Goal: Feedback & Contribution: Submit feedback/report problem

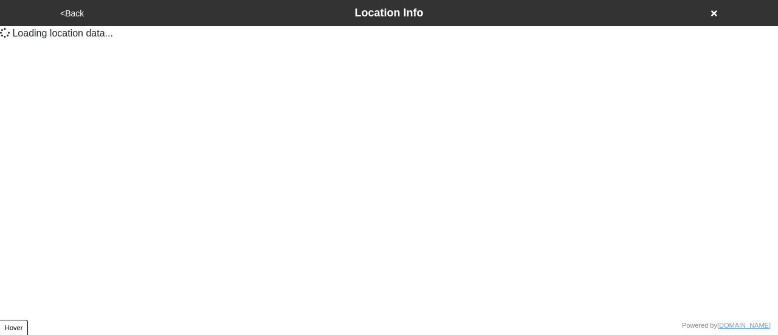
click at [77, 12] on button "<Back" at bounding box center [72, 14] width 31 height 14
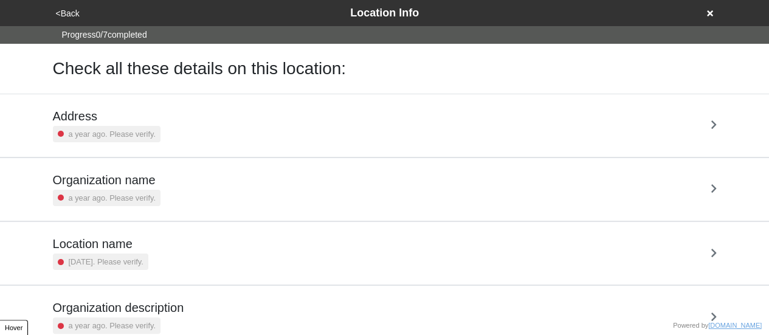
click at [75, 13] on button "<Back" at bounding box center [67, 14] width 31 height 14
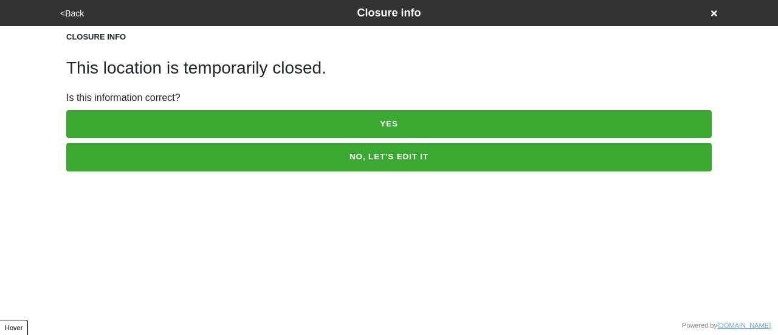
click at [377, 125] on button "YES" at bounding box center [388, 124] width 645 height 28
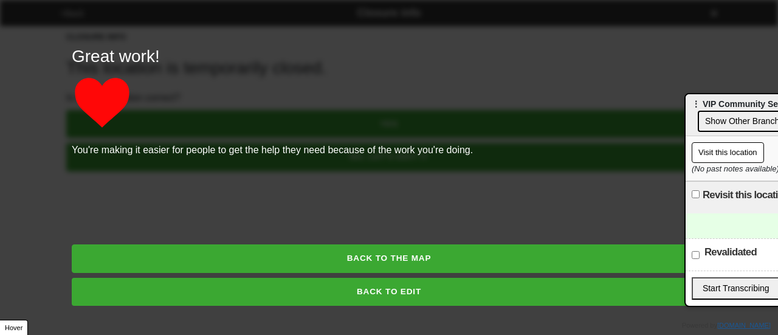
click at [372, 255] on button "BACK TO THE MAP" at bounding box center [389, 258] width 634 height 28
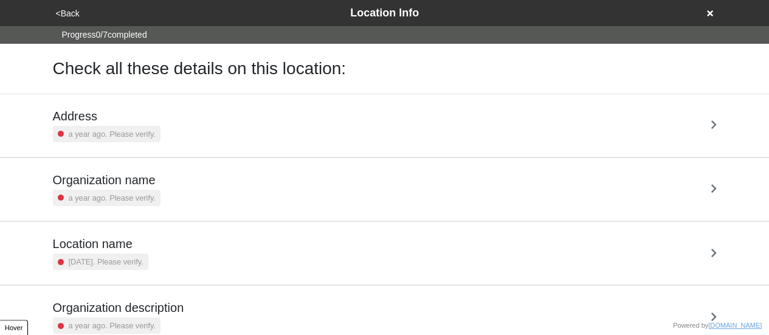
click at [76, 12] on button "<Back" at bounding box center [67, 14] width 31 height 14
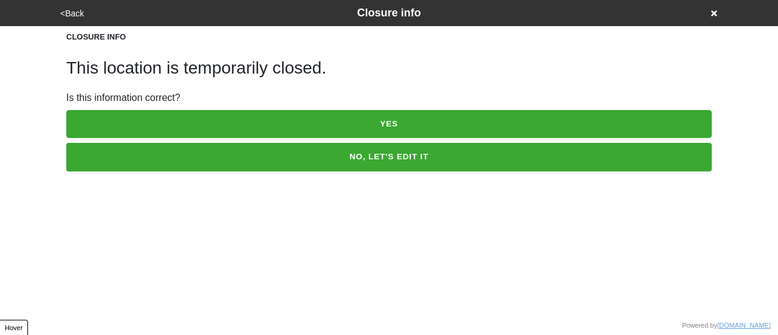
click at [183, 160] on button "NO, LET'S EDIT IT" at bounding box center [388, 157] width 645 height 28
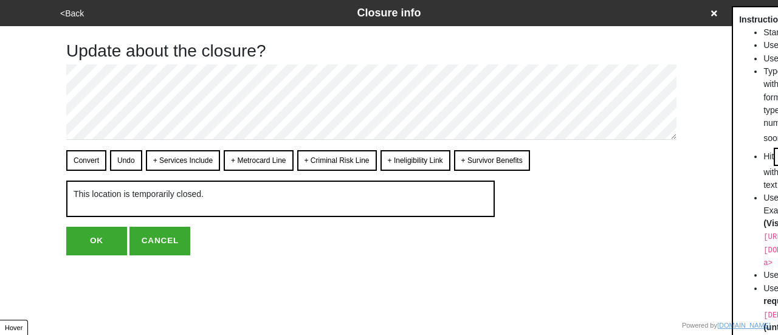
click at [92, 231] on button "OK" at bounding box center [96, 241] width 61 height 28
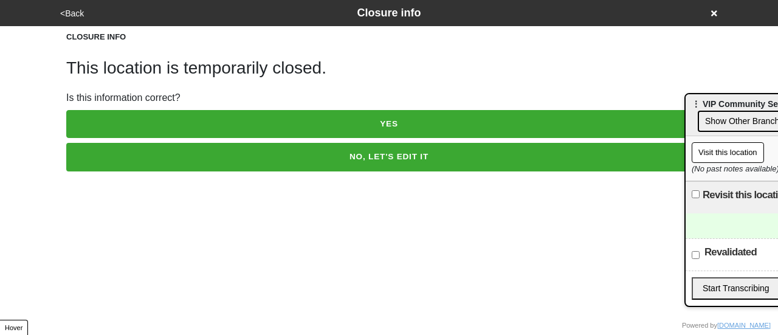
click at [185, 122] on button "YES" at bounding box center [388, 124] width 645 height 28
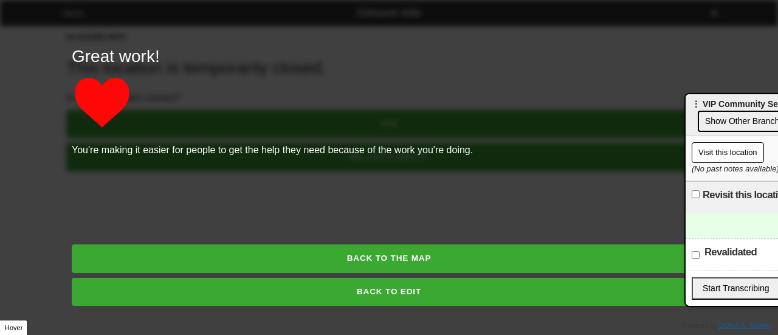
click at [394, 250] on button "BACK TO THE MAP" at bounding box center [389, 258] width 634 height 28
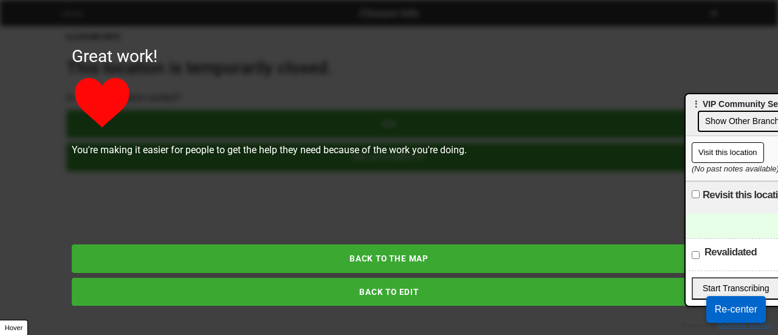
click at [408, 287] on button "BACK TO EDIT" at bounding box center [389, 292] width 634 height 28
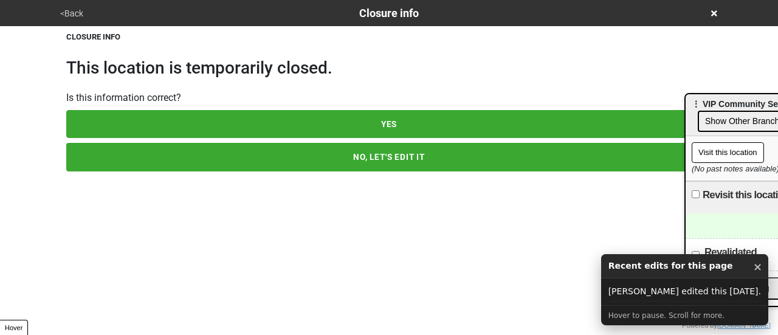
click at [399, 157] on button "NO, LET'S EDIT IT" at bounding box center [388, 157] width 645 height 28
type textarea "x"
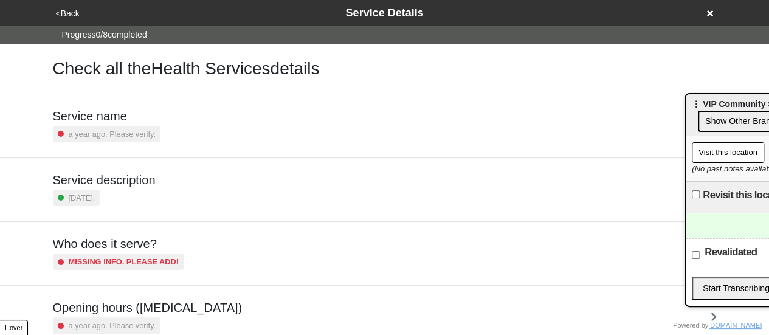
drag, startPoint x: 77, startPoint y: 10, endPoint x: 244, endPoint y: 16, distance: 167.2
click at [174, 10] on div "<Back Service Details" at bounding box center [384, 13] width 665 height 16
click at [6, 71] on div "<Back Service Details Progress 0 / 8 completed Check all the Health Services de…" at bounding box center [384, 316] width 769 height 632
click at [64, 9] on button "<Back" at bounding box center [67, 14] width 31 height 14
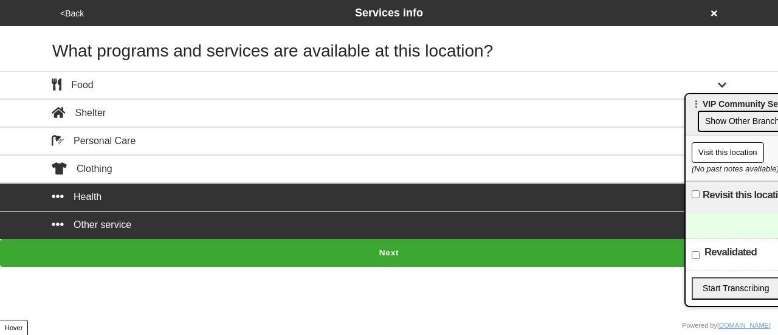
click at [75, 14] on button "<Back" at bounding box center [72, 14] width 31 height 14
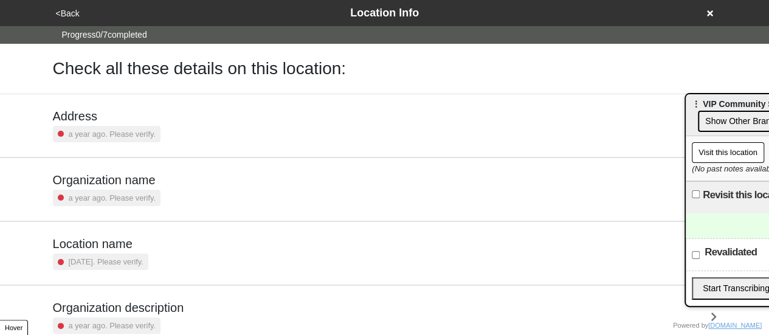
click at [75, 14] on button "<Back" at bounding box center [67, 14] width 31 height 14
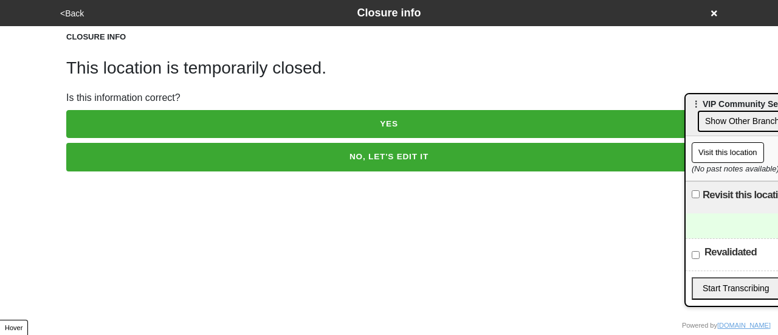
drag, startPoint x: 205, startPoint y: 199, endPoint x: 320, endPoint y: 91, distance: 156.9
click at [205, 199] on html "<Back Closure info CLOSURE INFO This location is temporarily closed. Is this in…" at bounding box center [389, 110] width 778 height 220
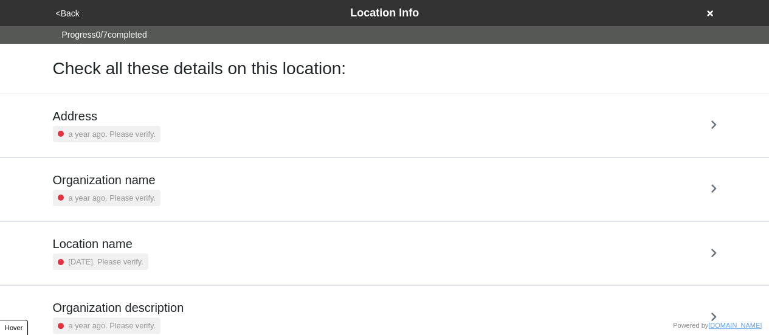
click at [70, 15] on button "<Back" at bounding box center [67, 14] width 31 height 14
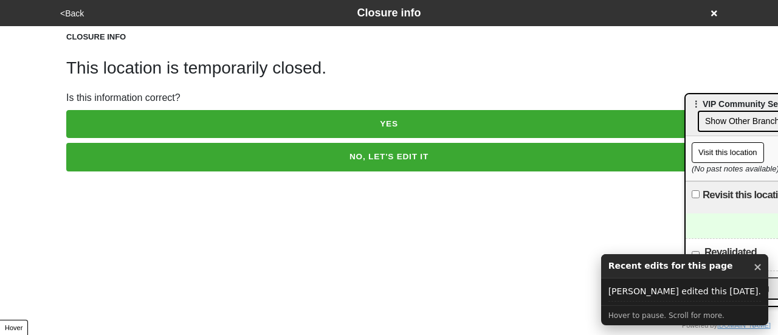
click at [66, 13] on button "<Back" at bounding box center [72, 14] width 31 height 14
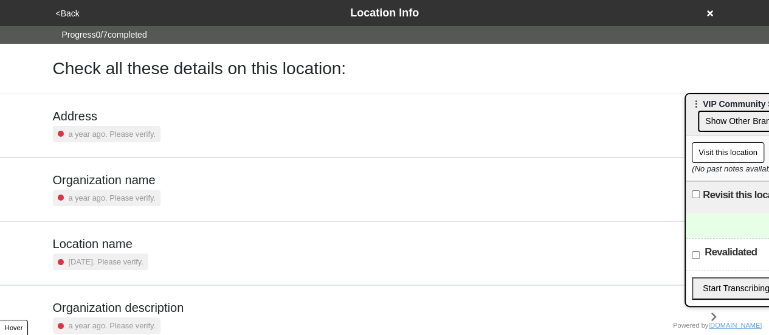
click at [705, 13] on div "<Back Location Info" at bounding box center [384, 13] width 665 height 16
click at [707, 13] on icon at bounding box center [710, 13] width 6 height 9
click at [70, 12] on button "<Back" at bounding box center [67, 14] width 31 height 14
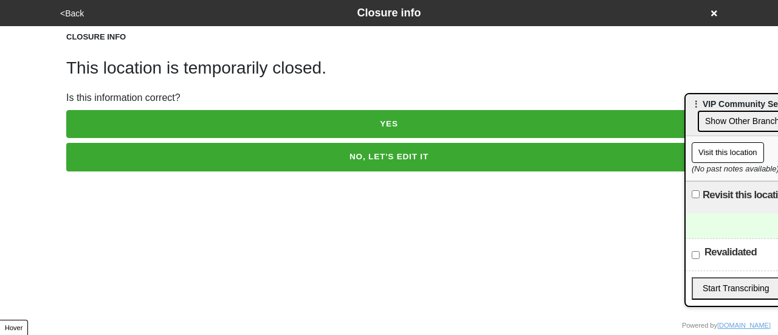
click at [64, 17] on button "<Back" at bounding box center [72, 14] width 31 height 14
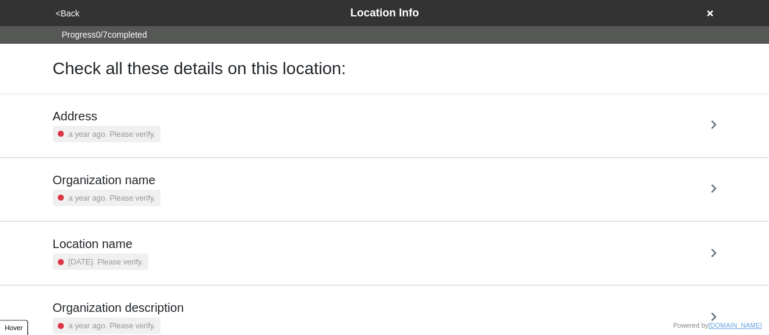
click at [64, 17] on button "<Back" at bounding box center [67, 14] width 31 height 14
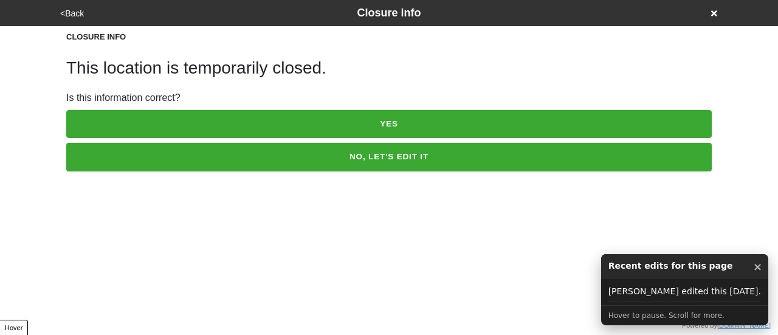
click at [83, 13] on button "<Back" at bounding box center [72, 14] width 31 height 14
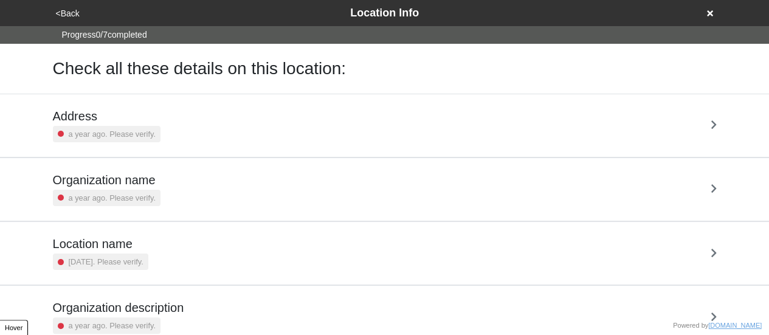
click at [70, 12] on button "<Back" at bounding box center [67, 14] width 31 height 14
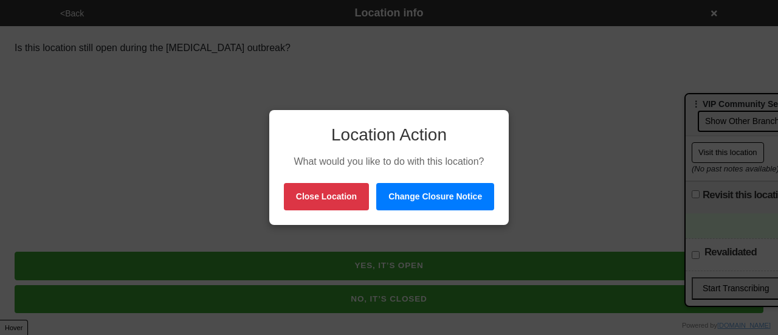
click at [352, 200] on button "Close Location" at bounding box center [326, 196] width 85 height 27
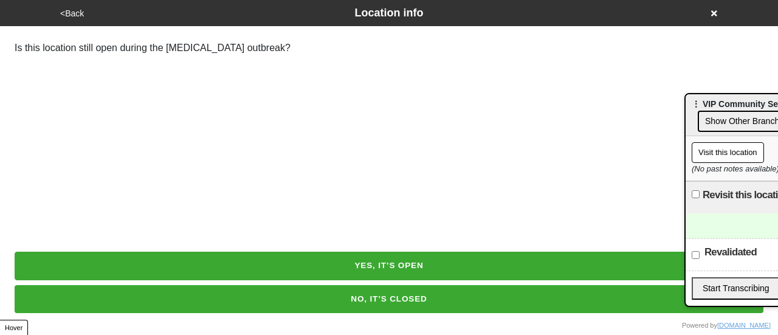
click at [75, 14] on button "<Back" at bounding box center [72, 14] width 31 height 14
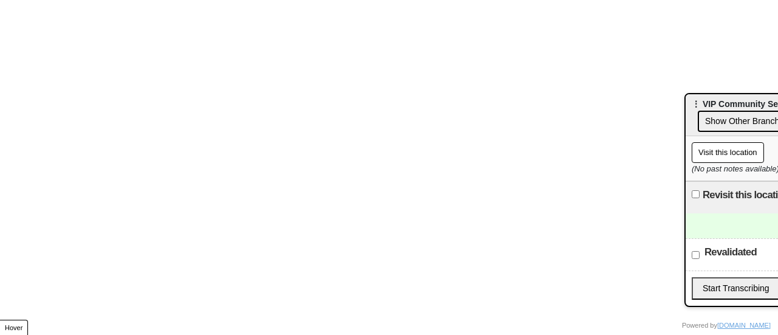
click at [179, 0] on html "Powered by [DOMAIN_NAME] YP Mini Add future/online org Show on YP Switch to Fro…" at bounding box center [389, 0] width 778 height 0
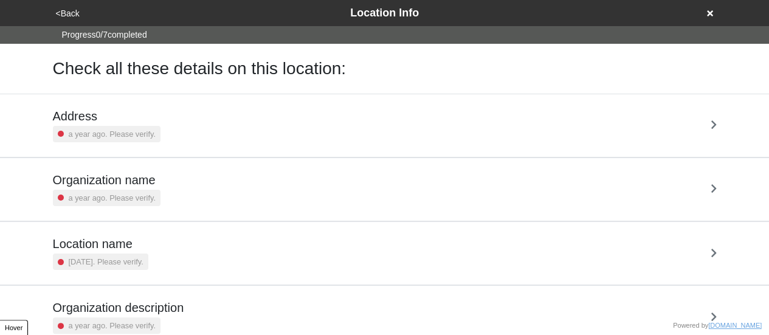
click at [62, 14] on button "<Back" at bounding box center [67, 14] width 31 height 14
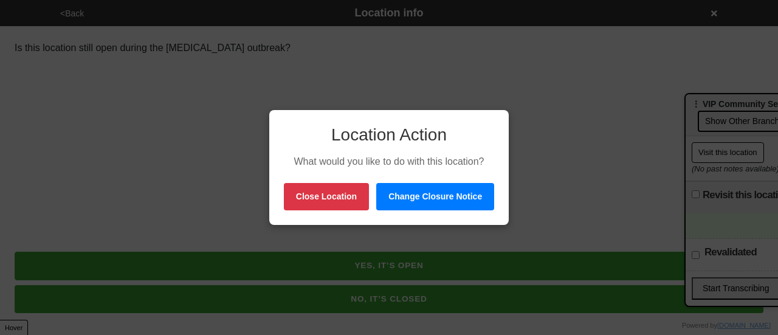
click at [423, 202] on button "Change Closure Notice" at bounding box center [435, 196] width 118 height 27
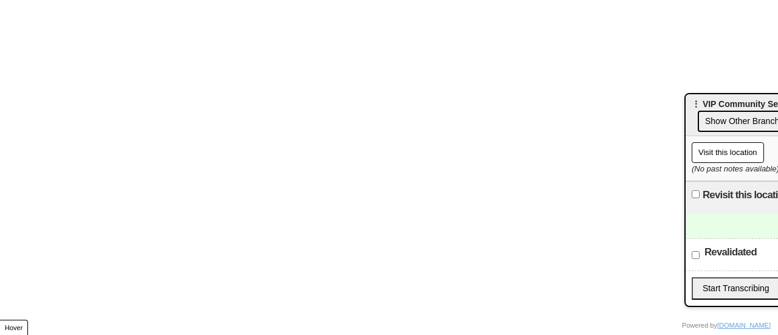
drag, startPoint x: 9, startPoint y: 94, endPoint x: 56, endPoint y: 18, distance: 89.7
click at [9, 0] on html "Powered by doobneek.org YP Mini Add future/online org Show on YP Switch to Fron…" at bounding box center [389, 0] width 778 height 0
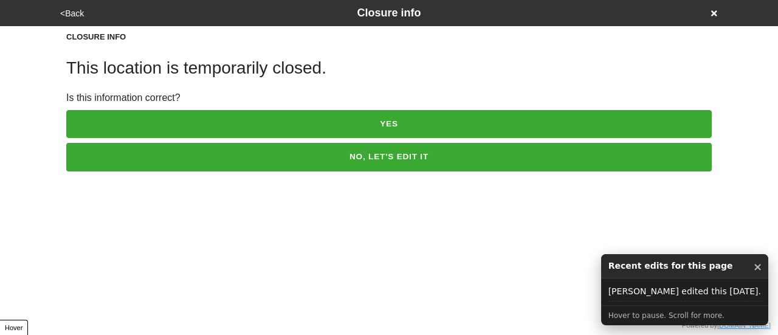
click at [91, 27] on div "CLOSURE INFO This location is temporarily closed. Is this information correct? …" at bounding box center [388, 98] width 645 height 145
click at [72, 17] on button "<Back" at bounding box center [72, 14] width 31 height 14
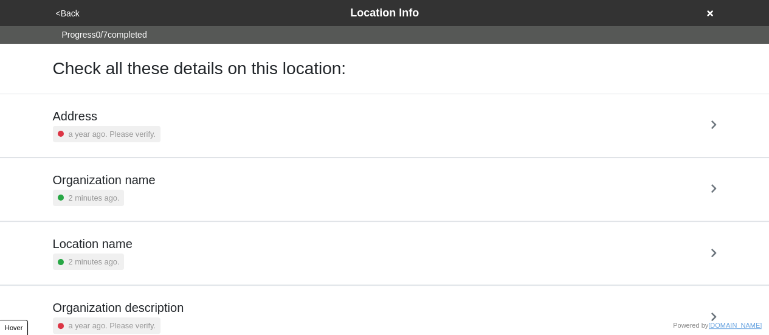
click at [72, 15] on button "<Back" at bounding box center [67, 14] width 31 height 14
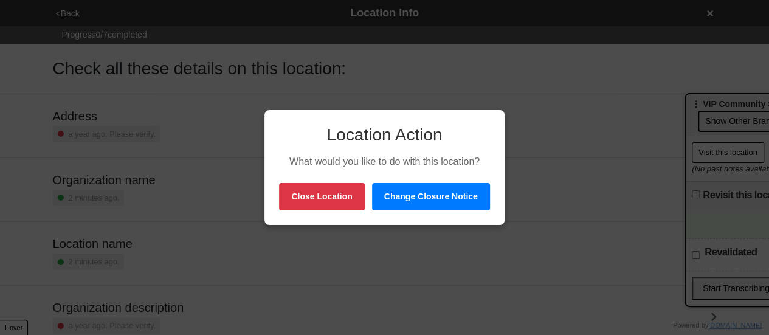
click at [353, 198] on button "Close Location" at bounding box center [321, 196] width 85 height 27
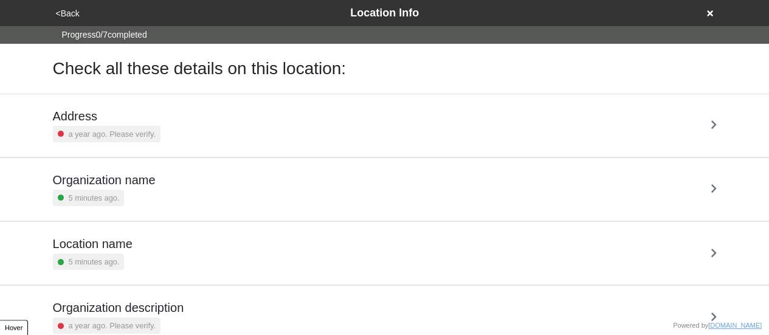
click at [71, 18] on button "<Back" at bounding box center [67, 14] width 31 height 14
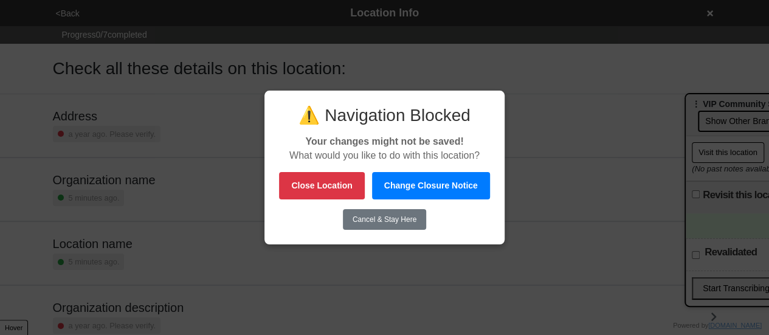
click at [386, 222] on button "Cancel & Stay Here" at bounding box center [384, 219] width 83 height 21
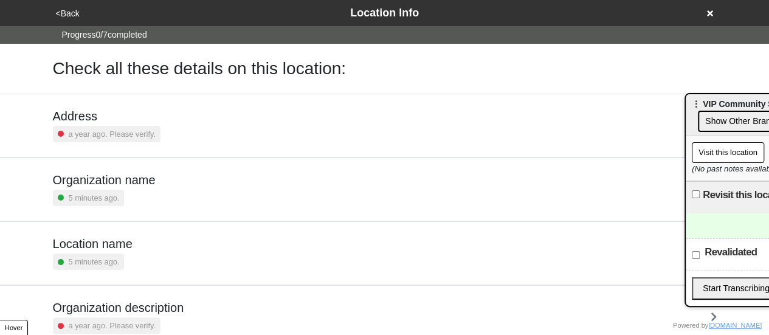
click at [64, 13] on button "<Back" at bounding box center [67, 14] width 31 height 14
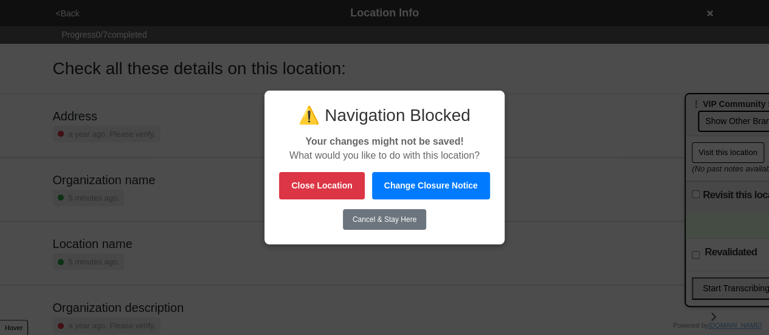
click at [407, 188] on button "Change Closure Notice" at bounding box center [431, 185] width 118 height 27
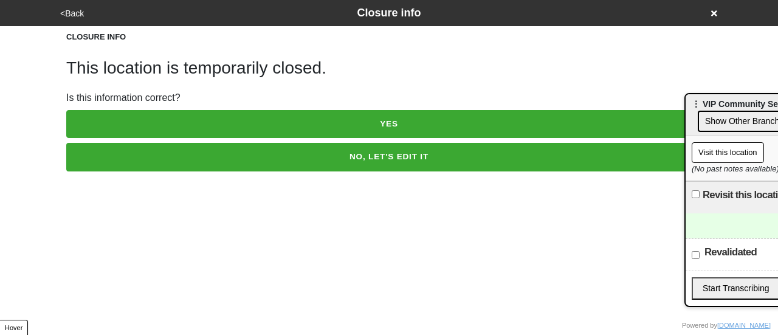
click at [73, 13] on button "<Back" at bounding box center [72, 14] width 31 height 14
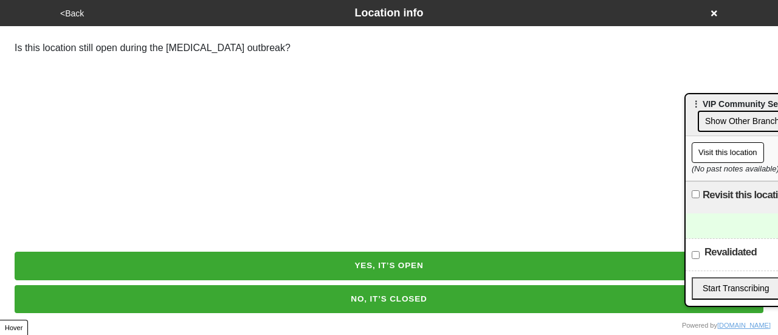
click at [73, 13] on button "<Back" at bounding box center [72, 14] width 31 height 14
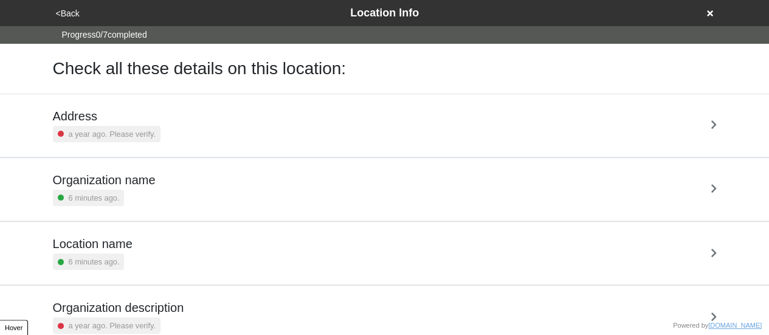
click at [70, 15] on button "<Back" at bounding box center [67, 14] width 31 height 14
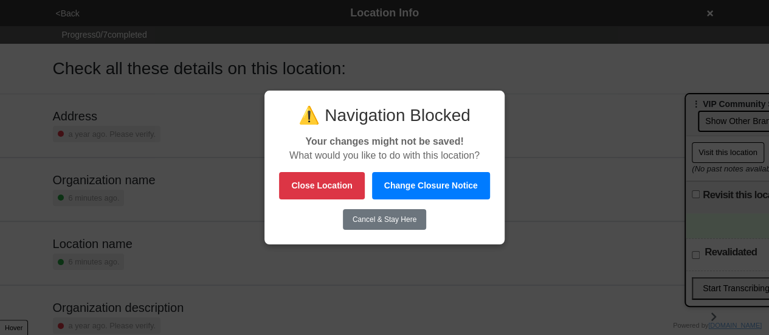
click at [348, 184] on button "Close Location" at bounding box center [321, 185] width 85 height 27
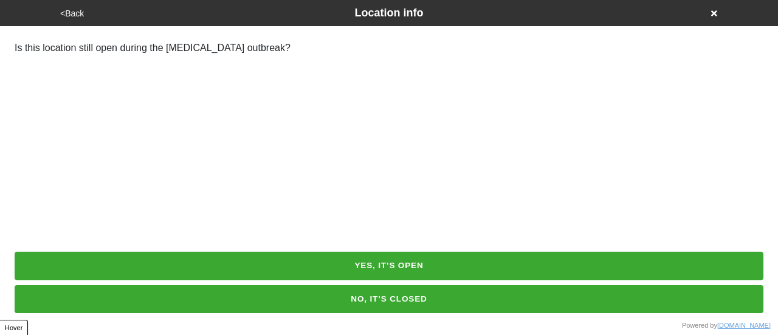
drag, startPoint x: 400, startPoint y: 304, endPoint x: 425, endPoint y: 175, distance: 131.3
click at [425, 80] on html "<Back Location info Is this location still open during the [MEDICAL_DATA] outbr…" at bounding box center [389, 40] width 778 height 80
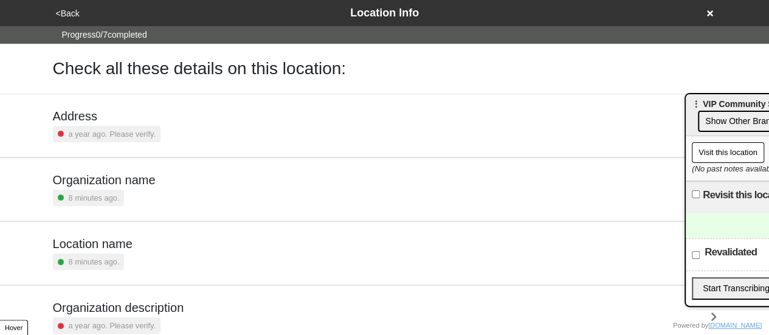
click at [63, 11] on button "<Back" at bounding box center [67, 14] width 31 height 14
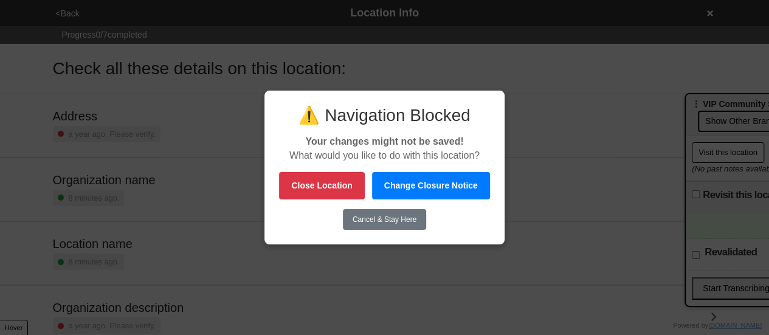
click at [381, 185] on button "Change Closure Notice" at bounding box center [431, 185] width 118 height 27
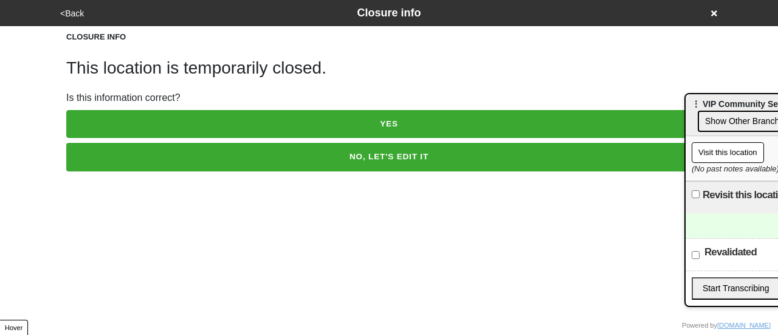
click at [75, 13] on button "<Back" at bounding box center [72, 14] width 31 height 14
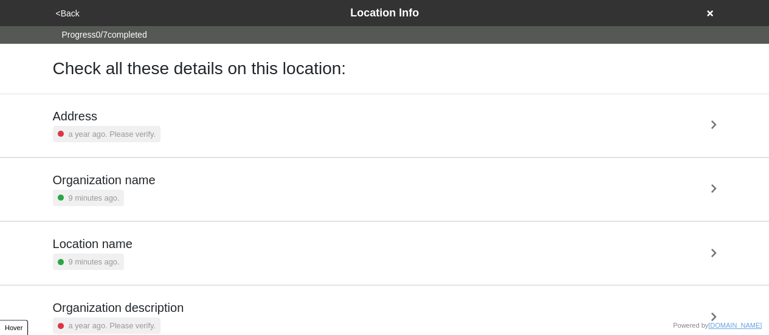
click at [73, 13] on button "<Back" at bounding box center [67, 14] width 31 height 14
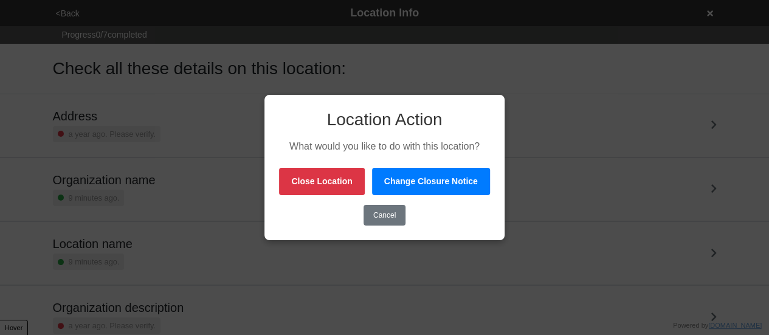
click at [428, 182] on button "Change Closure Notice" at bounding box center [431, 181] width 118 height 27
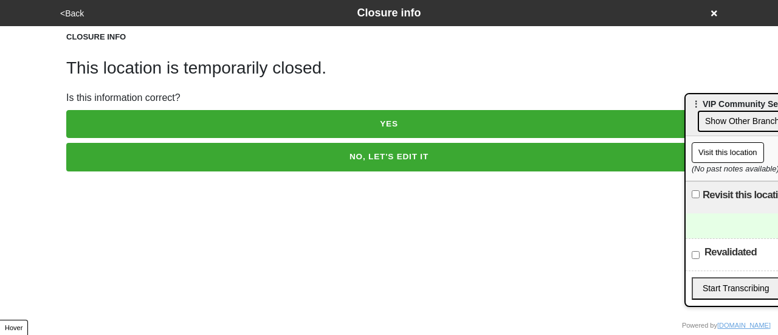
click at [71, 7] on button "<Back" at bounding box center [72, 14] width 31 height 14
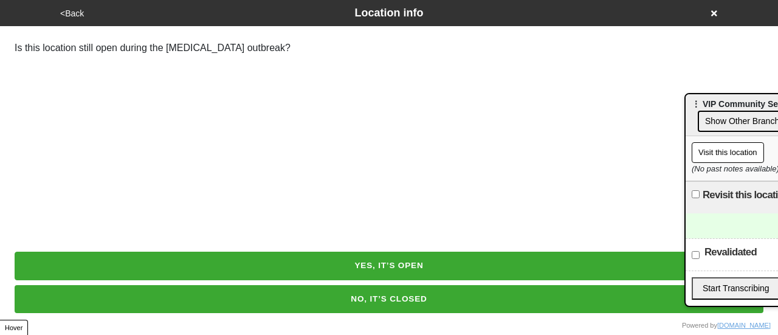
click at [75, 13] on button "<Back" at bounding box center [72, 14] width 31 height 14
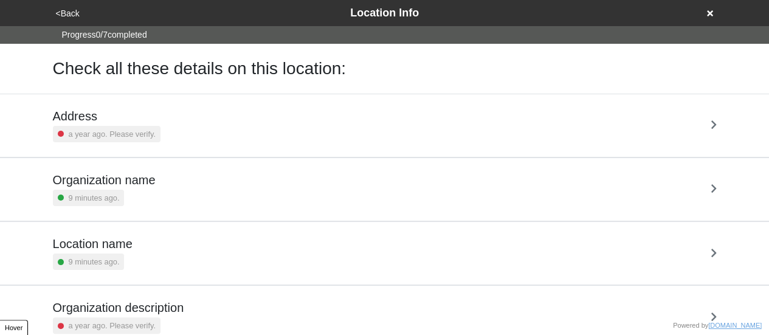
click at [63, 17] on button "<Back" at bounding box center [67, 14] width 31 height 14
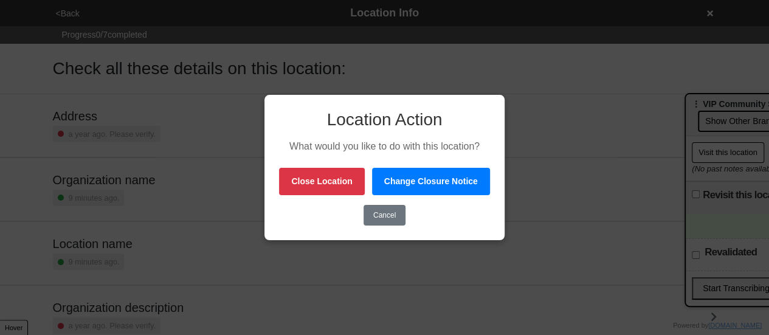
click at [352, 181] on button "Close Location" at bounding box center [321, 181] width 85 height 27
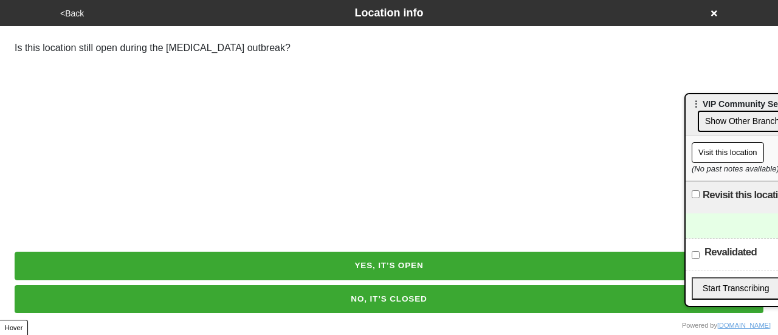
click at [440, 304] on button "NO, IT’S CLOSED" at bounding box center [389, 299] width 749 height 28
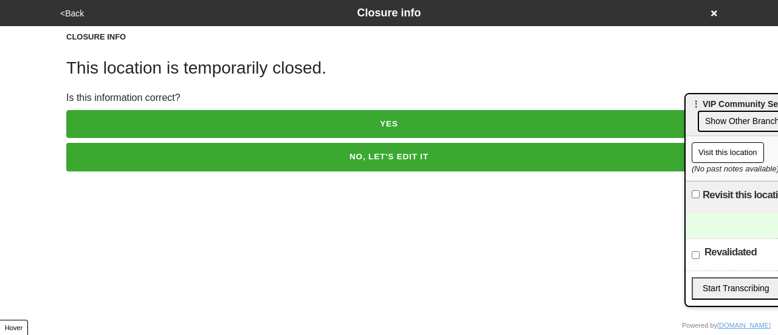
click at [407, 154] on button "NO, LET'S EDIT IT" at bounding box center [388, 157] width 645 height 28
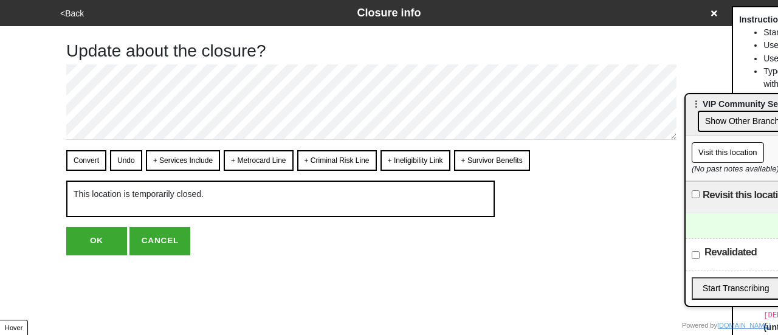
click at [83, 7] on button "<Back" at bounding box center [72, 14] width 31 height 14
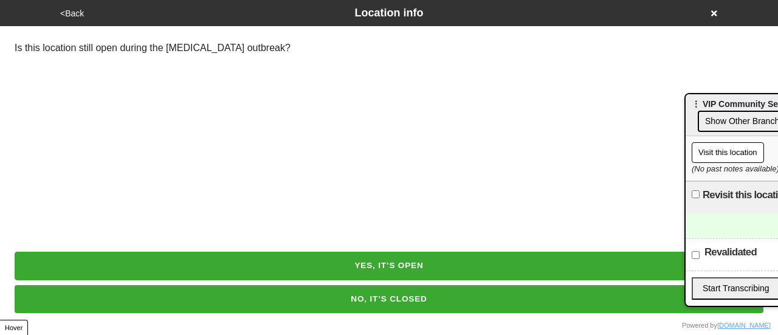
click at [83, 7] on button "<Back" at bounding box center [72, 14] width 31 height 14
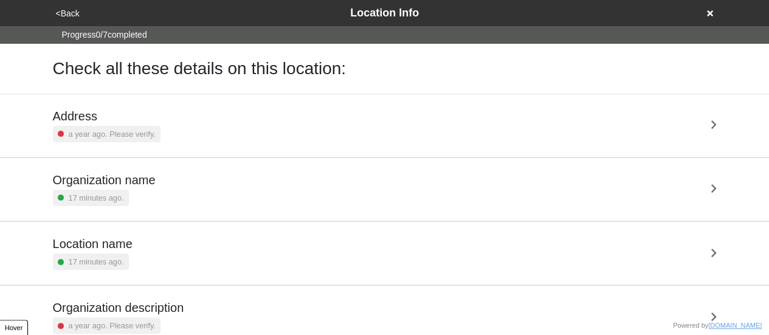
click at [73, 13] on button "<Back" at bounding box center [67, 14] width 31 height 14
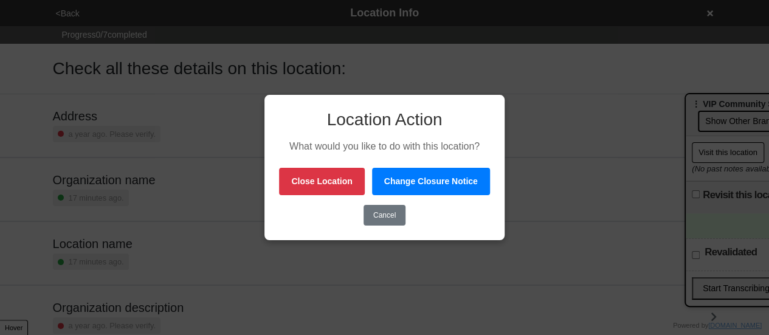
click at [404, 183] on button "Change Closure Notice" at bounding box center [431, 181] width 118 height 27
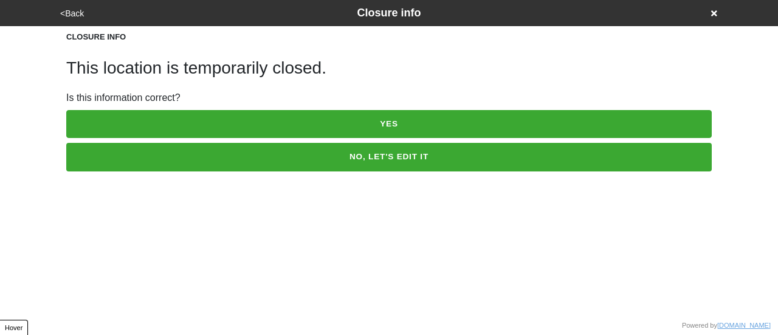
click at [384, 163] on button "NO, LET'S EDIT IT" at bounding box center [388, 157] width 645 height 28
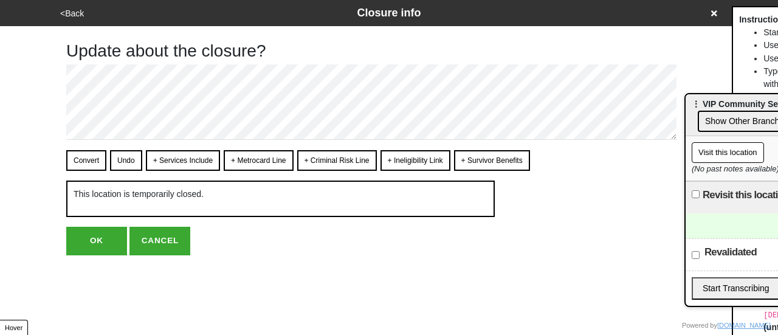
click at [75, 10] on button "<Back" at bounding box center [72, 14] width 31 height 14
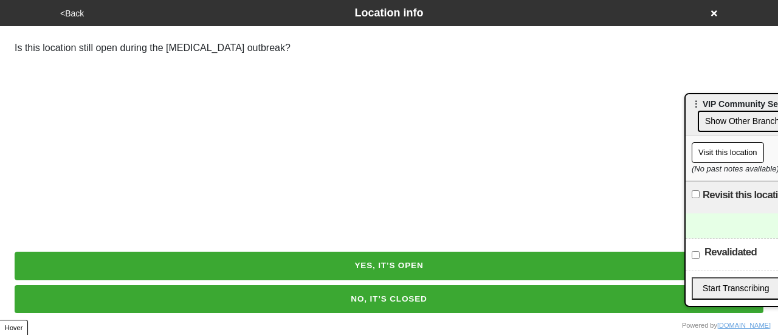
click at [75, 10] on button "<Back" at bounding box center [72, 14] width 31 height 14
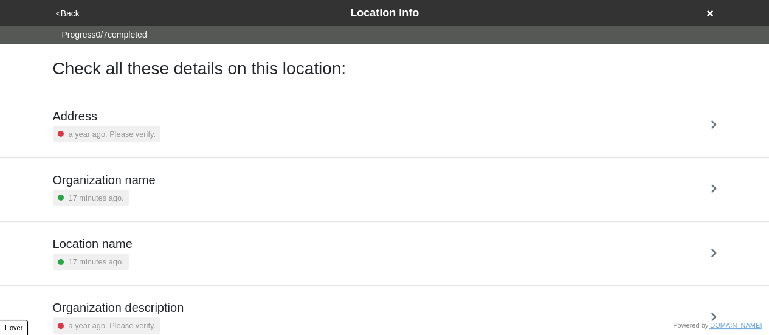
click at [70, 14] on button "<Back" at bounding box center [67, 14] width 31 height 14
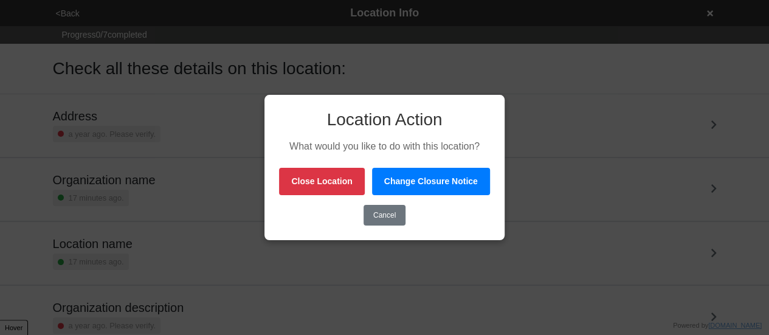
click at [323, 180] on button "Close Location" at bounding box center [321, 181] width 85 height 27
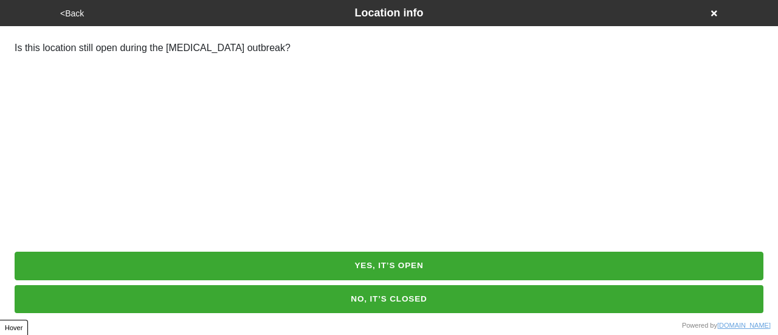
click at [416, 293] on button "NO, IT’S CLOSED" at bounding box center [389, 299] width 749 height 28
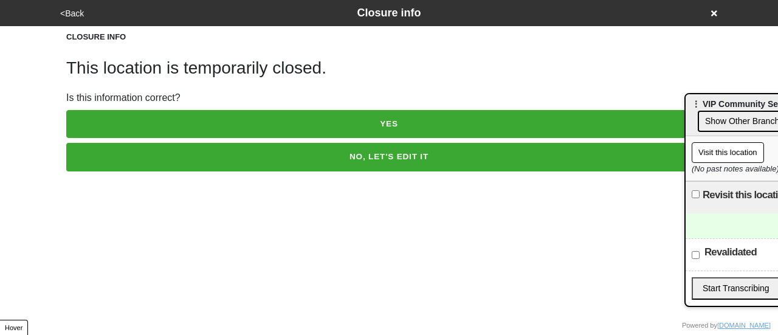
click at [380, 163] on button "NO, LET'S EDIT IT" at bounding box center [388, 157] width 645 height 28
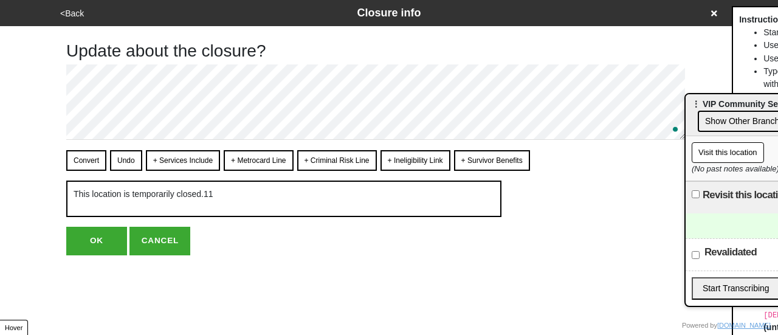
type textarea "x"
click at [112, 235] on button "OK" at bounding box center [96, 241] width 61 height 28
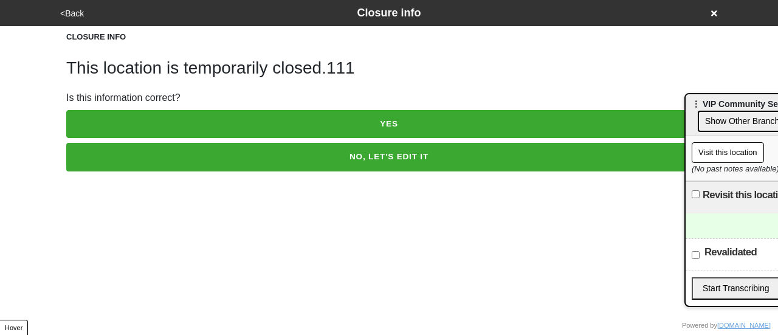
click at [391, 121] on button "YES" at bounding box center [388, 124] width 645 height 28
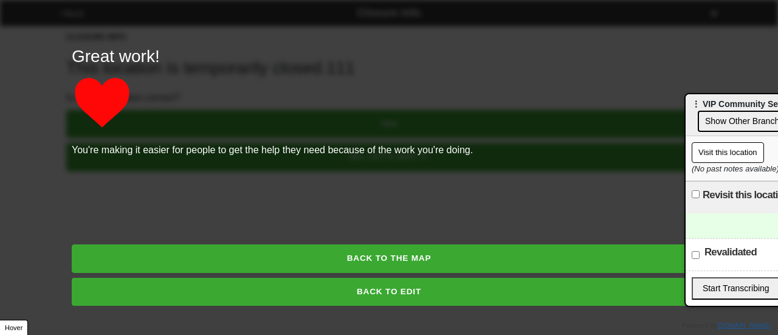
click at [414, 255] on button "BACK TO THE MAP" at bounding box center [389, 258] width 634 height 28
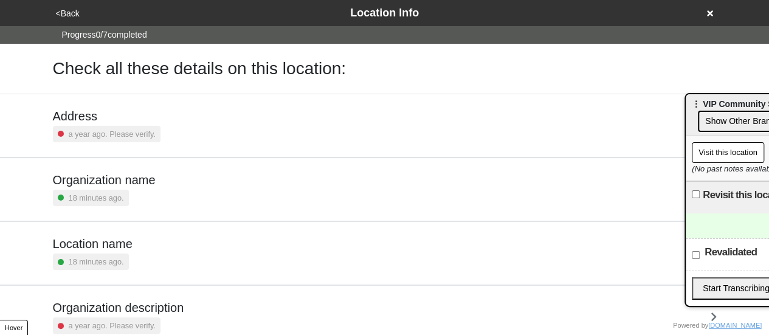
click at [71, 13] on button "<Back" at bounding box center [67, 14] width 31 height 14
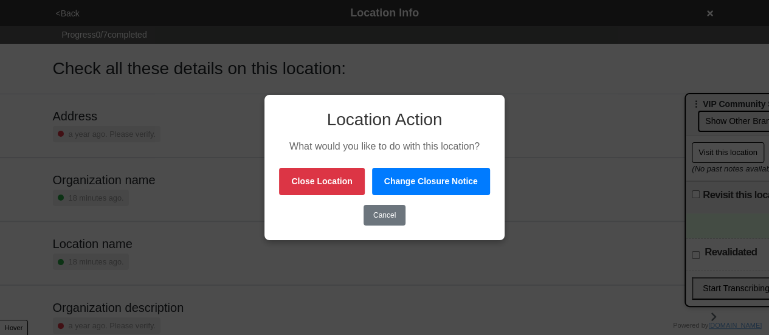
click at [436, 182] on button "Change Closure Notice" at bounding box center [431, 181] width 118 height 27
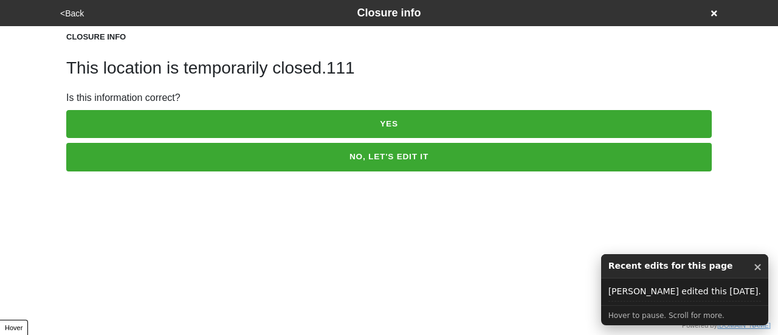
click at [369, 160] on button "NO, LET'S EDIT IT" at bounding box center [388, 157] width 645 height 28
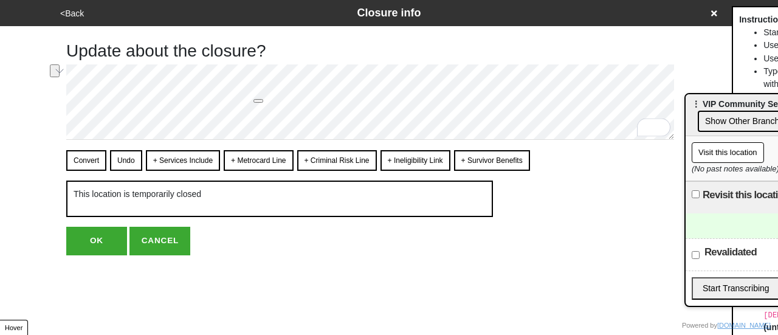
click at [145, 64] on div "Update about the closure? Convert Undo + Services Include + Metrocard Line + Cr…" at bounding box center [370, 140] width 609 height 229
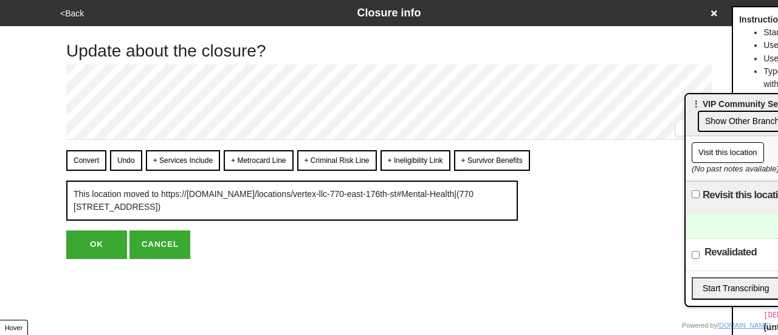
click at [87, 153] on button "Convert" at bounding box center [86, 160] width 40 height 21
type textarea "x"
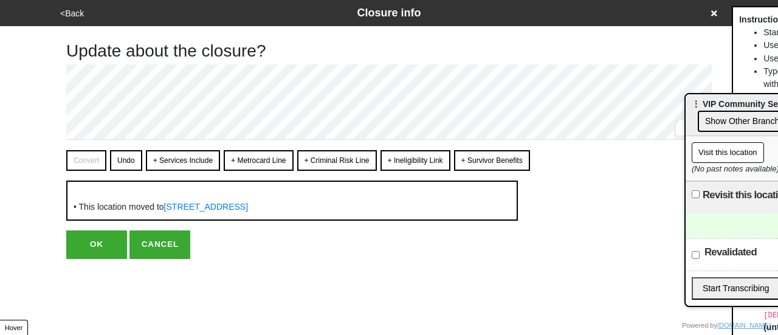
click at [105, 241] on button "OK" at bounding box center [96, 244] width 61 height 28
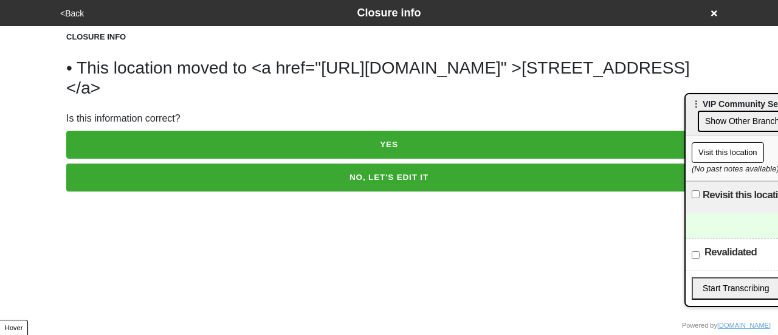
click at [369, 133] on button "YES" at bounding box center [388, 145] width 645 height 28
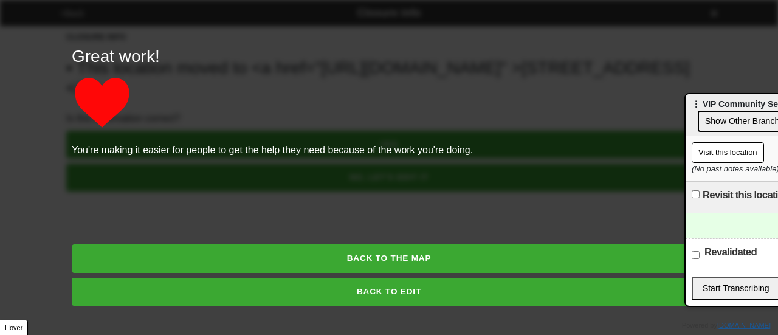
click at [407, 258] on button "BACK TO THE MAP" at bounding box center [389, 258] width 634 height 28
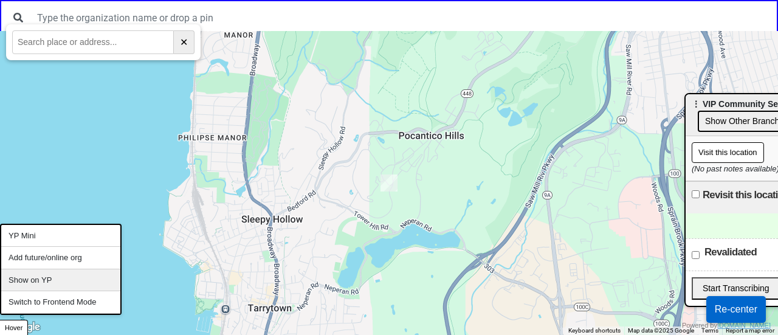
click at [48, 281] on div "Show on YP" at bounding box center [60, 280] width 119 height 22
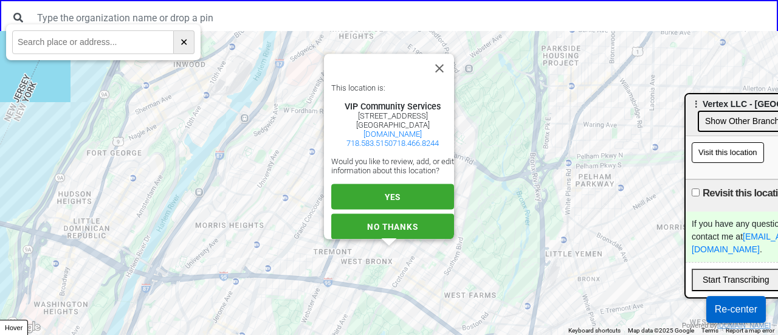
click at [397, 190] on button "YES" at bounding box center [392, 197] width 123 height 26
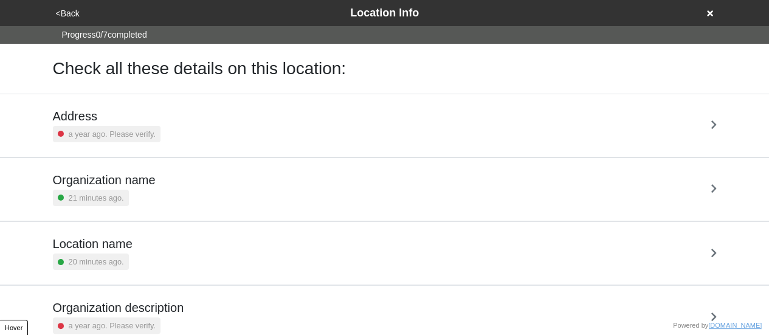
click at [73, 15] on button "<Back" at bounding box center [67, 14] width 31 height 14
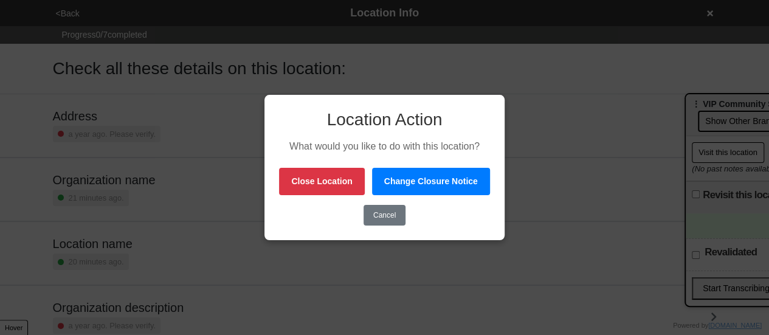
click at [374, 218] on button "Cancel" at bounding box center [384, 215] width 42 height 21
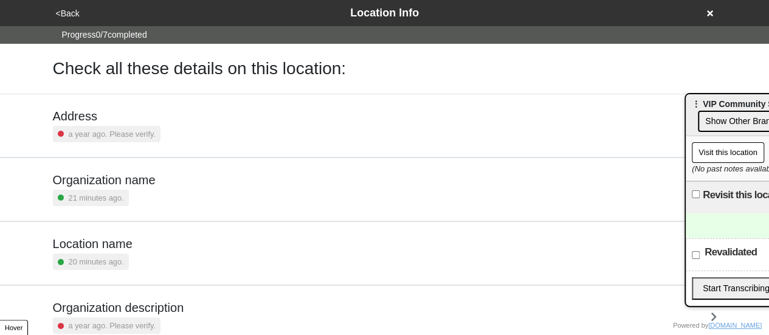
click at [82, 16] on div "<Back Location Info" at bounding box center [384, 13] width 665 height 16
click at [72, 12] on button "<Back" at bounding box center [67, 14] width 31 height 14
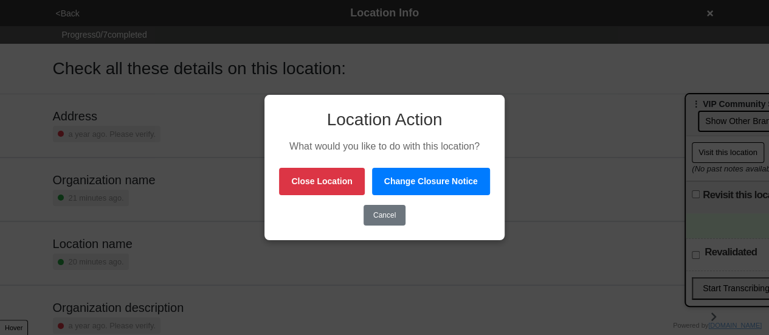
click at [390, 179] on button "Change Closure Notice" at bounding box center [431, 181] width 118 height 27
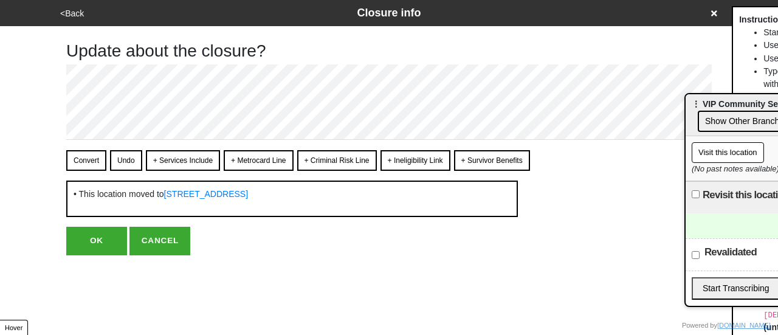
click at [67, 10] on button "<Back" at bounding box center [72, 14] width 31 height 14
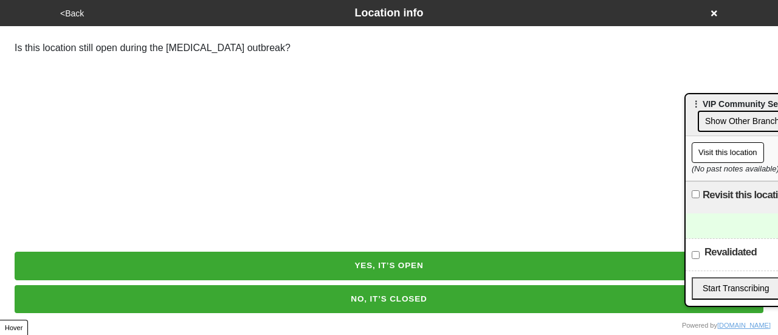
click at [67, 10] on button "<Back" at bounding box center [72, 14] width 31 height 14
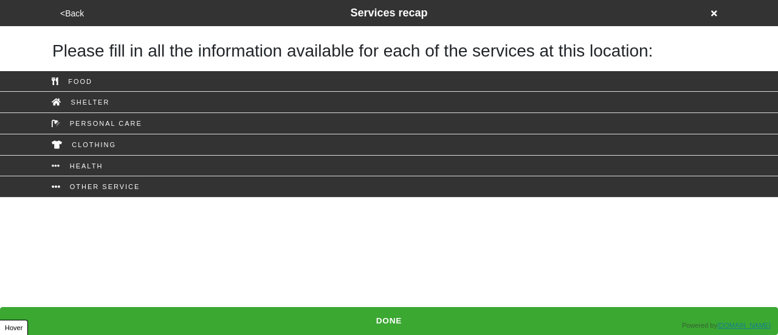
click at [74, 12] on button "<Back" at bounding box center [72, 14] width 31 height 14
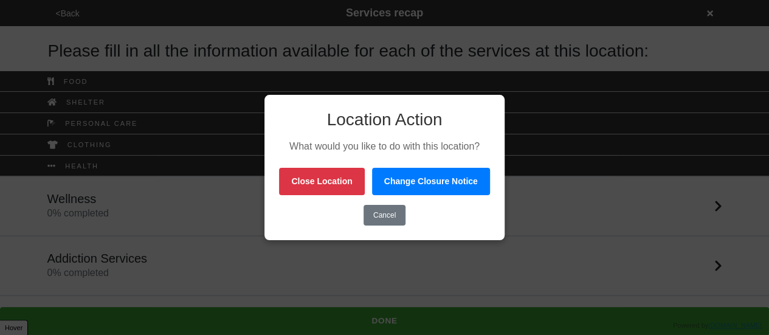
click at [346, 179] on button "Close Location" at bounding box center [321, 181] width 85 height 27
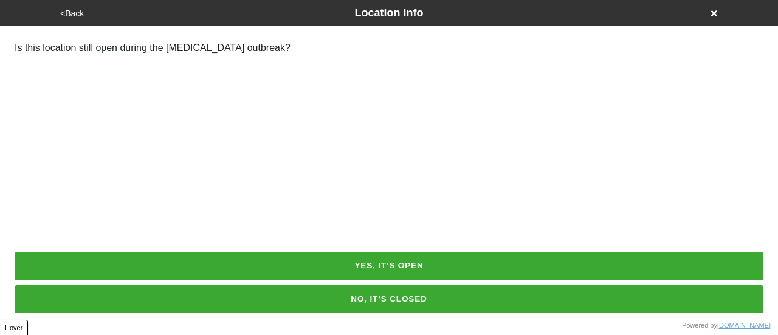
click at [411, 303] on button "NO, IT’S CLOSED" at bounding box center [389, 299] width 749 height 28
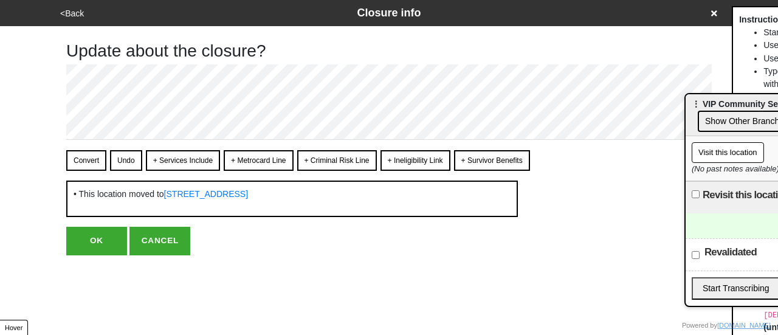
click at [72, 10] on button "<Back" at bounding box center [72, 14] width 31 height 14
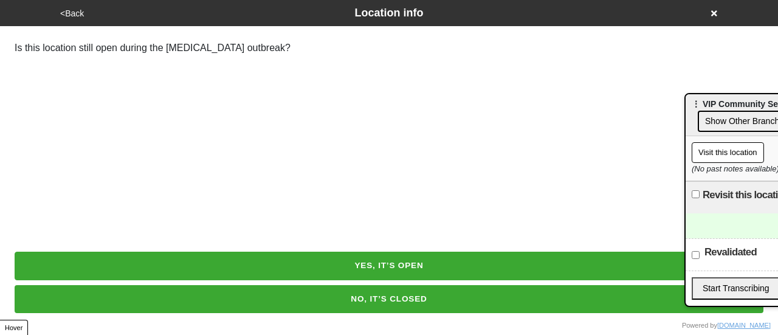
click at [597, 67] on div "Is this location still open during the [MEDICAL_DATA] outbreak?" at bounding box center [389, 48] width 778 height 44
click at [79, 12] on button "<Back" at bounding box center [72, 14] width 31 height 14
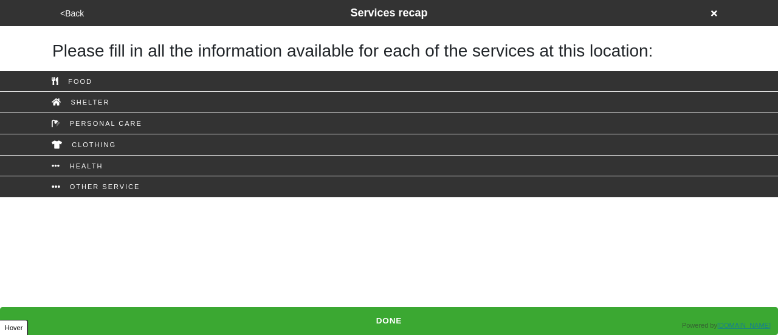
click at [74, 13] on button "<Back" at bounding box center [72, 14] width 31 height 14
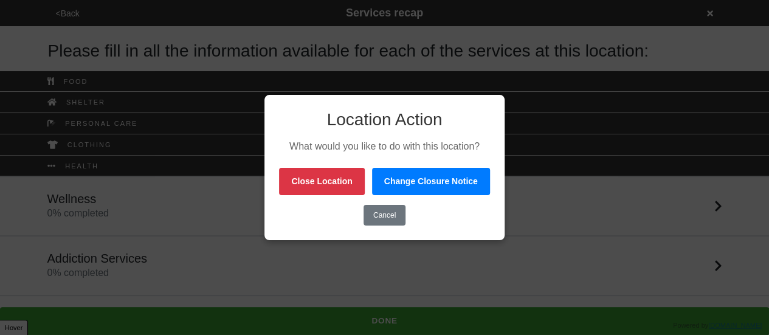
click at [343, 54] on div "Location Action What would you like to do with this location? Close Location Ch…" at bounding box center [384, 167] width 769 height 335
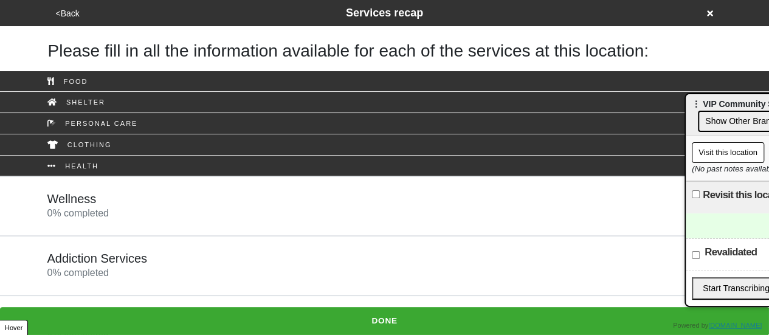
click at [56, 9] on button "<Back" at bounding box center [67, 14] width 31 height 14
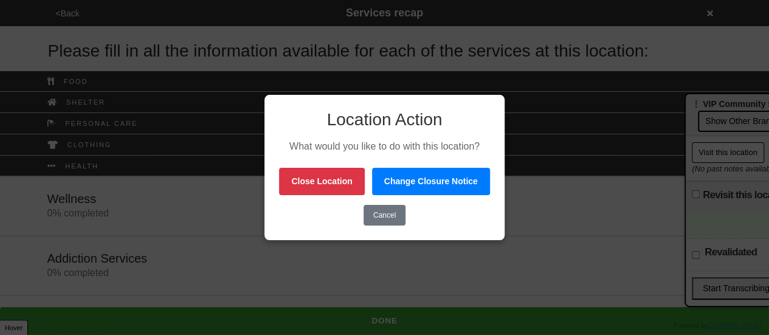
click at [305, 38] on div "Location Action What would you like to do with this location? Close Location Ch…" at bounding box center [384, 167] width 769 height 335
click at [428, 185] on button "Change Closure Notice" at bounding box center [431, 181] width 118 height 27
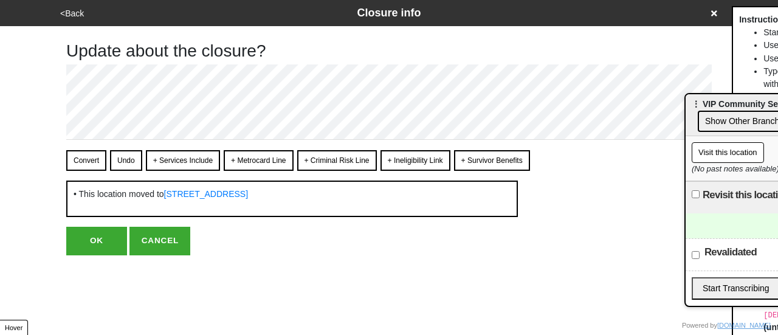
click at [85, 235] on button "OK" at bounding box center [96, 241] width 61 height 28
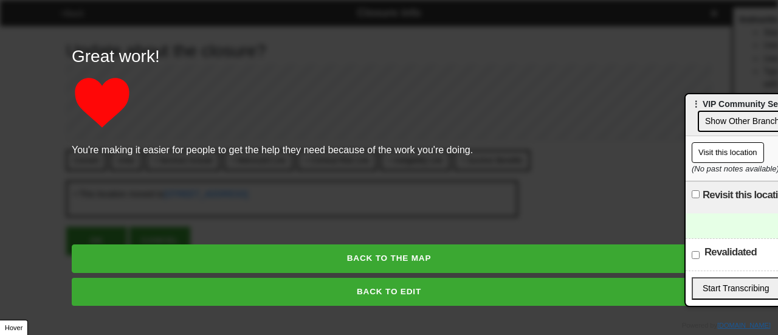
type textarea "x"
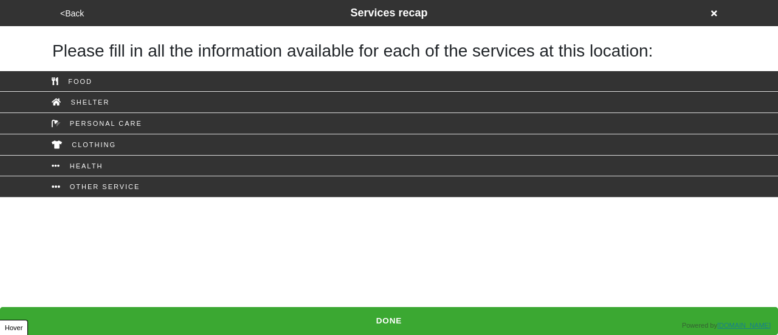
click at [70, 12] on button "<Back" at bounding box center [72, 14] width 31 height 14
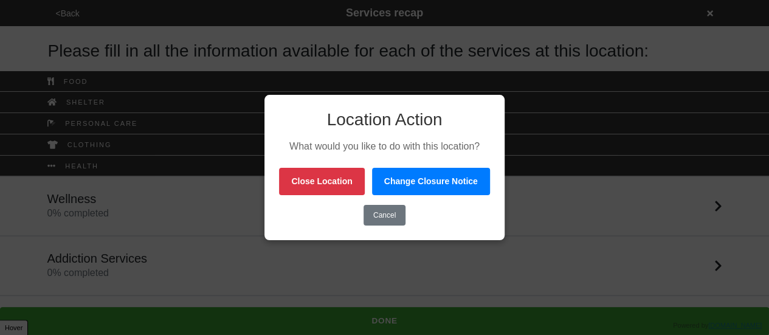
click at [363, 122] on h3 "Location Action" at bounding box center [384, 119] width 210 height 21
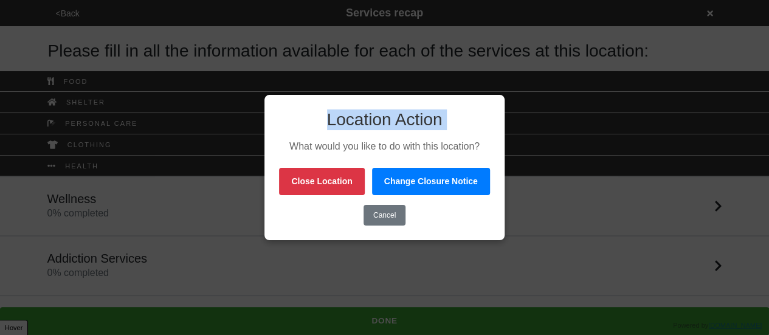
click at [363, 122] on h3 "Location Action" at bounding box center [384, 119] width 210 height 21
copy div "Location Action"
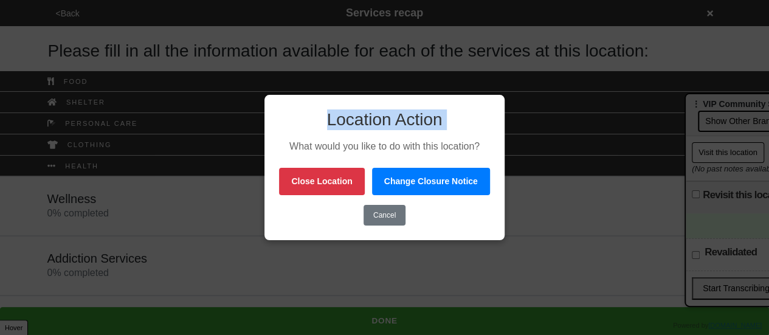
drag, startPoint x: 16, startPoint y: 26, endPoint x: 27, endPoint y: 19, distance: 13.1
click at [16, 26] on div "Location Action What would you like to do with this location? Close Location Ch…" at bounding box center [384, 167] width 769 height 335
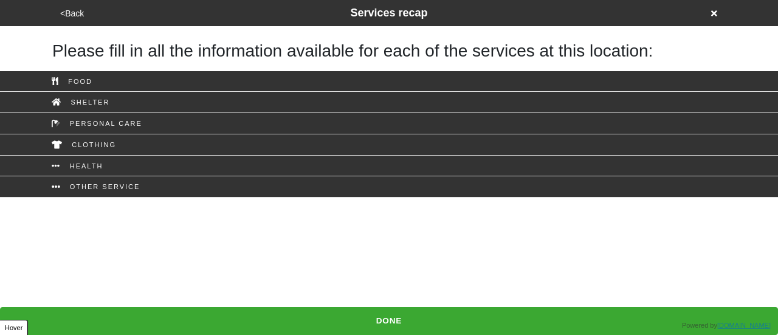
click at [76, 13] on button "<Back" at bounding box center [72, 14] width 31 height 14
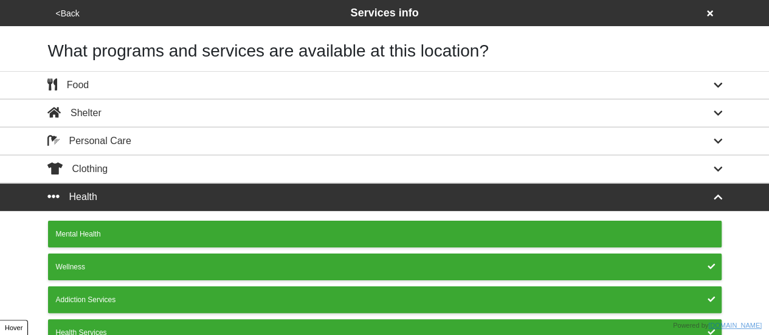
click at [73, 13] on button "<Back" at bounding box center [67, 14] width 31 height 14
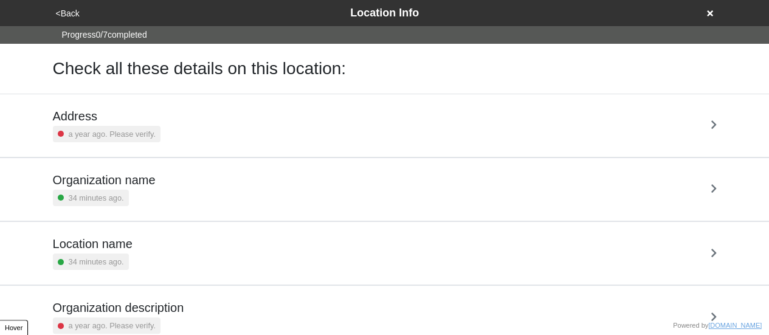
click at [70, 13] on button "<Back" at bounding box center [67, 14] width 31 height 14
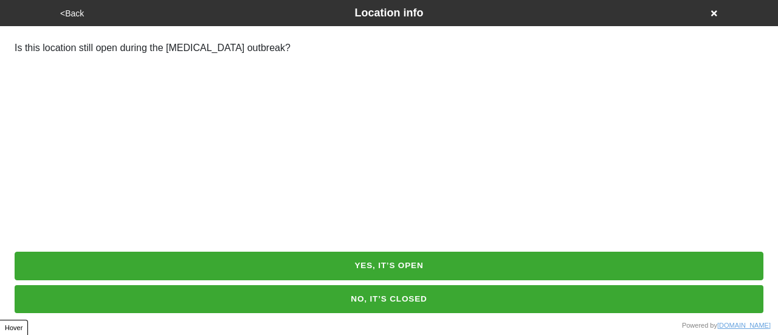
click at [69, 9] on button "<Back" at bounding box center [72, 14] width 31 height 14
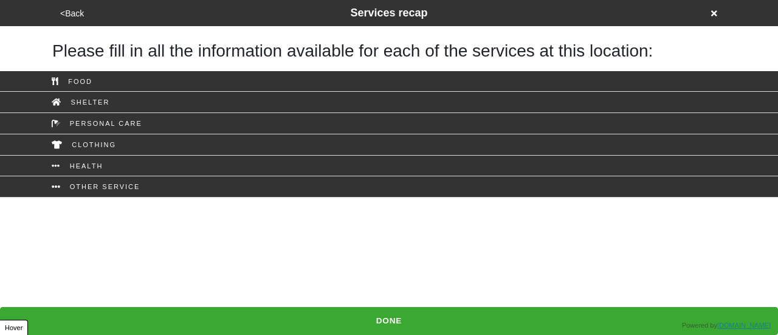
click at [72, 10] on button "<Back" at bounding box center [72, 14] width 31 height 14
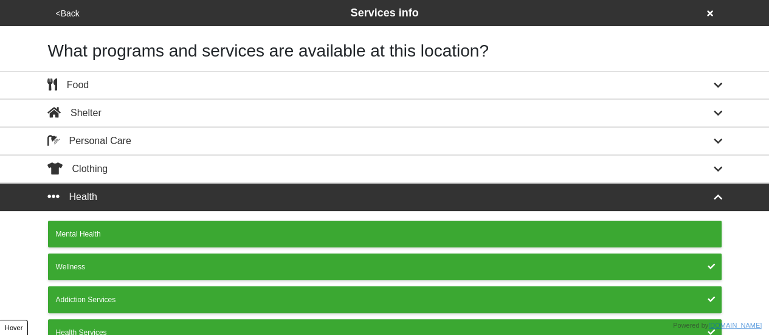
click at [72, 10] on button "<Back" at bounding box center [67, 14] width 31 height 14
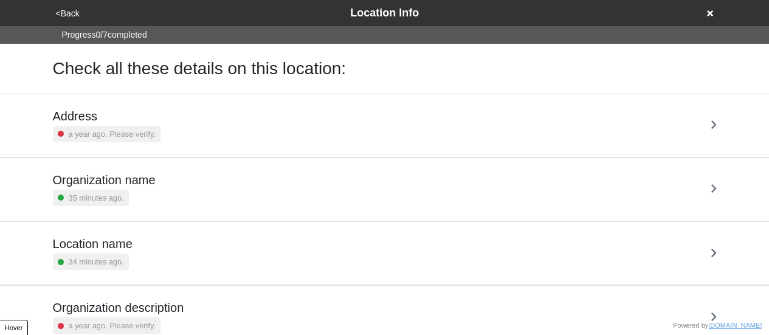
click at [72, 10] on button "<Back" at bounding box center [67, 14] width 31 height 14
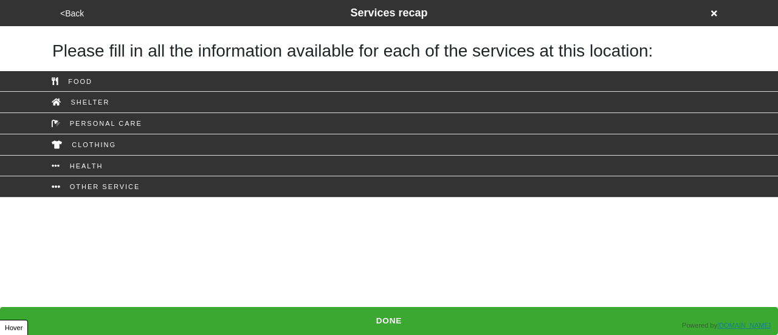
click at [67, 9] on button "<Back" at bounding box center [72, 14] width 31 height 14
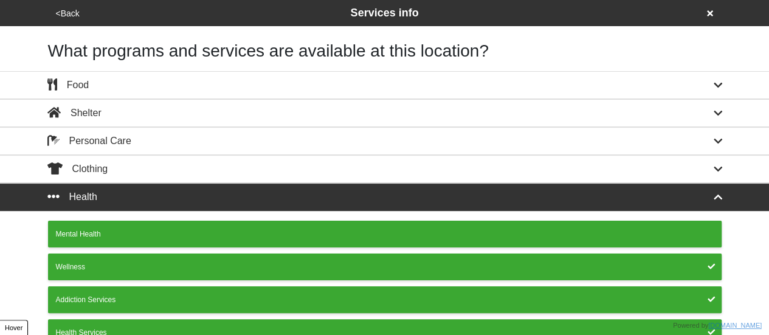
click at [67, 9] on button "<Back" at bounding box center [67, 14] width 31 height 14
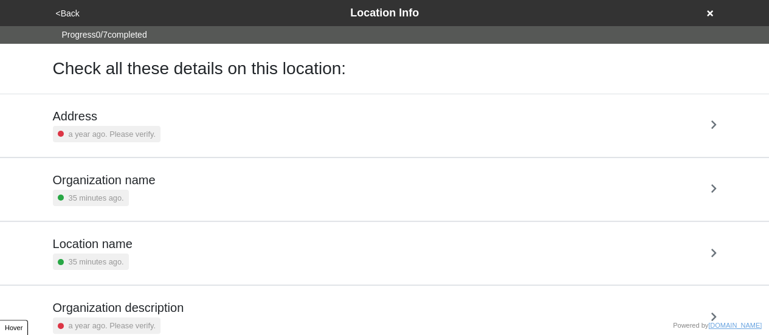
click at [67, 9] on button "<Back" at bounding box center [67, 14] width 31 height 14
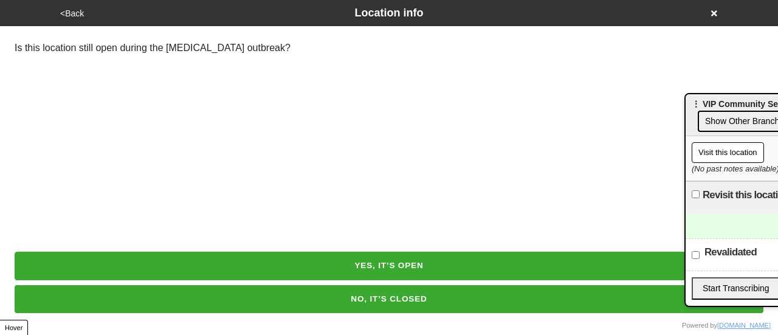
click at [9, 80] on html "<Back Location info Is this location still open during the Coronavirus outbreak…" at bounding box center [389, 40] width 778 height 80
click at [70, 13] on button "<Back" at bounding box center [72, 14] width 31 height 14
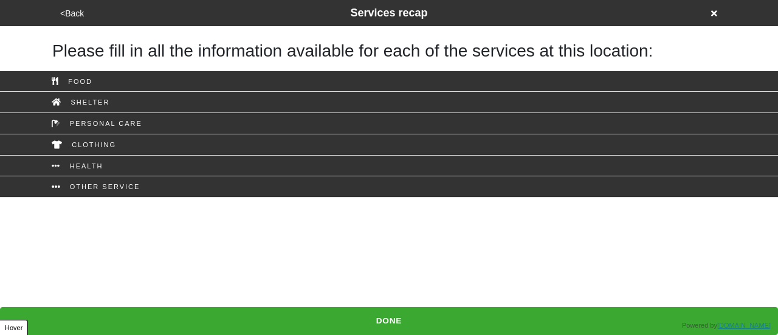
click at [70, 13] on button "<Back" at bounding box center [72, 14] width 31 height 14
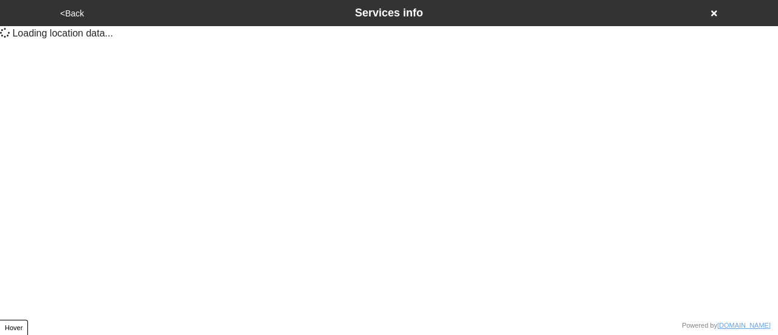
click at [70, 13] on button "<Back" at bounding box center [72, 14] width 31 height 14
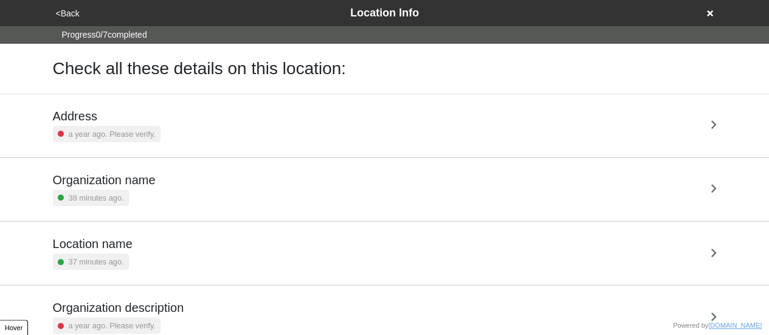
click at [70, 13] on button "<Back" at bounding box center [67, 14] width 31 height 14
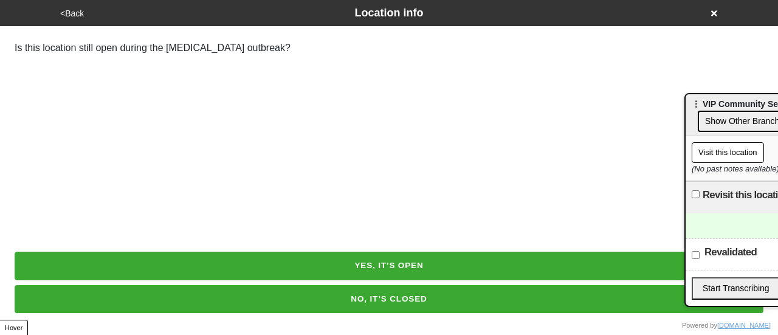
click at [70, 13] on button "<Back" at bounding box center [72, 14] width 31 height 14
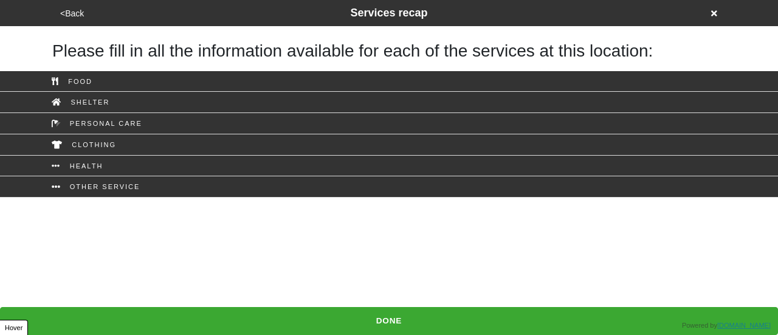
click at [70, 13] on button "<Back" at bounding box center [72, 14] width 31 height 14
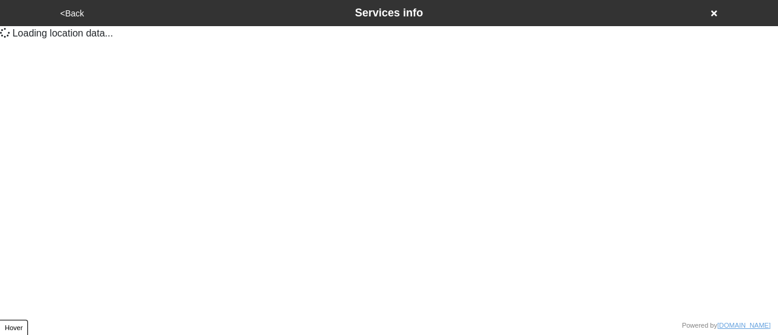
click at [70, 13] on button "<Back" at bounding box center [72, 14] width 31 height 14
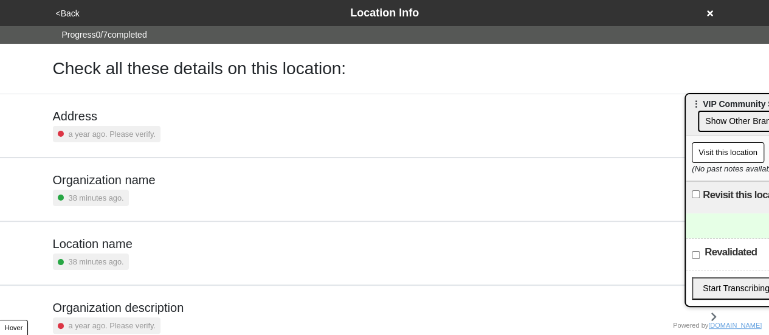
click at [67, 13] on button "<Back" at bounding box center [67, 14] width 31 height 14
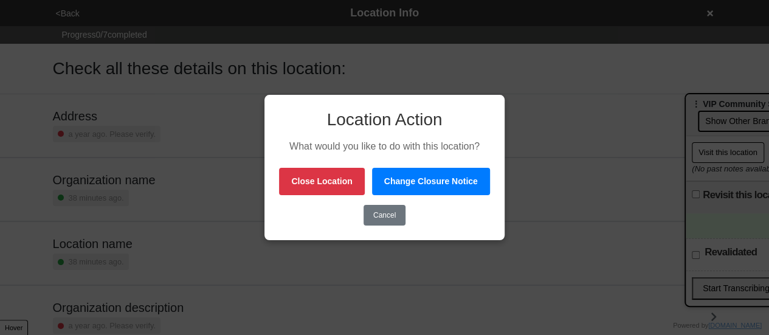
click at [329, 177] on button "Close Location" at bounding box center [321, 181] width 85 height 27
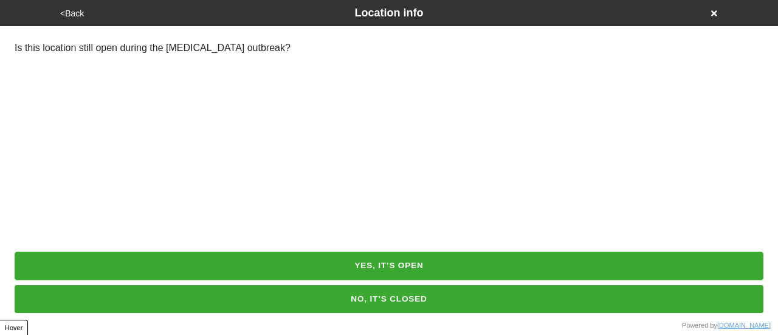
click at [68, 11] on button "<Back" at bounding box center [72, 14] width 31 height 14
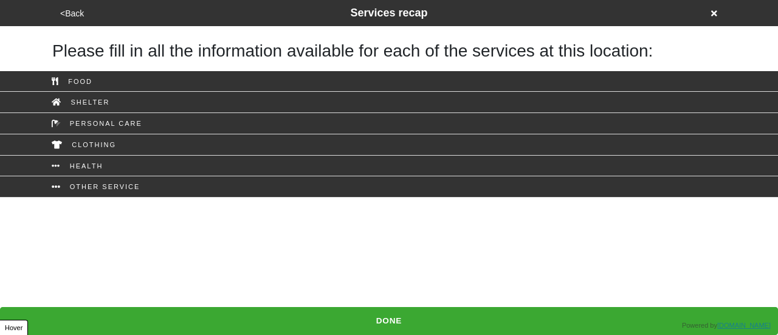
click at [74, 11] on button "<Back" at bounding box center [72, 14] width 31 height 14
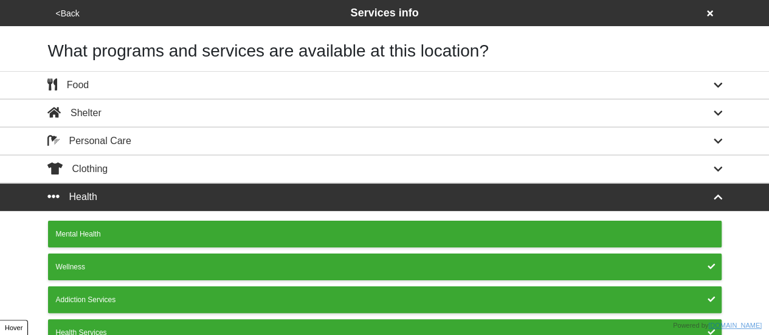
click at [74, 11] on button "<Back" at bounding box center [67, 14] width 31 height 14
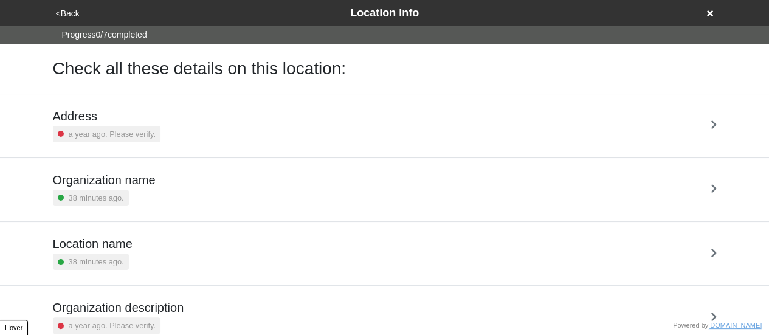
click at [74, 11] on button "<Back" at bounding box center [67, 14] width 31 height 14
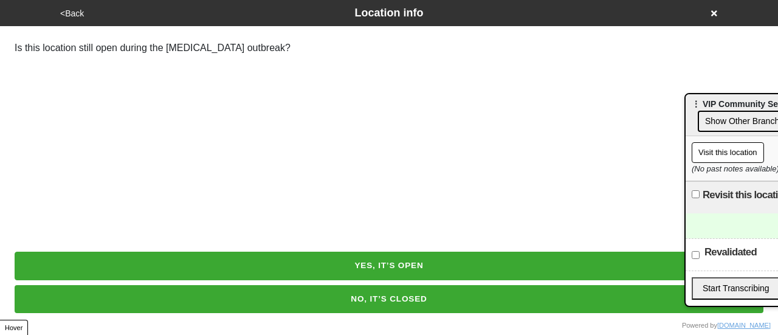
click at [70, 10] on button "<Back" at bounding box center [72, 14] width 31 height 14
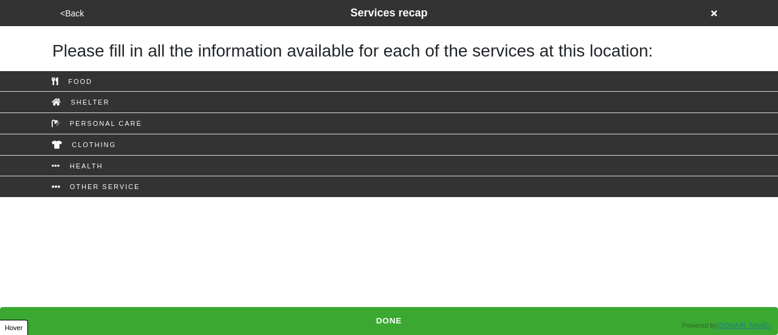
click at [70, 10] on button "<Back" at bounding box center [72, 14] width 31 height 14
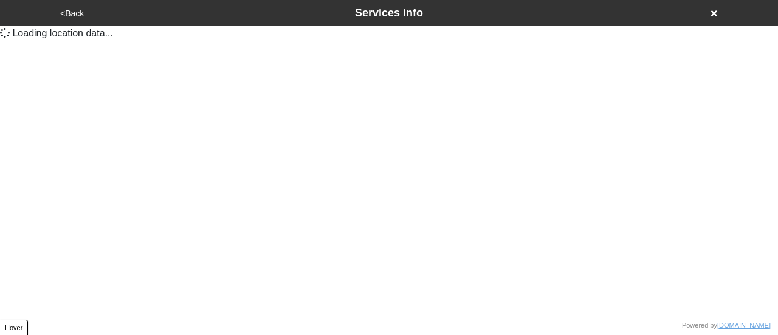
click at [70, 10] on button "<Back" at bounding box center [72, 14] width 31 height 14
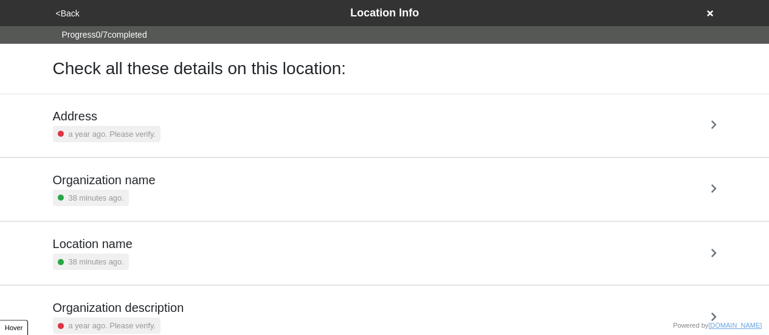
click at [70, 10] on button "<Back" at bounding box center [67, 14] width 31 height 14
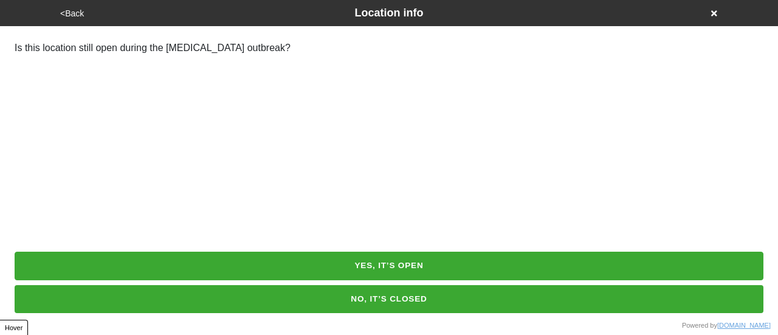
click at [70, 10] on button "<Back" at bounding box center [72, 14] width 31 height 14
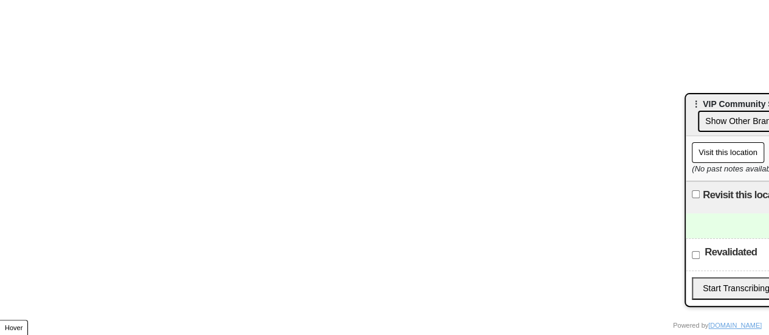
click at [78, 42] on html "Request aborted Click here to reload the page Powered by doobneek.org YP Mini A…" at bounding box center [384, 308] width 769 height 617
drag, startPoint x: 4, startPoint y: 64, endPoint x: 30, endPoint y: 53, distance: 27.8
click at [5, 64] on html "Request aborted Click here to reload the page Powered by doobneek.org YP Mini A…" at bounding box center [384, 308] width 769 height 617
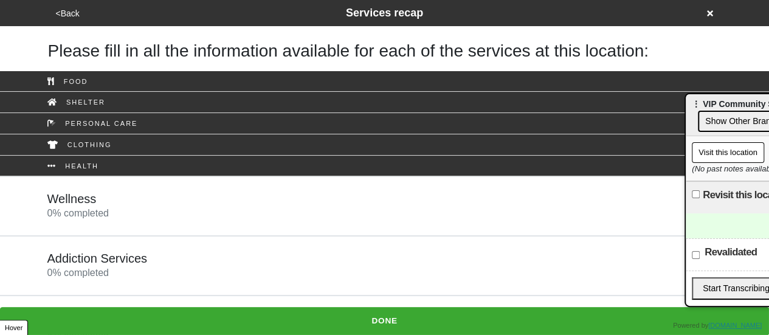
click at [62, 14] on button "<Back" at bounding box center [67, 14] width 31 height 14
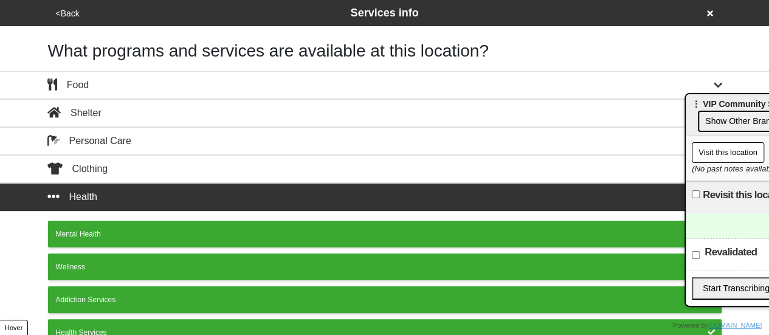
click at [62, 14] on button "<Back" at bounding box center [67, 14] width 31 height 14
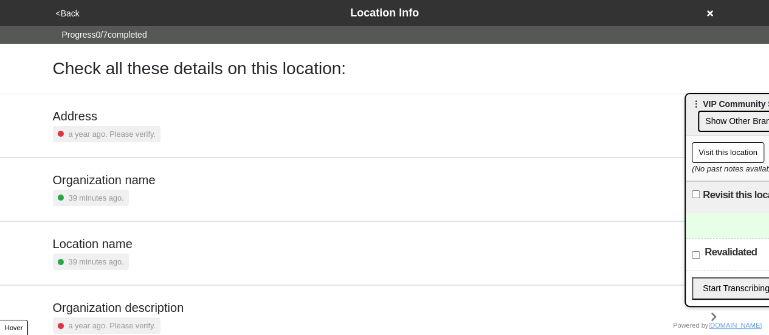
click at [128, 193] on div "39 minutes ago." at bounding box center [104, 198] width 103 height 16
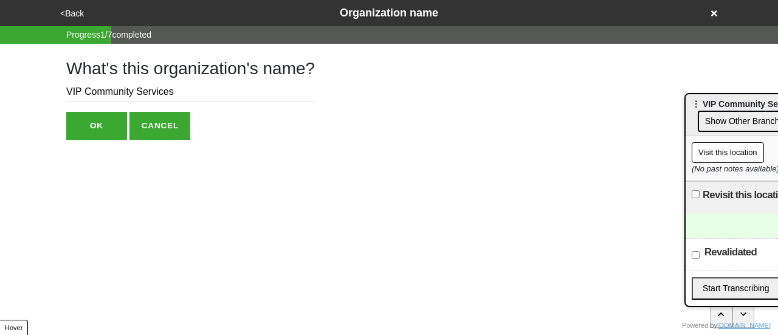
click at [80, 15] on button "<Back" at bounding box center [72, 14] width 31 height 14
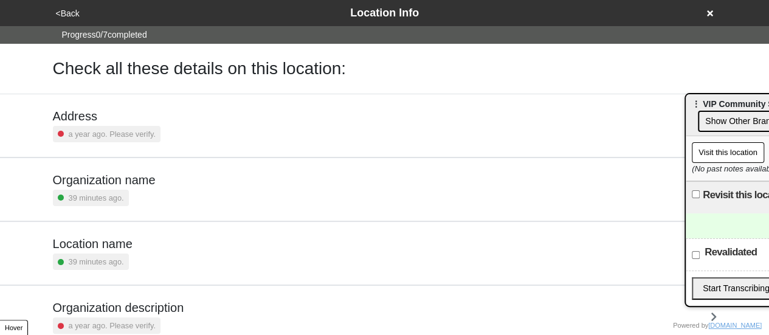
click at [80, 15] on button "<Back" at bounding box center [67, 14] width 31 height 14
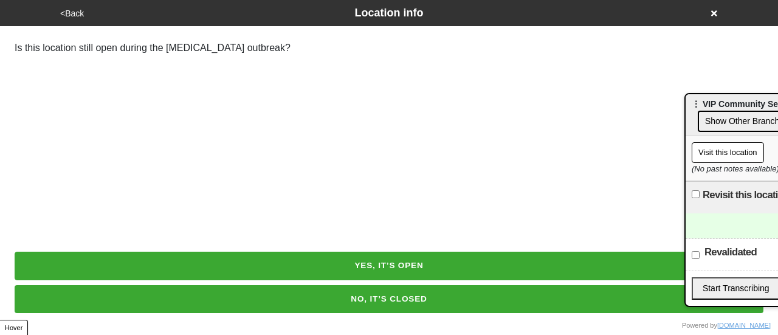
click at [67, 13] on button "<Back" at bounding box center [72, 14] width 31 height 14
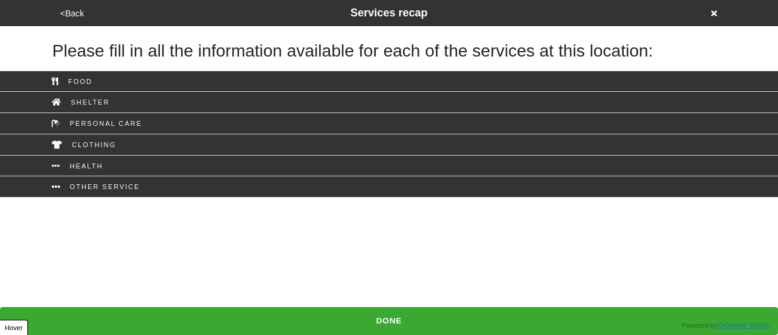
click at [69, 13] on button "<Back" at bounding box center [72, 14] width 31 height 14
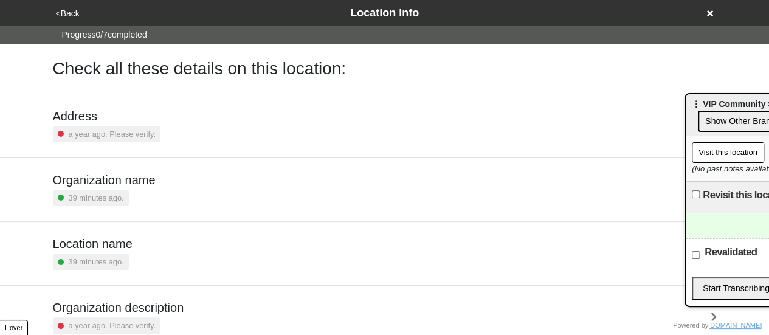
click at [0, 116] on link "Address a year ago. Please verify." at bounding box center [384, 126] width 769 height 64
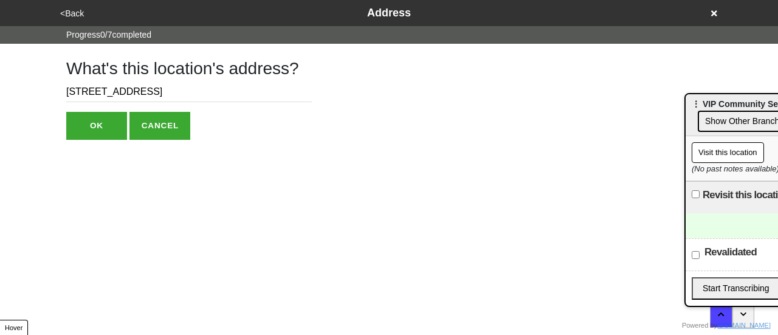
click at [78, 10] on button "<Back" at bounding box center [72, 14] width 31 height 14
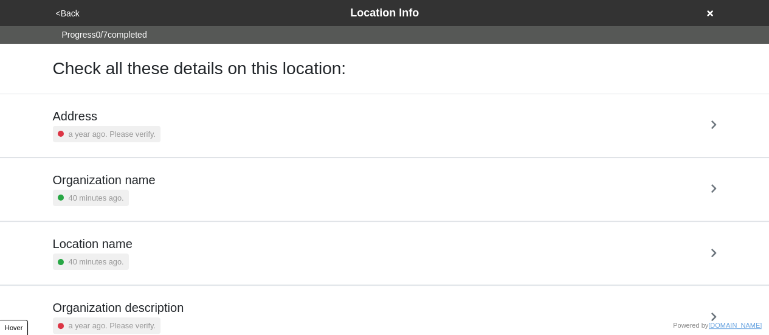
click at [64, 15] on button "<Back" at bounding box center [67, 14] width 31 height 14
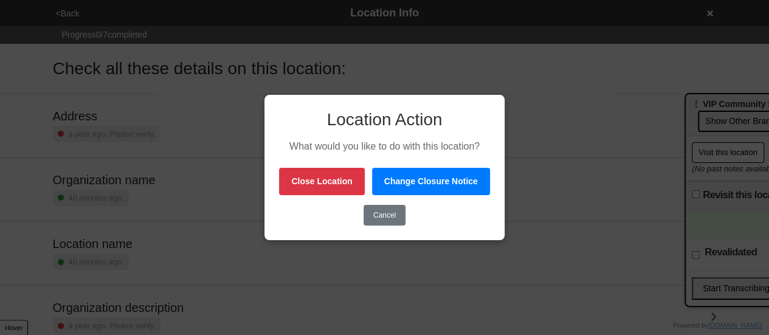
click at [394, 214] on button "Cancel" at bounding box center [384, 215] width 42 height 21
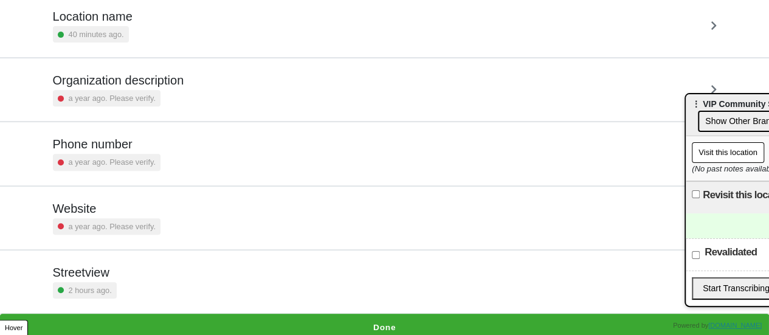
scroll to position [231, 0]
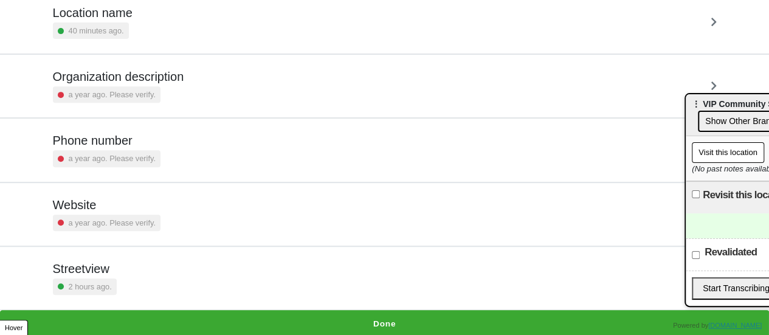
click at [355, 313] on button "Done" at bounding box center [384, 324] width 769 height 28
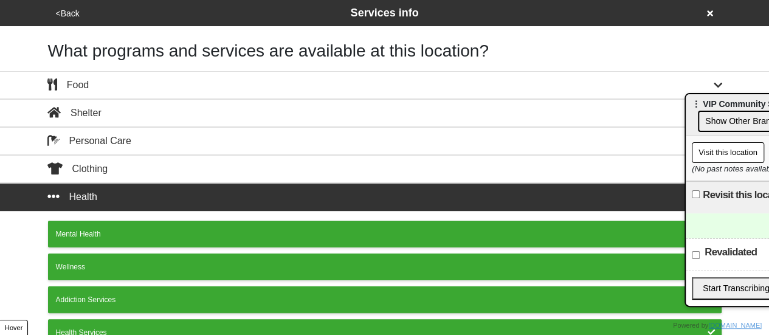
click at [61, 9] on button "<Back" at bounding box center [67, 14] width 31 height 14
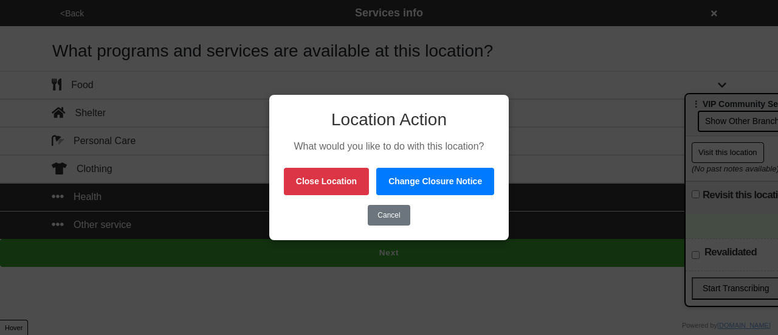
click at [392, 218] on button "Cancel" at bounding box center [389, 215] width 42 height 21
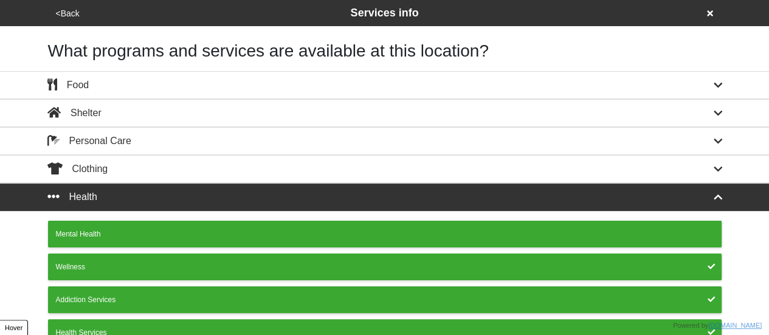
click at [75, 12] on button "<Back" at bounding box center [67, 14] width 31 height 14
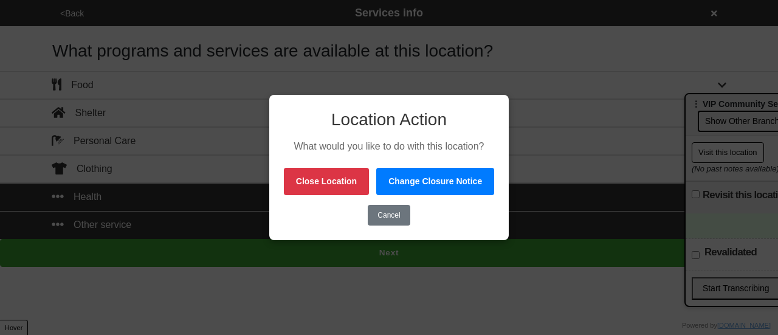
click at [388, 212] on button "Cancel" at bounding box center [389, 215] width 42 height 21
click at [317, 146] on p "What would you like to do with this location?" at bounding box center [389, 146] width 210 height 13
click at [369, 122] on h3 "Location Action" at bounding box center [389, 119] width 210 height 21
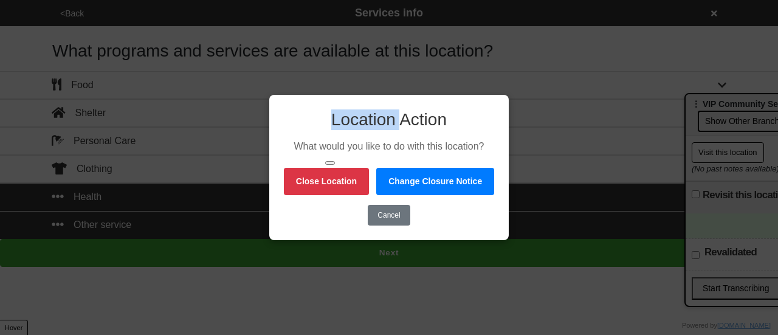
click at [369, 122] on h3 "Location Action" at bounding box center [389, 119] width 210 height 21
copy div "Location Action"
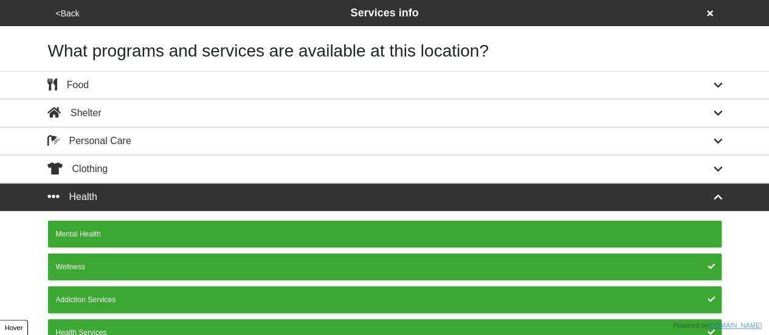
click at [70, 8] on button "<Back" at bounding box center [67, 14] width 31 height 14
click at [55, 15] on button "<Back" at bounding box center [67, 14] width 31 height 14
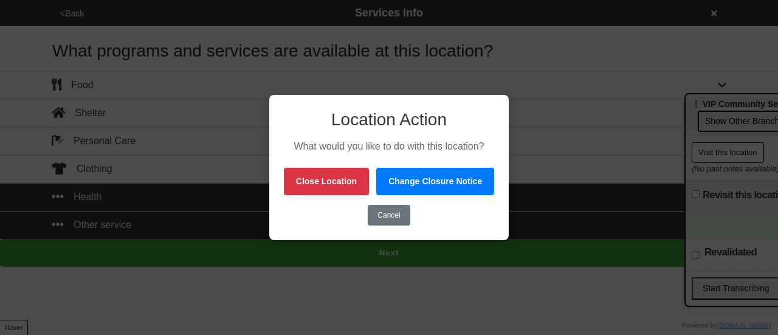
click at [64, 14] on div "Location Action What would you like to do with this location? Close Location Ch…" at bounding box center [389, 167] width 778 height 335
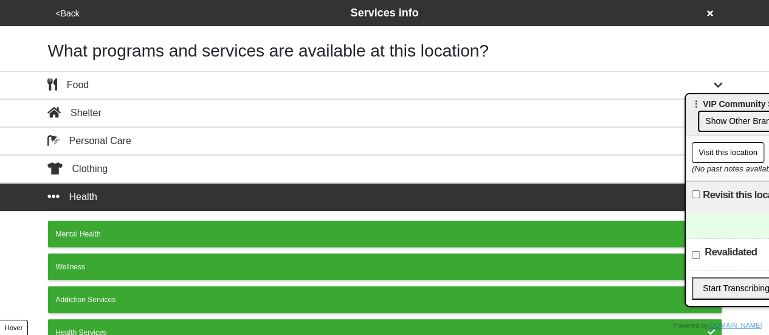
click at [58, 18] on button "<Back" at bounding box center [67, 14] width 31 height 14
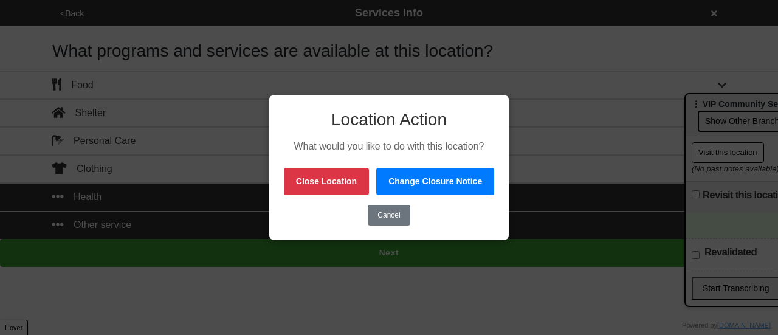
click at [67, 15] on div "Location Action What would you like to do with this location? Close Location Ch…" at bounding box center [389, 167] width 778 height 335
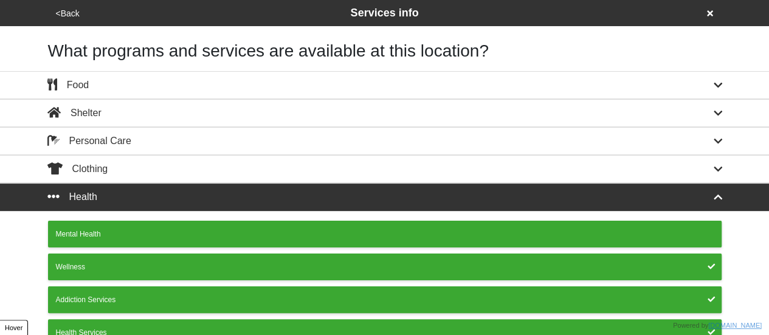
click at [79, 13] on button "<Back" at bounding box center [67, 14] width 31 height 14
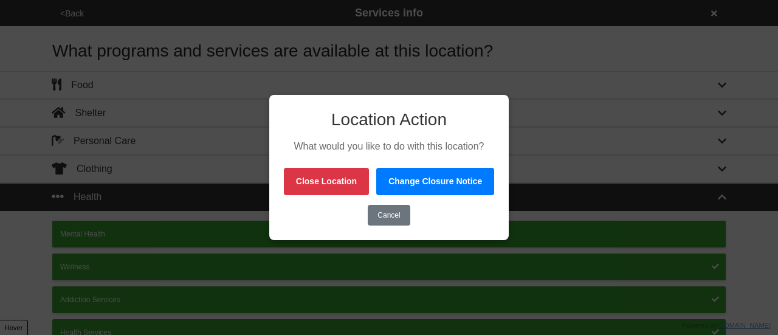
click at [176, 71] on div "Location Action What would you like to do with this location? Close Location Ch…" at bounding box center [389, 167] width 778 height 335
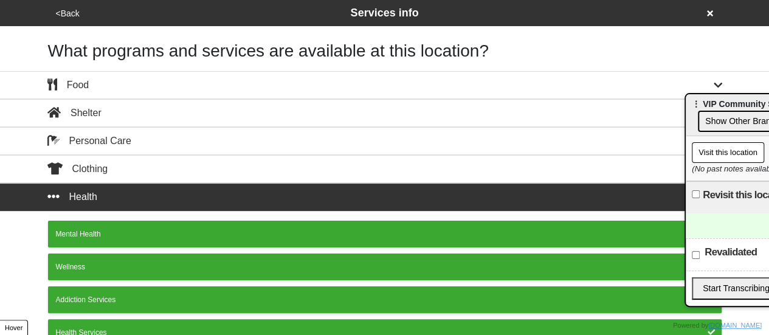
click at [65, 15] on button "<Back" at bounding box center [67, 14] width 31 height 14
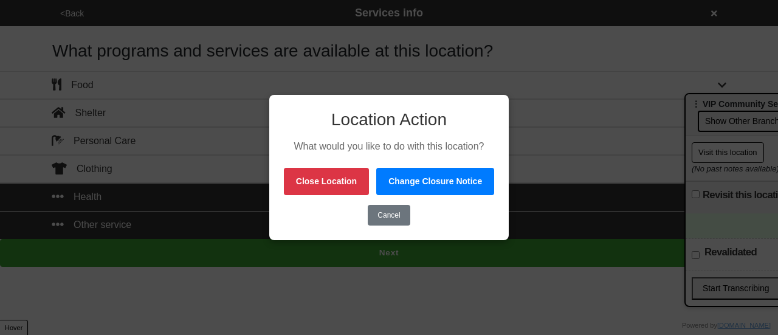
click at [65, 15] on div "Location Action What would you like to do with this location? Close Location Ch…" at bounding box center [389, 167] width 778 height 335
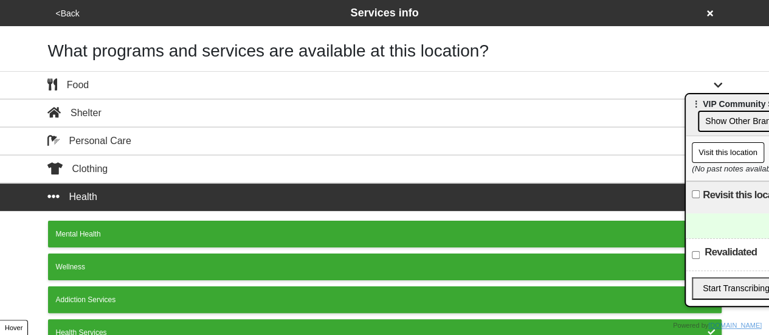
click at [60, 8] on button "<Back" at bounding box center [67, 14] width 31 height 14
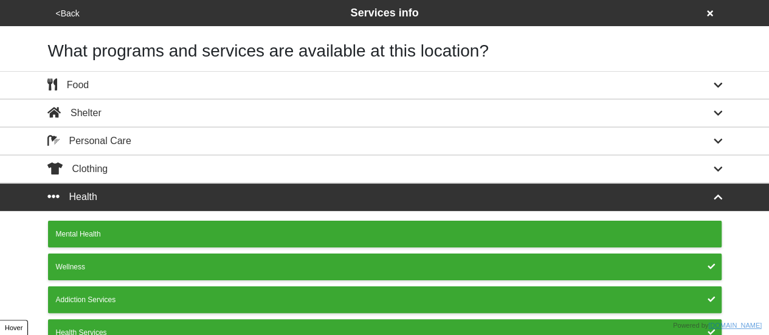
click at [72, 16] on button "<Back" at bounding box center [67, 14] width 31 height 14
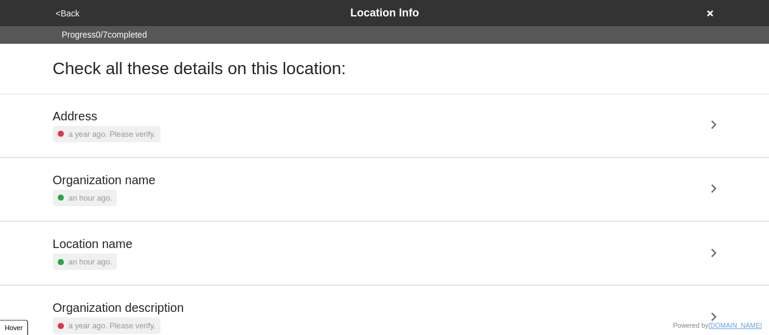
click at [72, 16] on button "<Back" at bounding box center [67, 14] width 31 height 14
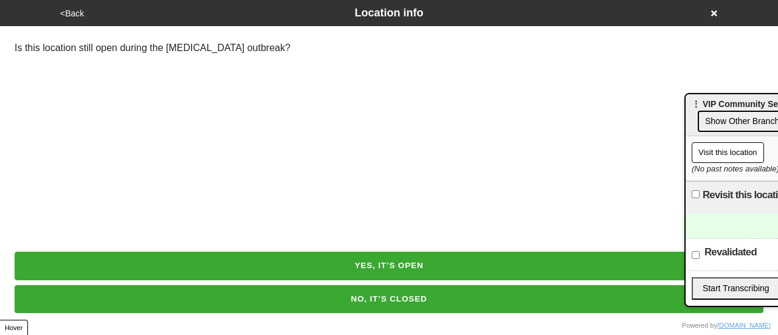
click at [72, 16] on button "<Back" at bounding box center [72, 14] width 31 height 14
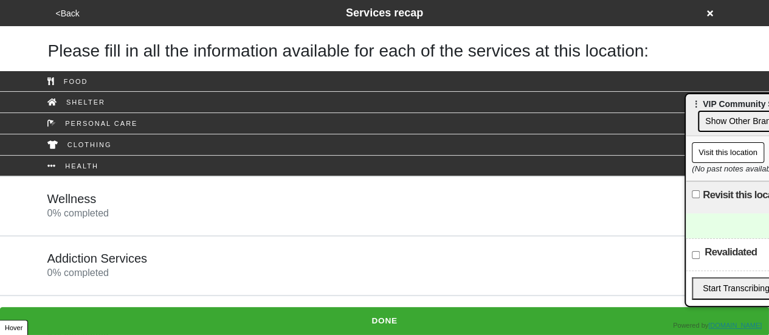
click at [68, 12] on button "<Back" at bounding box center [67, 14] width 31 height 14
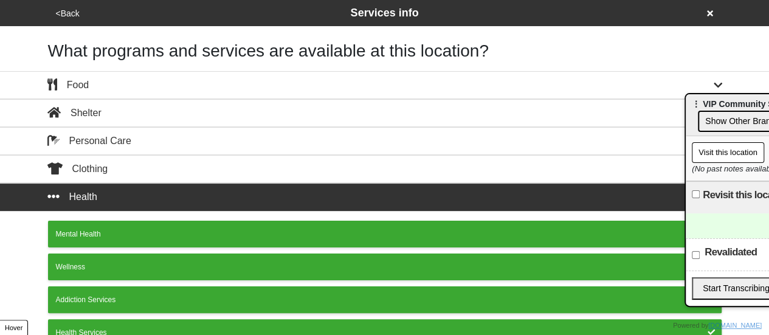
click at [68, 12] on button "<Back" at bounding box center [67, 14] width 31 height 14
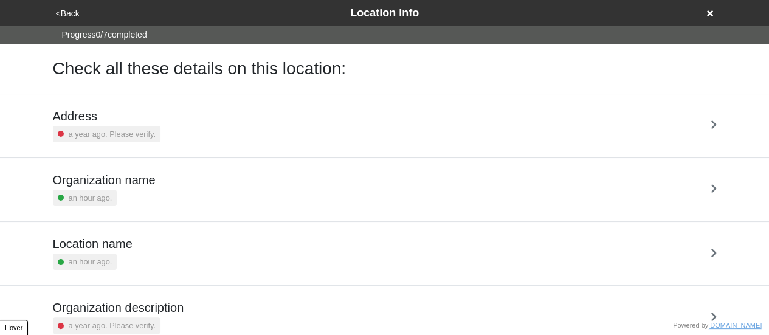
click at [70, 11] on button "<Back" at bounding box center [67, 14] width 31 height 14
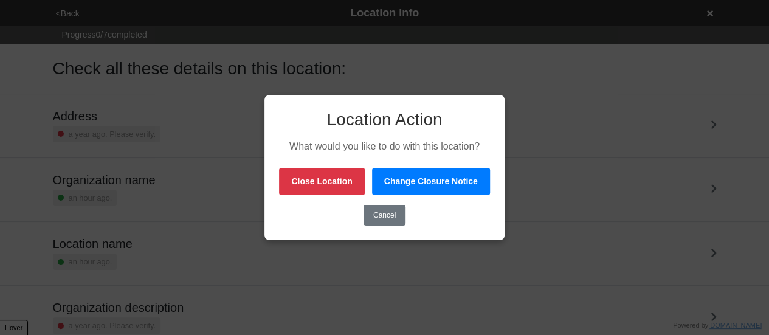
click at [645, 76] on div "Location Action What would you like to do with this location? Close Location Ch…" at bounding box center [384, 167] width 769 height 335
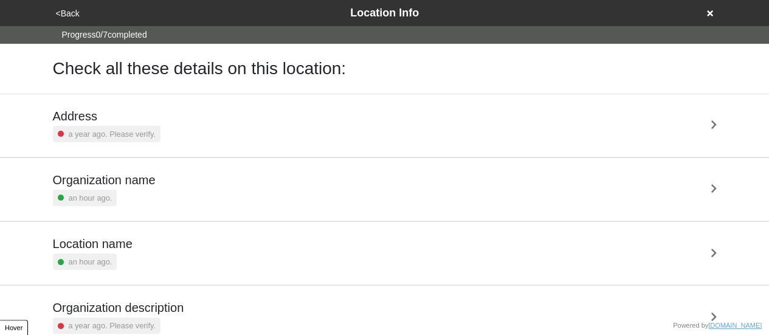
click at [77, 9] on button "<Back" at bounding box center [67, 14] width 31 height 14
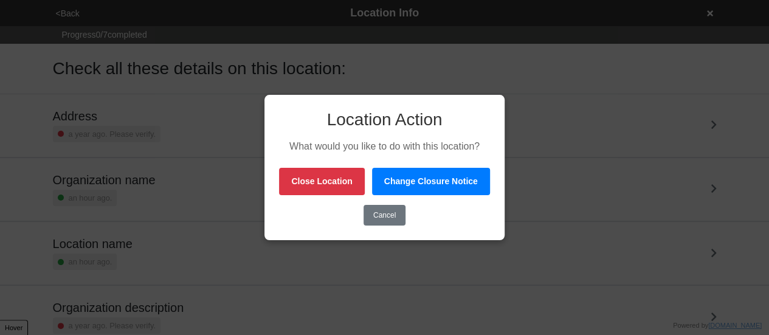
click at [419, 64] on div "Location Action What would you like to do with this location? Close Location Ch…" at bounding box center [384, 167] width 769 height 335
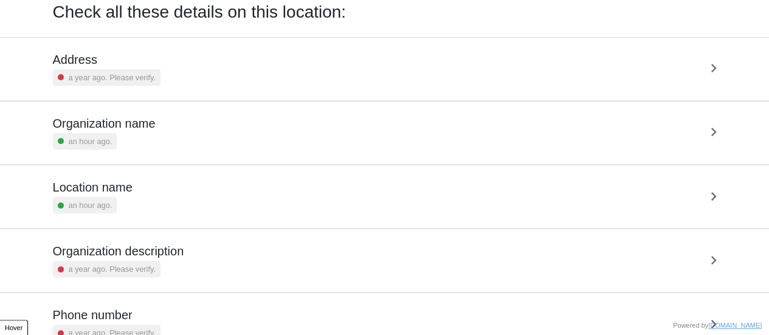
scroll to position [231, 0]
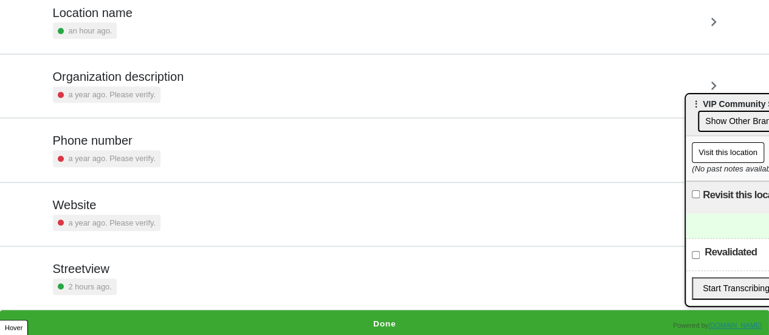
click at [399, 310] on button "Done" at bounding box center [384, 324] width 769 height 28
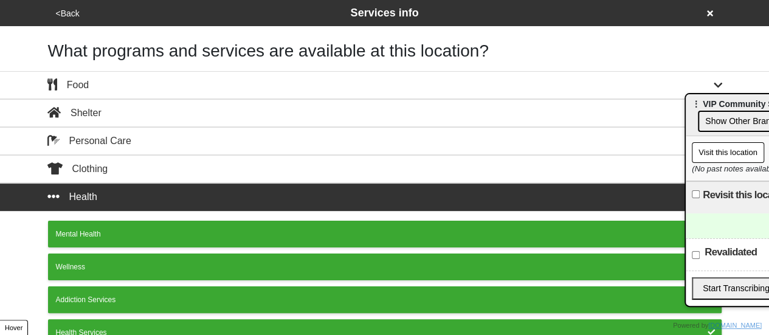
click at [68, 5] on div "<Back Services info" at bounding box center [384, 13] width 665 height 16
click at [68, 9] on button "<Back" at bounding box center [67, 14] width 31 height 14
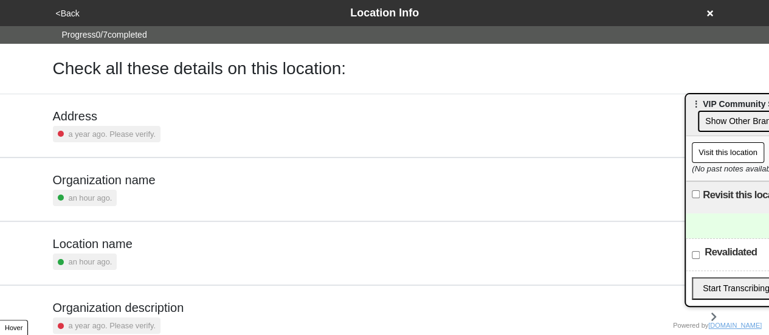
click at [68, 9] on button "<Back" at bounding box center [67, 14] width 31 height 14
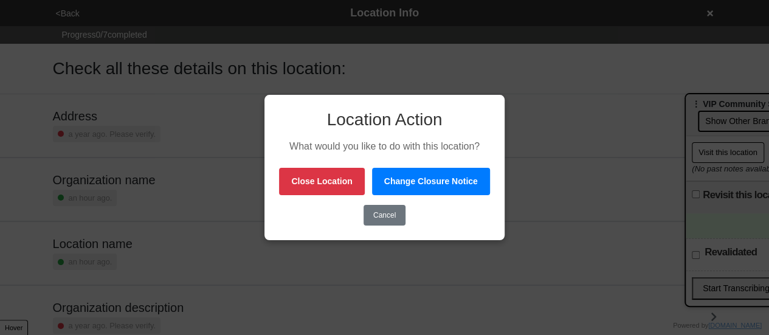
click at [197, 43] on div "Location Action What would you like to do with this location? Close Location Ch…" at bounding box center [384, 167] width 769 height 335
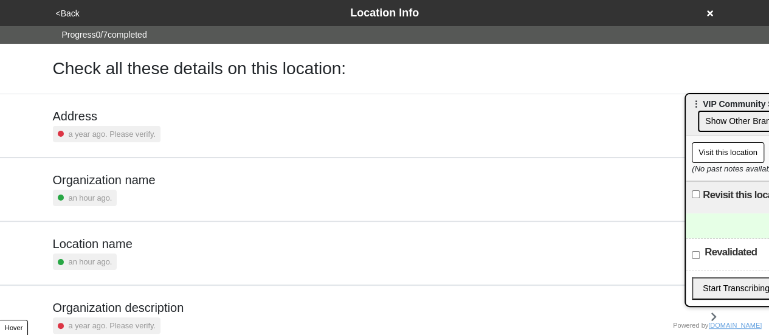
scroll to position [231, 0]
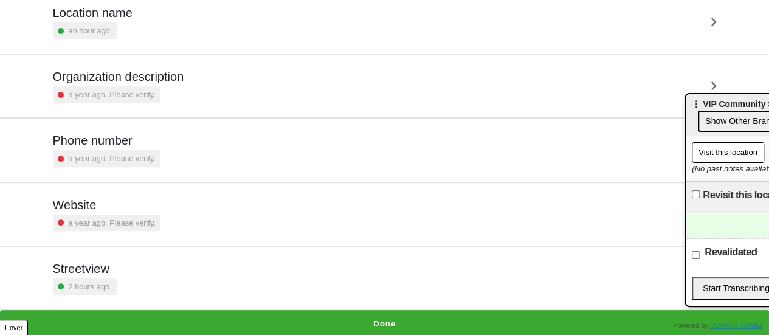
click at [388, 314] on button "Done" at bounding box center [384, 324] width 769 height 28
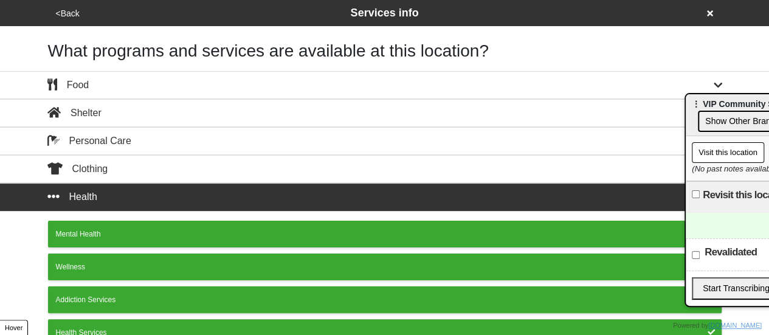
click at [54, 2] on div "<Back Services info" at bounding box center [384, 13] width 674 height 26
click at [62, 7] on button "<Back" at bounding box center [67, 14] width 31 height 14
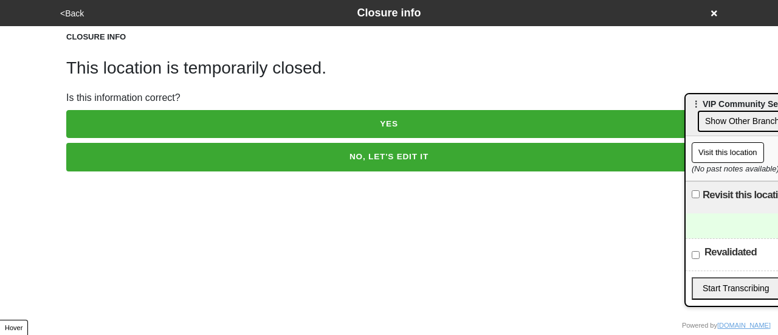
click at [68, 10] on button "<Back" at bounding box center [72, 14] width 31 height 14
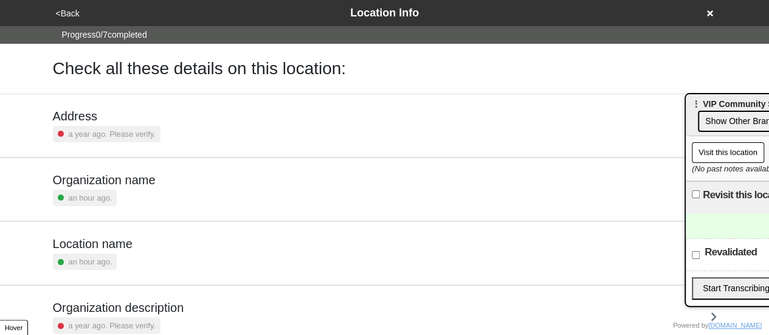
click at [126, 196] on div "an hour ago." at bounding box center [104, 198] width 103 height 16
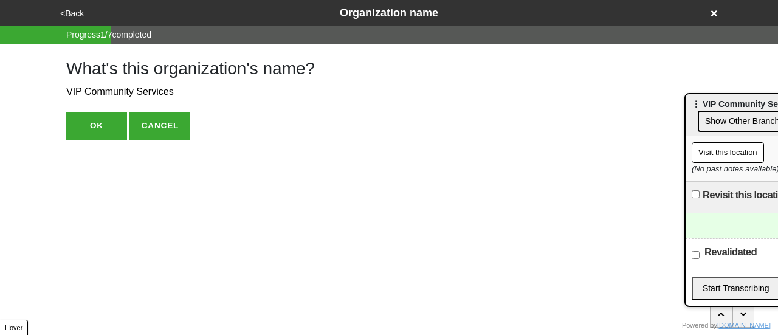
click at [91, 129] on button "OK" at bounding box center [96, 126] width 61 height 28
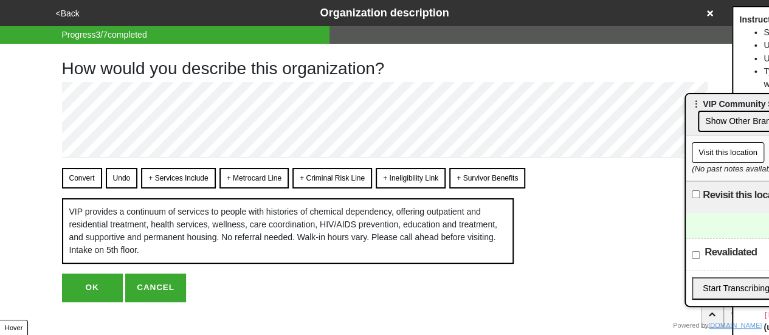
click at [72, 12] on button "<Back" at bounding box center [67, 14] width 31 height 14
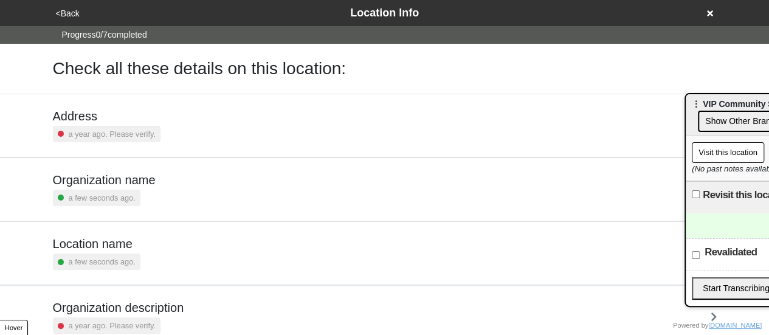
click at [72, 12] on button "<Back" at bounding box center [67, 14] width 31 height 14
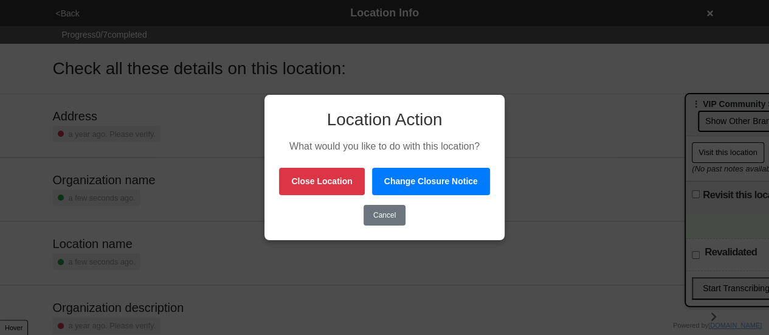
click at [331, 184] on button "Close Location" at bounding box center [321, 181] width 85 height 27
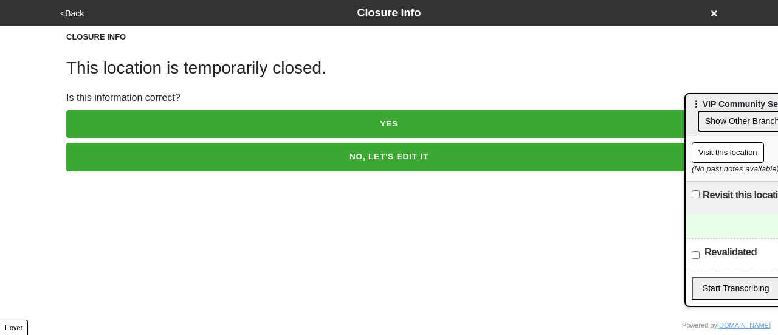
click at [77, 8] on button "<Back" at bounding box center [72, 14] width 31 height 14
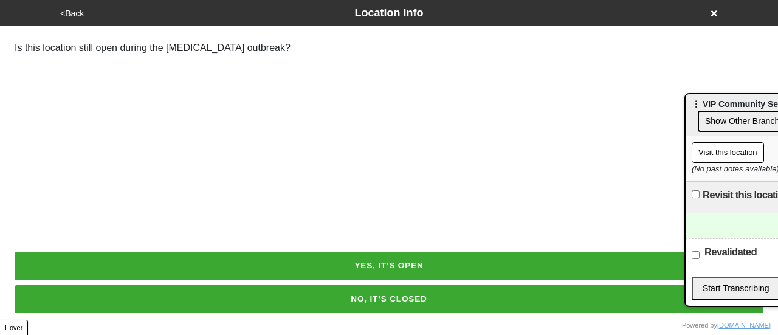
click at [77, 8] on button "<Back" at bounding box center [72, 14] width 31 height 14
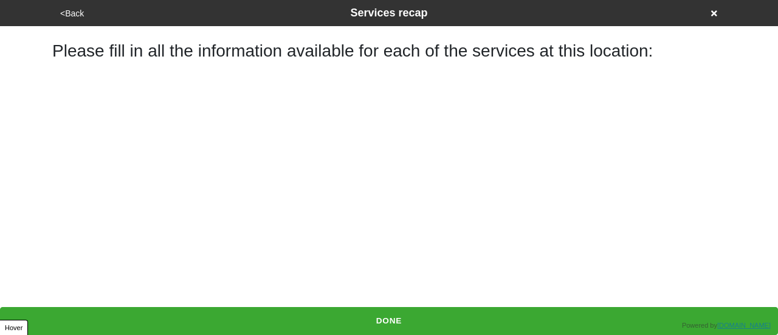
click at [69, 10] on button "<Back" at bounding box center [72, 14] width 31 height 14
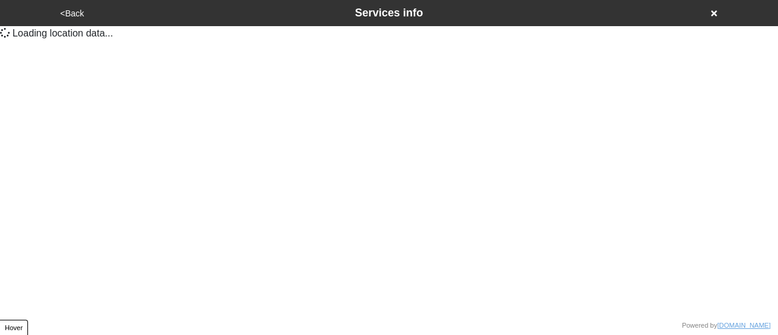
click at [69, 10] on button "<Back" at bounding box center [72, 14] width 31 height 14
click at [109, 38] on p "Loading location data ..." at bounding box center [389, 33] width 778 height 15
click at [12, 35] on p "Loading location data ..." at bounding box center [389, 33] width 778 height 15
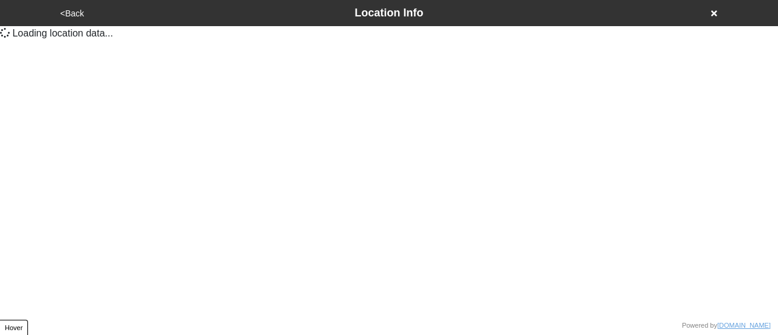
drag, startPoint x: 10, startPoint y: 35, endPoint x: 2, endPoint y: 33, distance: 8.6
click at [1, 36] on p "Loading location data ..." at bounding box center [389, 33] width 778 height 15
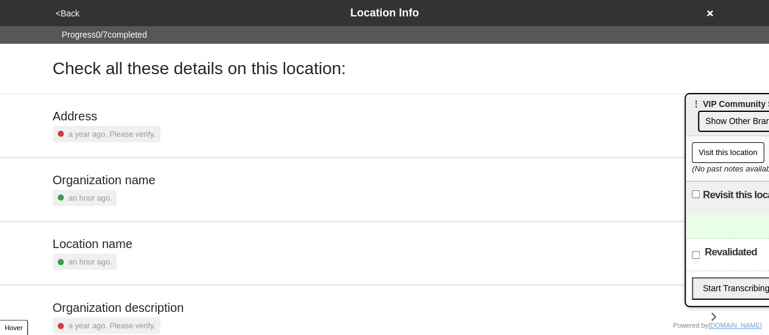
click at [69, 7] on button "<Back" at bounding box center [67, 14] width 31 height 14
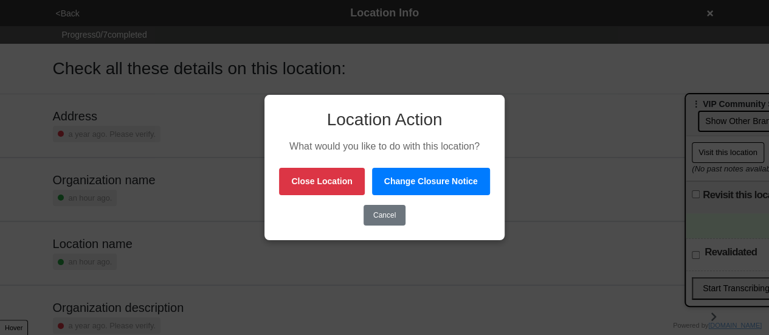
click at [422, 182] on button "Change Closure Notice" at bounding box center [431, 181] width 118 height 27
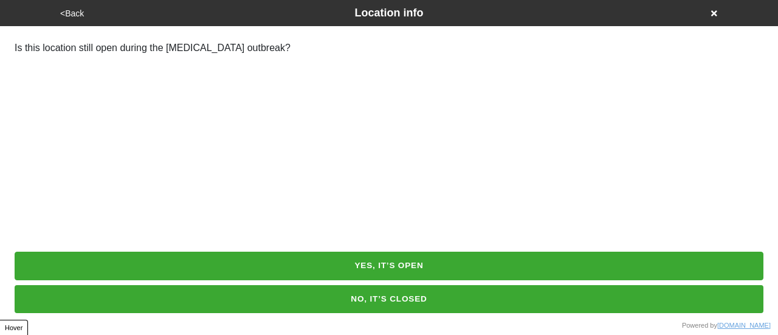
click at [394, 300] on button "NO, IT’S CLOSED" at bounding box center [389, 299] width 749 height 28
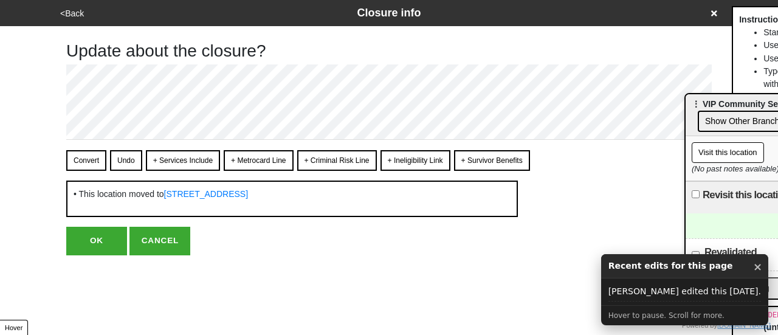
click at [73, 9] on button "<Back" at bounding box center [72, 14] width 31 height 14
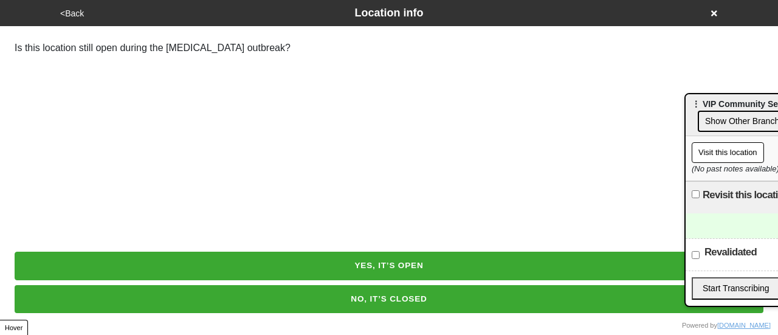
click at [73, 9] on button "<Back" at bounding box center [72, 14] width 31 height 14
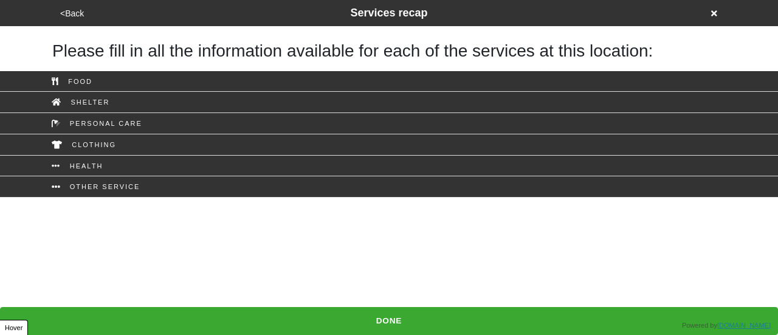
click at [73, 9] on button "<Back" at bounding box center [72, 14] width 31 height 14
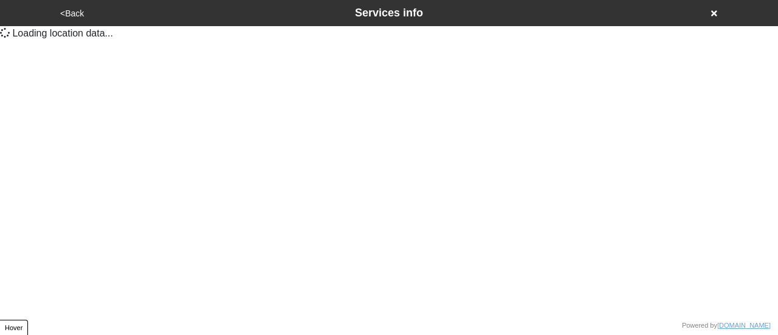
click at [73, 9] on button "<Back" at bounding box center [72, 14] width 31 height 14
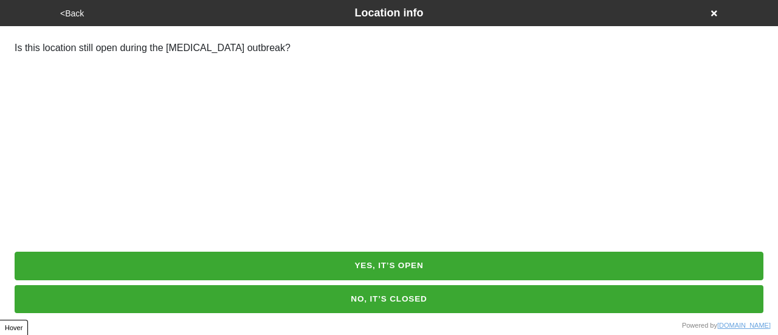
click at [72, 13] on button "<Back" at bounding box center [72, 14] width 31 height 14
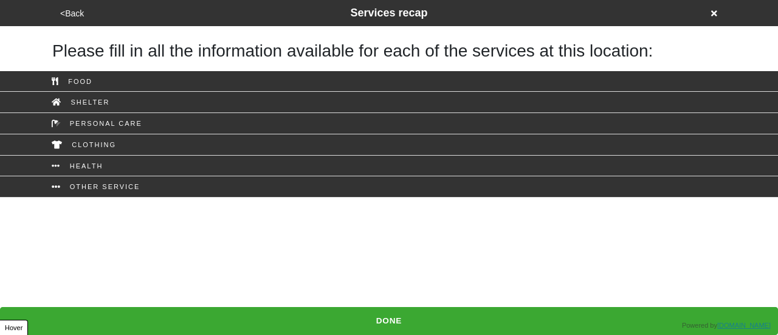
click at [72, 13] on button "<Back" at bounding box center [72, 14] width 31 height 14
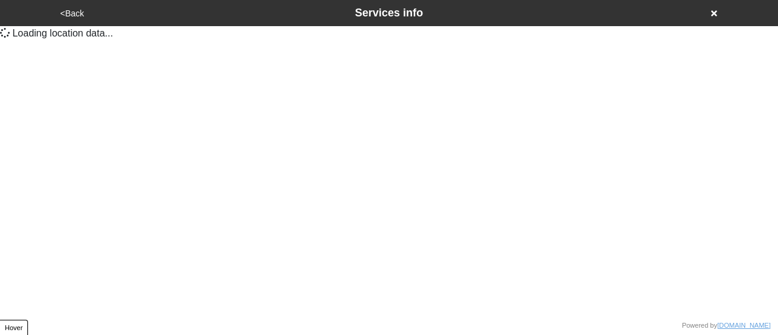
click at [72, 13] on button "<Back" at bounding box center [72, 14] width 31 height 14
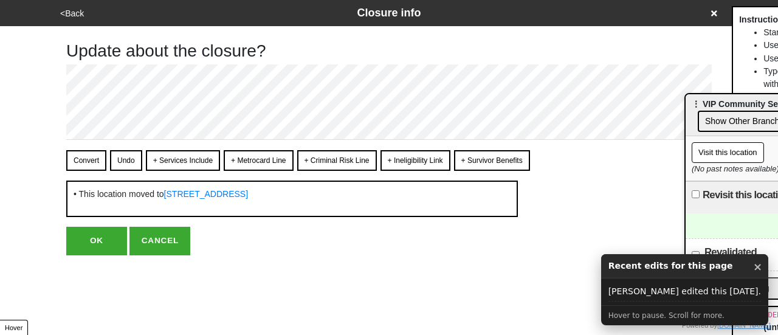
click at [109, 240] on button "OK" at bounding box center [96, 241] width 61 height 28
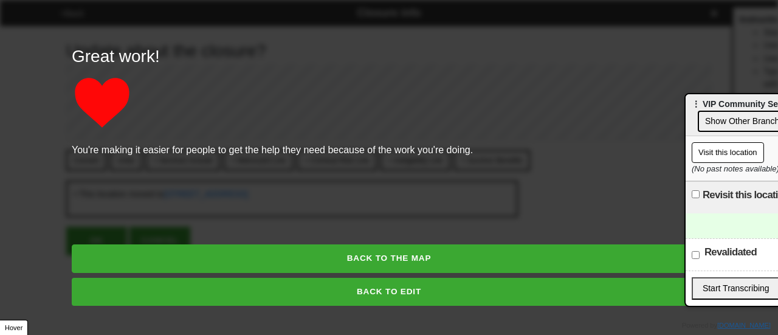
click at [394, 295] on button "BACK TO EDIT" at bounding box center [389, 292] width 634 height 28
type textarea "x"
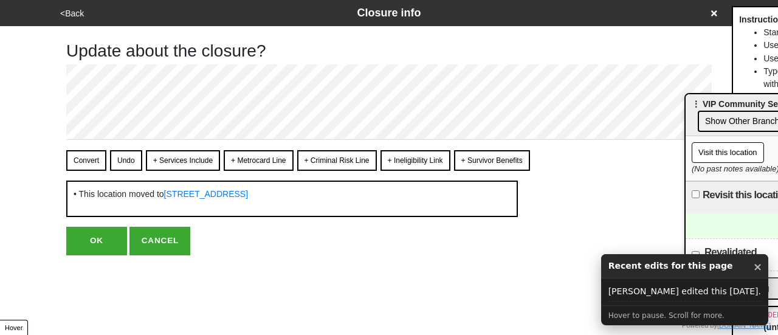
click at [77, 9] on button "<Back" at bounding box center [72, 14] width 31 height 14
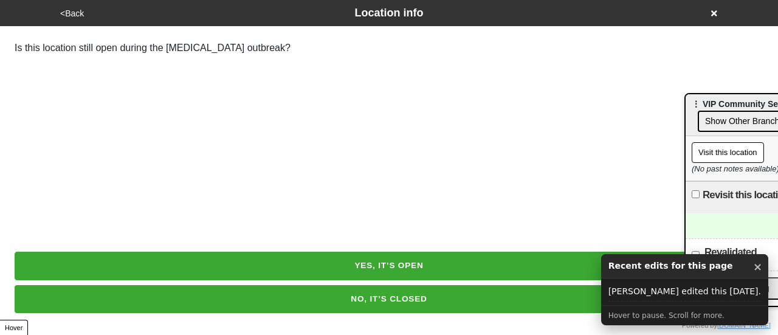
click at [77, 10] on button "<Back" at bounding box center [72, 14] width 31 height 14
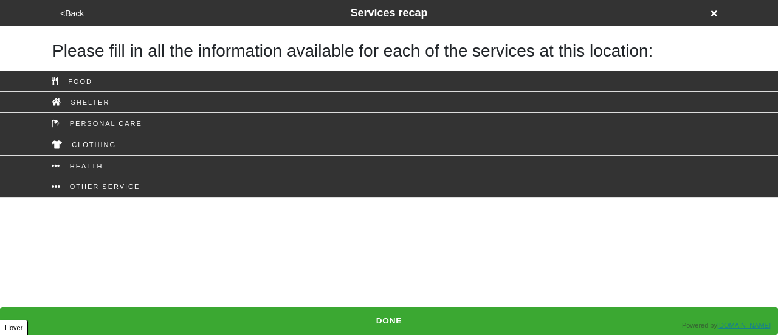
click at [77, 10] on button "<Back" at bounding box center [72, 14] width 31 height 14
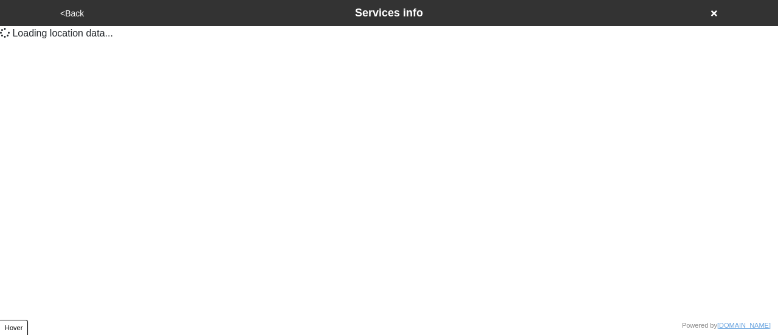
click at [77, 10] on button "<Back" at bounding box center [72, 14] width 31 height 14
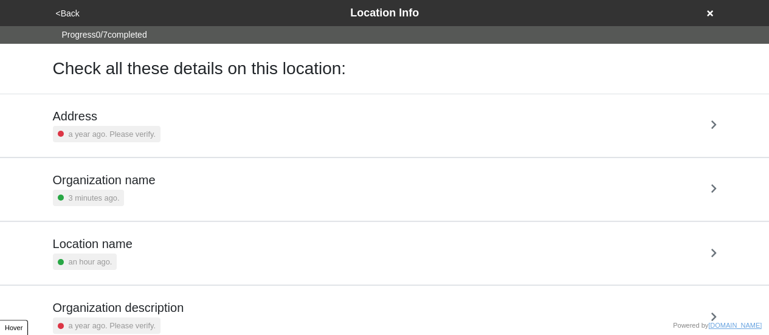
click at [77, 10] on button "<Back" at bounding box center [67, 14] width 31 height 14
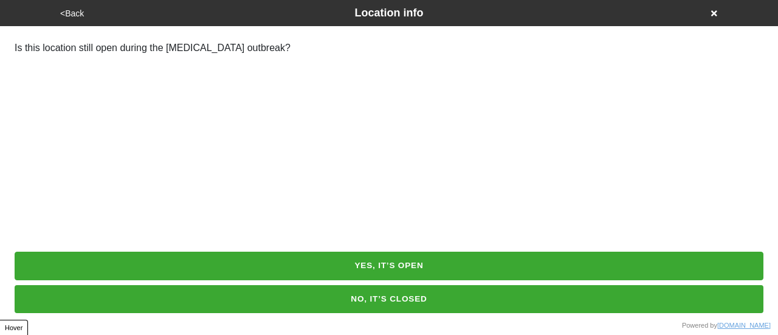
click at [77, 18] on button "<Back" at bounding box center [72, 14] width 31 height 14
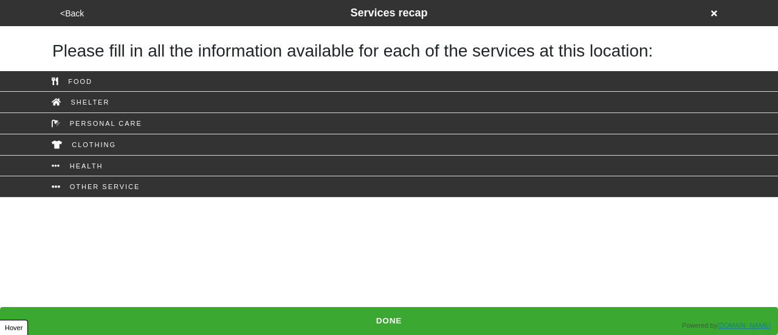
click at [74, 14] on button "<Back" at bounding box center [72, 14] width 31 height 14
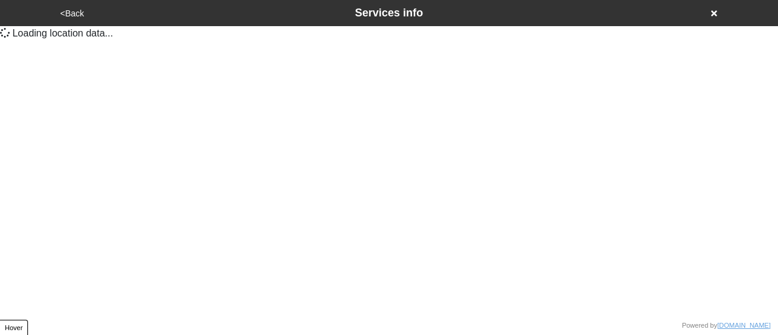
click at [74, 14] on button "<Back" at bounding box center [72, 14] width 31 height 14
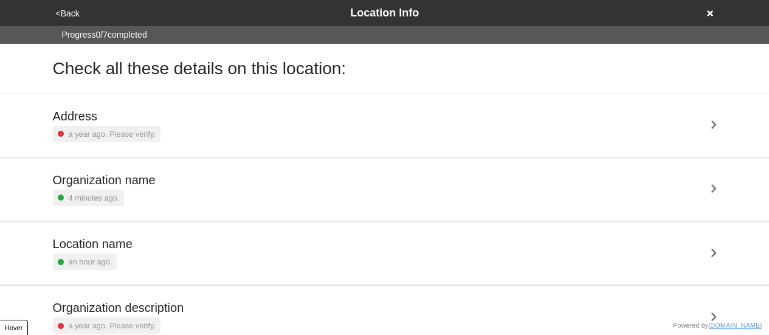
click at [74, 14] on button "<Back" at bounding box center [67, 14] width 31 height 14
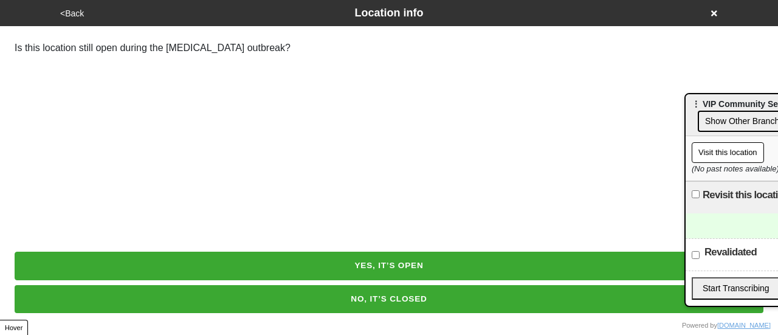
click at [64, 14] on button "<Back" at bounding box center [72, 14] width 31 height 14
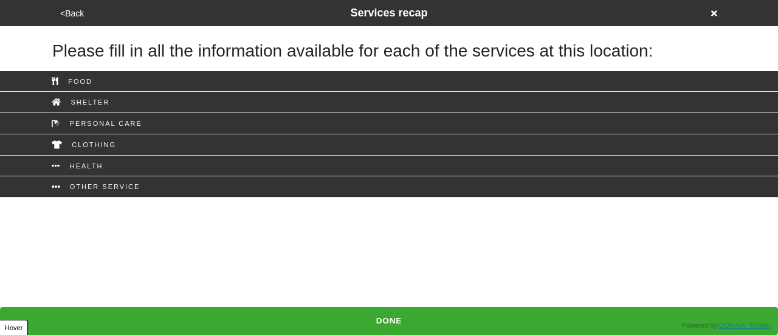
click at [71, 11] on button "<Back" at bounding box center [72, 14] width 31 height 14
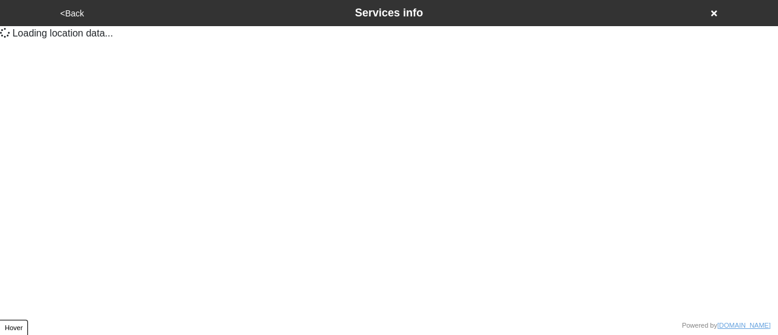
click at [73, 12] on button "<Back" at bounding box center [72, 14] width 31 height 14
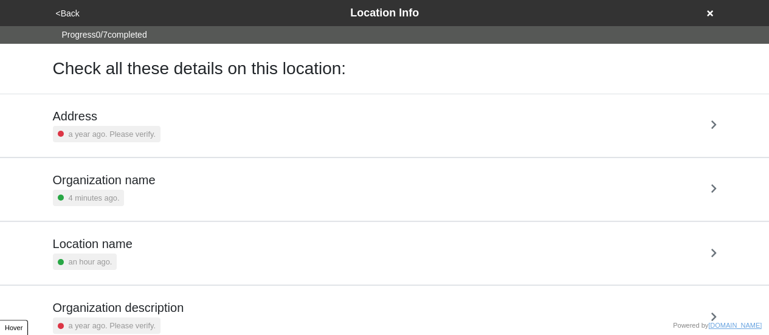
click at [73, 12] on button "<Back" at bounding box center [67, 14] width 31 height 14
click at [81, 15] on div "<Back Location Info" at bounding box center [384, 13] width 665 height 16
click at [71, 15] on button "<Back" at bounding box center [67, 14] width 31 height 14
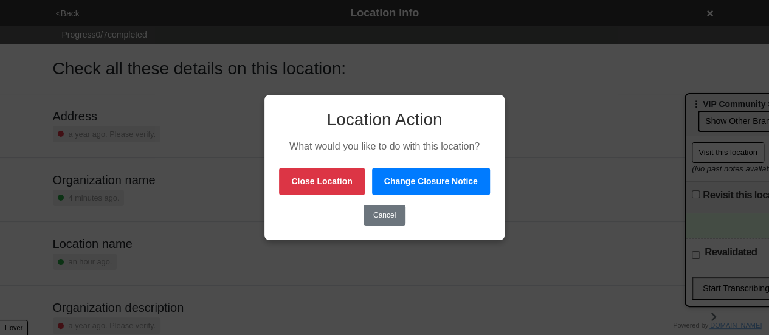
click at [342, 184] on button "Close Location" at bounding box center [321, 181] width 85 height 27
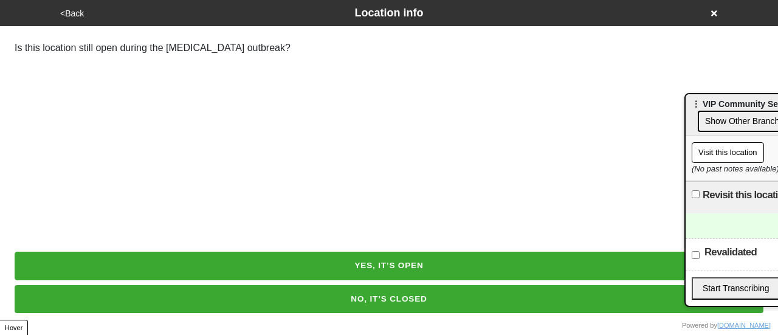
drag, startPoint x: 16, startPoint y: 207, endPoint x: 61, endPoint y: 223, distance: 48.2
click at [16, 80] on html "<Back Location info Is this location still open during the Coronavirus outbreak…" at bounding box center [389, 40] width 778 height 80
drag, startPoint x: 346, startPoint y: 298, endPoint x: 417, endPoint y: 322, distance: 74.9
click at [453, 304] on button "NO, IT’S CLOSED" at bounding box center [389, 299] width 749 height 28
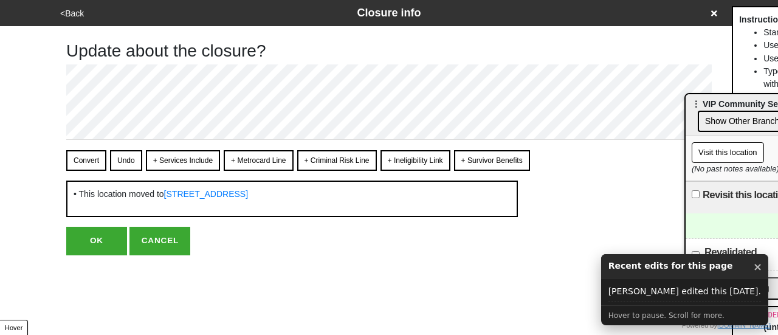
click at [70, 13] on button "<Back" at bounding box center [72, 14] width 31 height 14
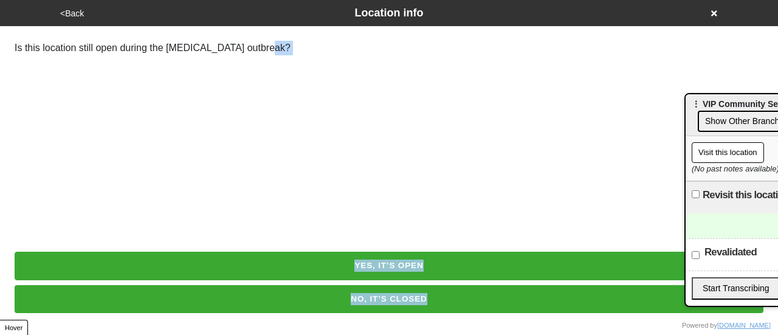
drag, startPoint x: 325, startPoint y: 211, endPoint x: 428, endPoint y: 295, distance: 132.6
click at [428, 80] on html "<Back Location info Is this location still open during the Coronavirus outbreak…" at bounding box center [389, 40] width 778 height 80
click at [6, 80] on html "<Back Location info Is this location still open during the Coronavirus outbreak…" at bounding box center [389, 40] width 778 height 80
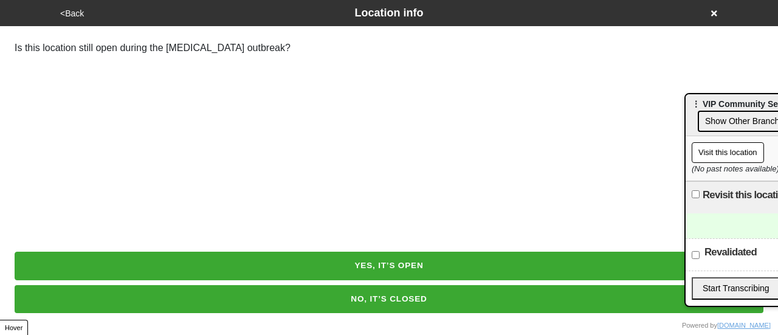
click at [62, 16] on button "<Back" at bounding box center [72, 14] width 31 height 14
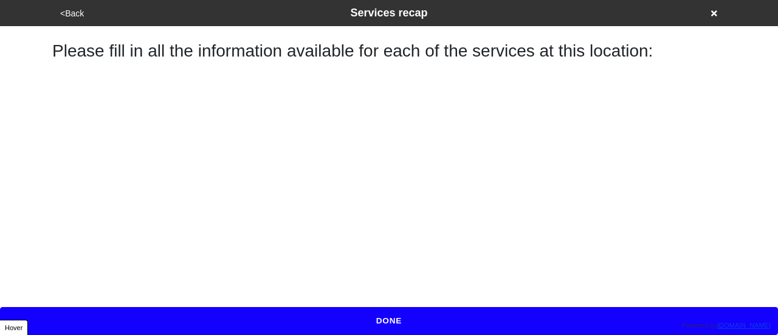
click at [75, 14] on button "<Back" at bounding box center [72, 14] width 31 height 14
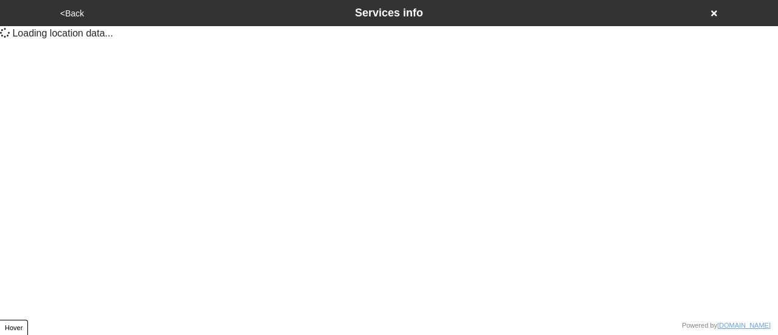
click at [75, 14] on button "<Back" at bounding box center [72, 14] width 31 height 14
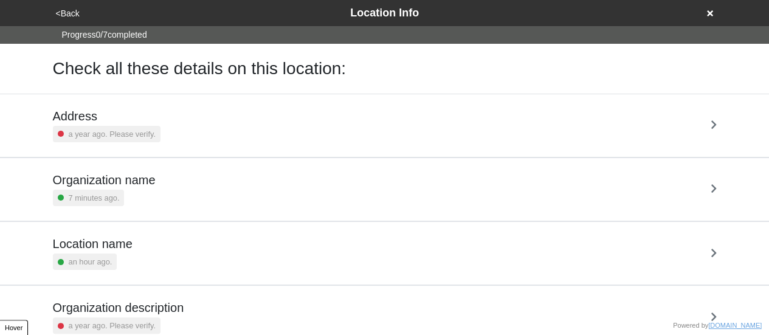
click at [68, 13] on button "<Back" at bounding box center [67, 14] width 31 height 14
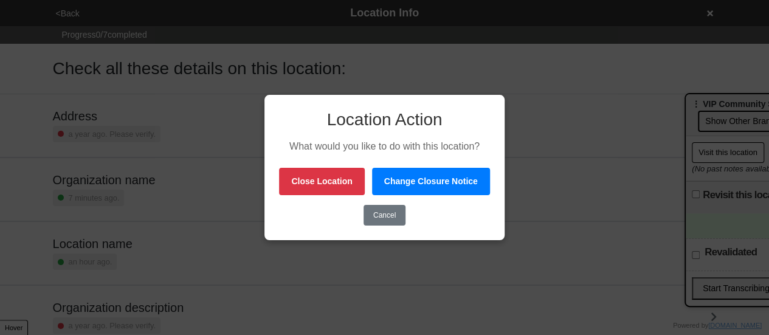
click at [344, 178] on button "Close Location" at bounding box center [321, 181] width 85 height 27
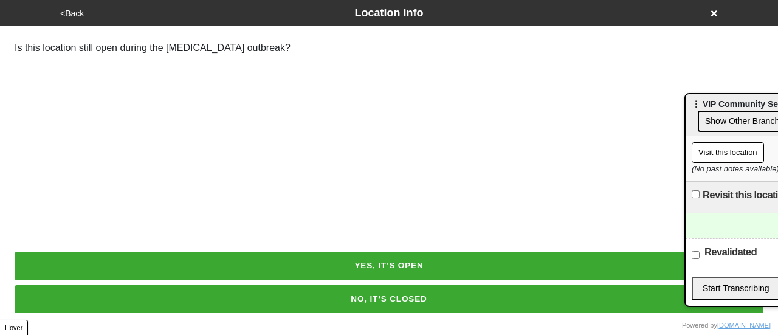
click at [385, 306] on button "NO, IT’S CLOSED" at bounding box center [389, 299] width 749 height 28
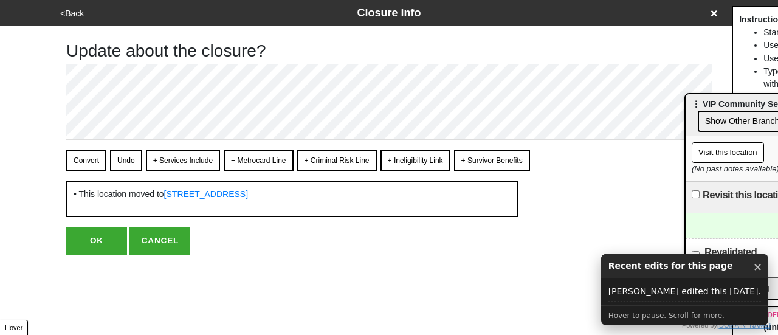
click at [113, 239] on button "OK" at bounding box center [96, 241] width 61 height 28
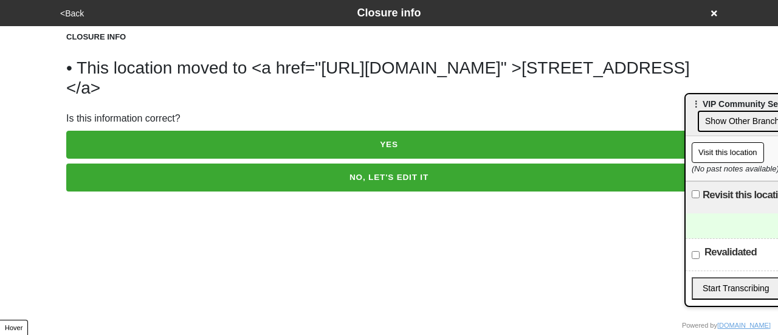
click at [15, 110] on div "<Back Closure info CLOSURE INFO • This location moved to <a href="https://yourp…" at bounding box center [389, 95] width 778 height 191
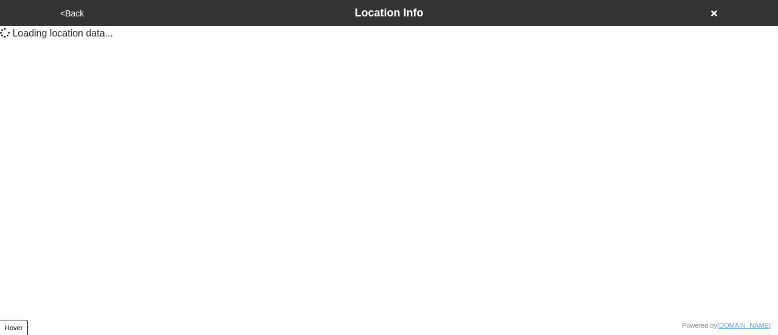
click at [81, 15] on button "<Back" at bounding box center [72, 14] width 31 height 14
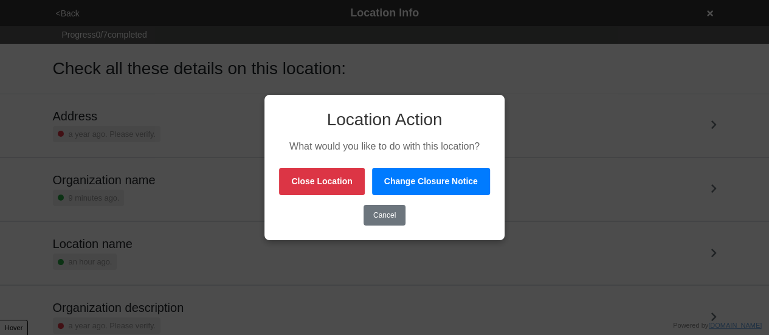
click at [349, 180] on button "Close Location" at bounding box center [321, 181] width 85 height 27
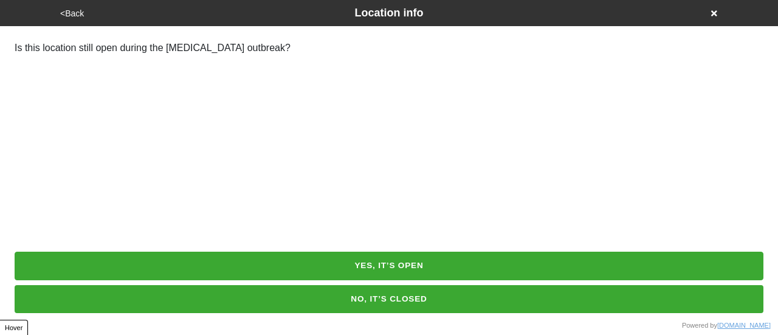
click at [413, 292] on button "NO, IT’S CLOSED" at bounding box center [389, 299] width 749 height 28
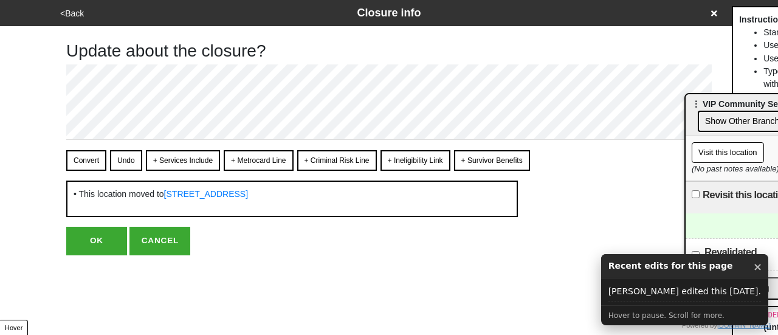
click at [105, 235] on button "OK" at bounding box center [96, 241] width 61 height 28
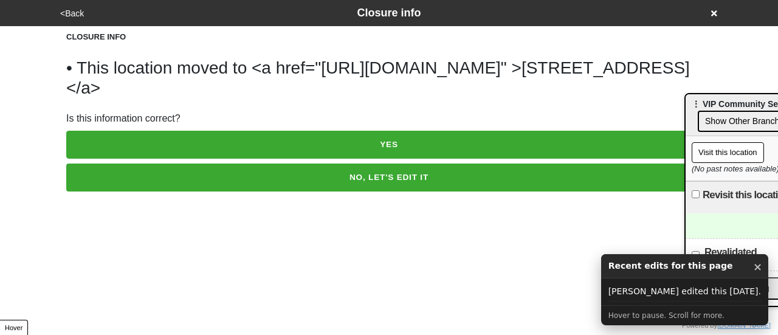
click at [405, 139] on button "YES" at bounding box center [388, 145] width 645 height 28
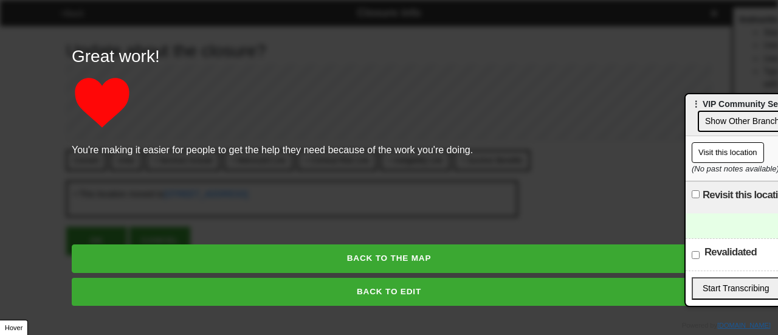
click at [445, 283] on button "BACK TO EDIT" at bounding box center [389, 292] width 634 height 28
type textarea "x"
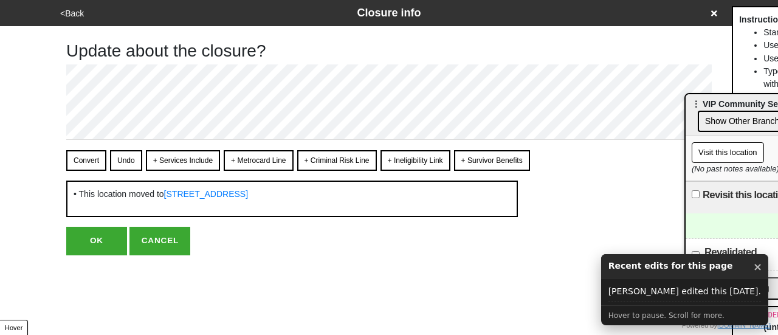
click at [64, 16] on button "<Back" at bounding box center [72, 14] width 31 height 14
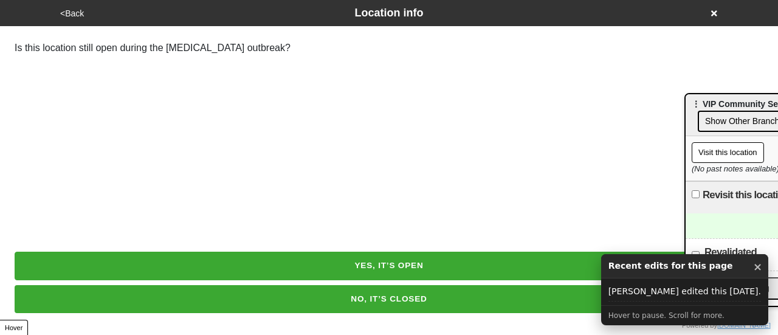
click at [64, 16] on button "<Back" at bounding box center [72, 14] width 31 height 14
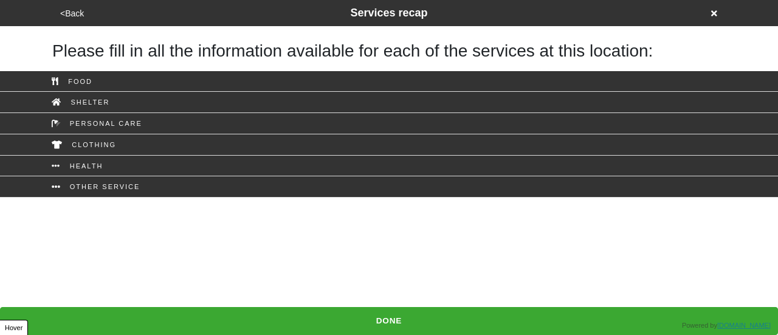
click at [77, 14] on button "<Back" at bounding box center [72, 14] width 31 height 14
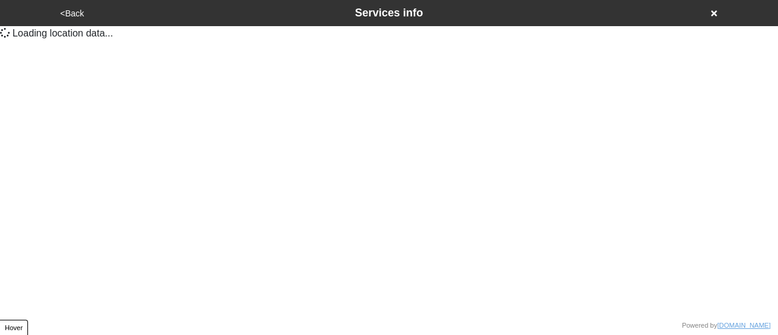
click at [77, 14] on button "<Back" at bounding box center [72, 14] width 31 height 14
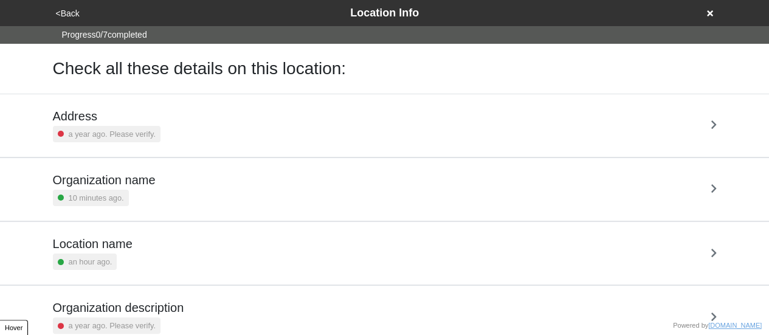
click at [74, 15] on button "<Back" at bounding box center [67, 14] width 31 height 14
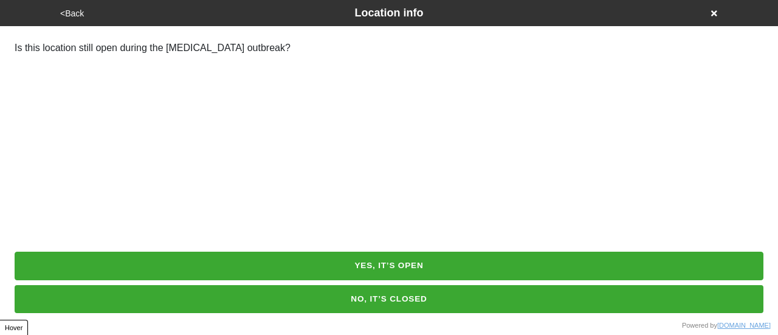
click at [73, 12] on button "<Back" at bounding box center [72, 14] width 31 height 14
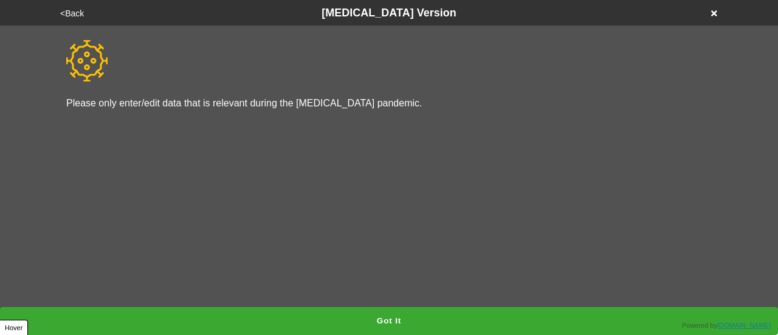
click at [73, 12] on button "<Back" at bounding box center [72, 14] width 31 height 14
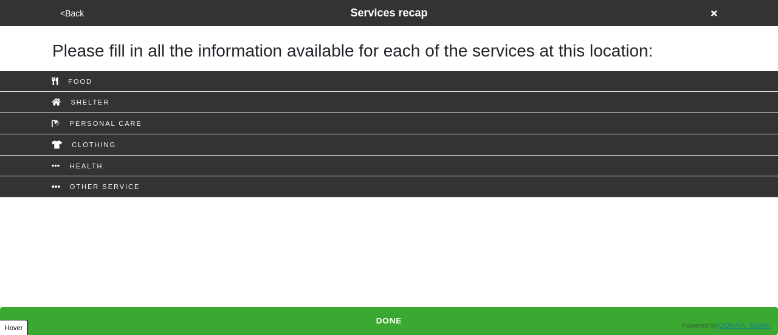
click at [72, 10] on button "<Back" at bounding box center [72, 14] width 31 height 14
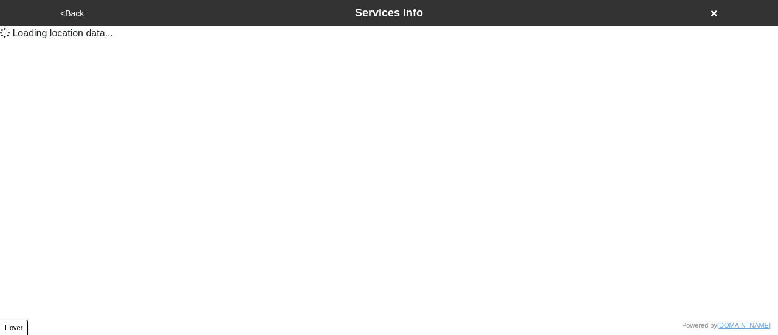
click at [72, 12] on button "<Back" at bounding box center [72, 14] width 31 height 14
click at [74, 15] on button "<Back" at bounding box center [72, 14] width 31 height 14
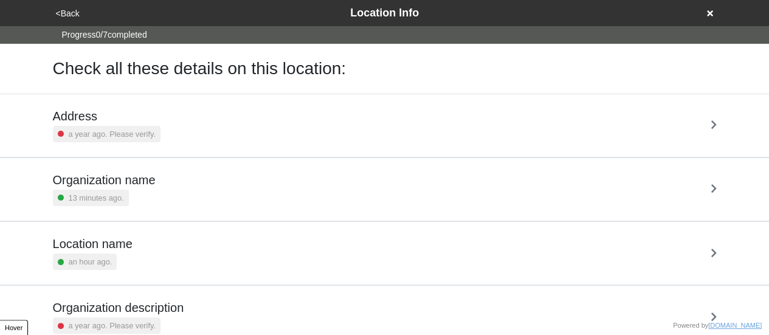
click at [66, 10] on button "<Back" at bounding box center [67, 14] width 31 height 14
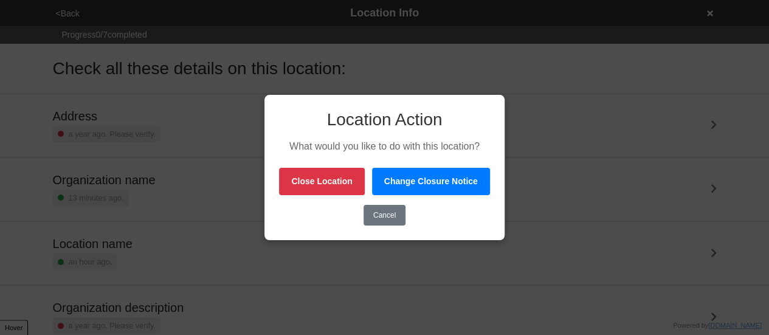
click at [334, 180] on button "Close Location" at bounding box center [321, 181] width 85 height 27
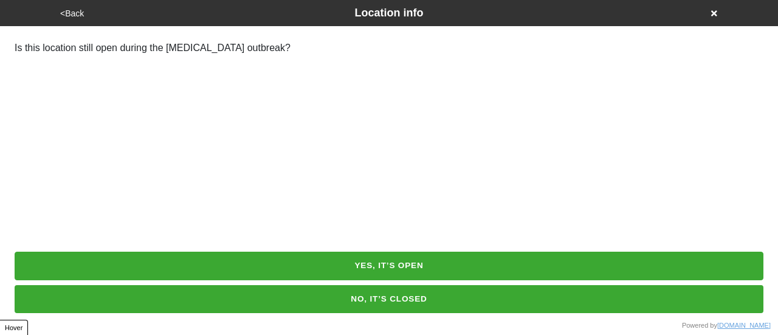
drag, startPoint x: 381, startPoint y: 292, endPoint x: 386, endPoint y: 297, distance: 7.3
click at [382, 293] on button "NO, IT’S CLOSED" at bounding box center [389, 299] width 749 height 28
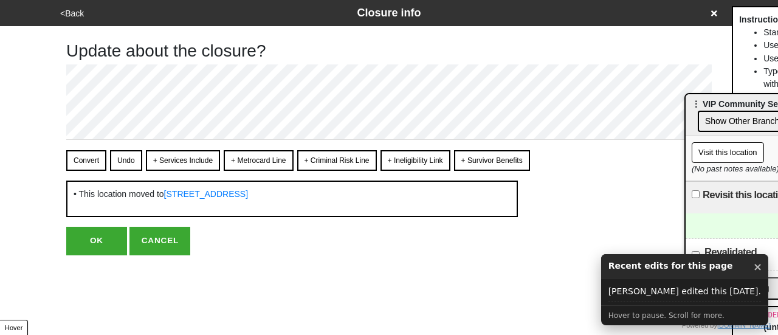
click at [109, 244] on button "OK" at bounding box center [96, 241] width 61 height 28
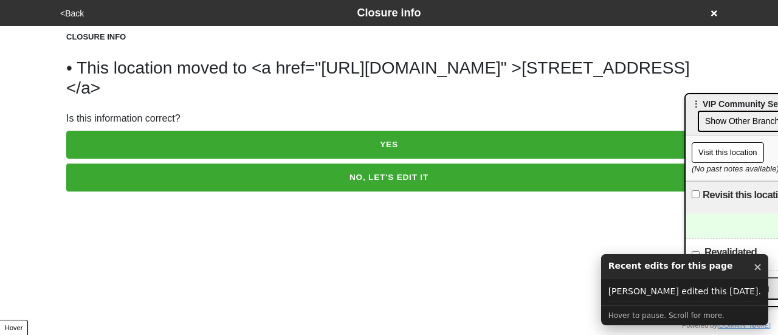
click at [309, 139] on button "YES" at bounding box center [388, 145] width 645 height 28
type textarea "x"
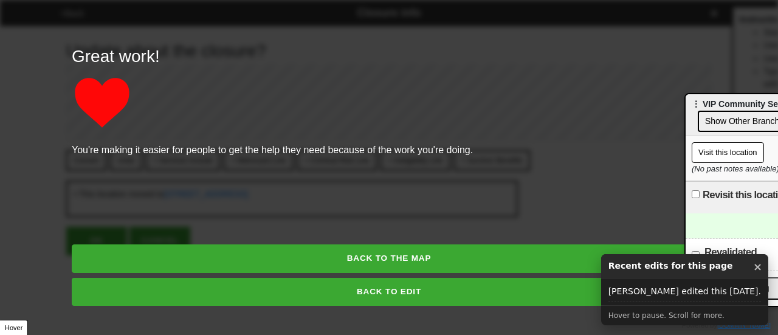
click at [366, 294] on button "BACK TO EDIT" at bounding box center [389, 292] width 634 height 28
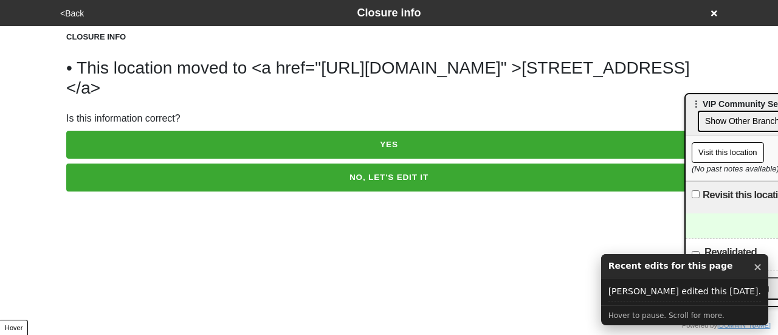
click at [83, 12] on button "<Back" at bounding box center [72, 14] width 31 height 14
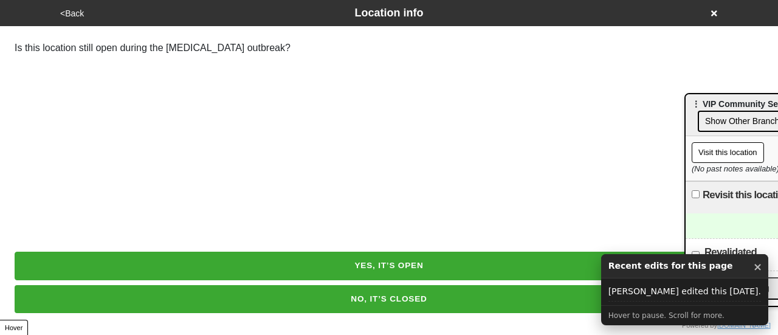
click at [83, 12] on button "<Back" at bounding box center [72, 14] width 31 height 14
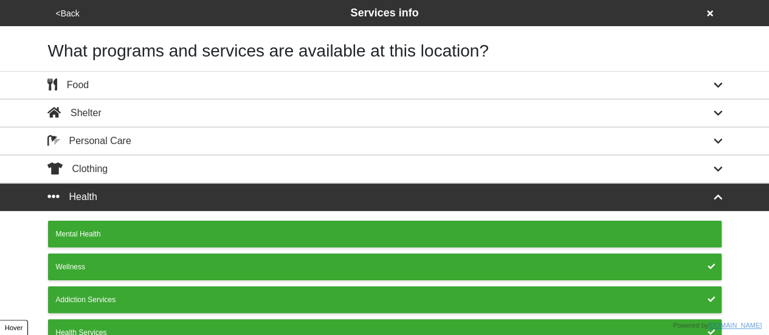
click at [72, 12] on button "<Back" at bounding box center [67, 14] width 31 height 14
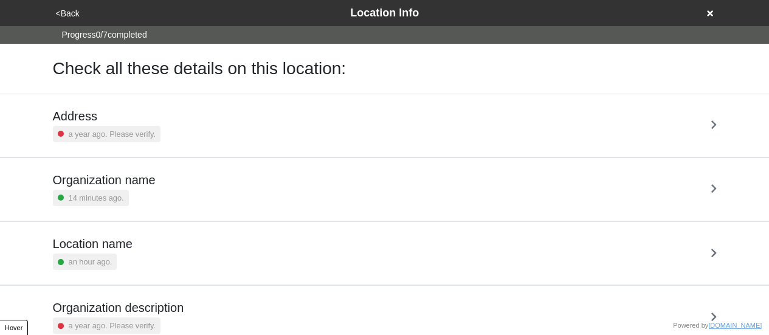
click at [72, 12] on button "<Back" at bounding box center [67, 14] width 31 height 14
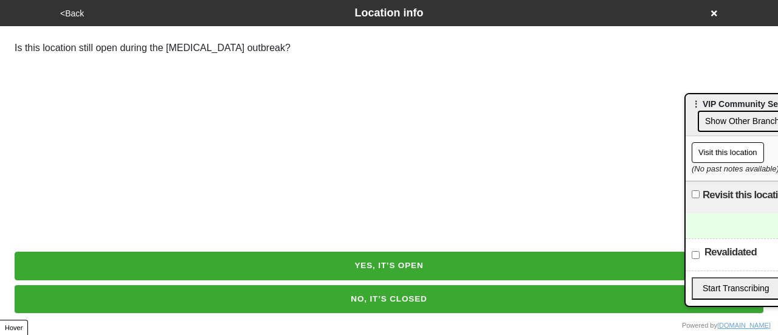
click at [69, 13] on button "<Back" at bounding box center [72, 14] width 31 height 14
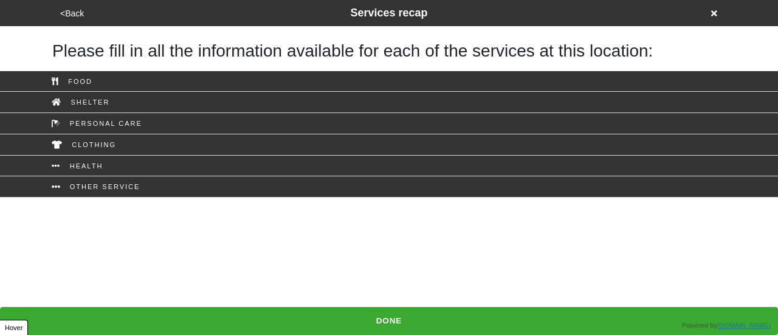
click at [60, 15] on button "<Back" at bounding box center [72, 14] width 31 height 14
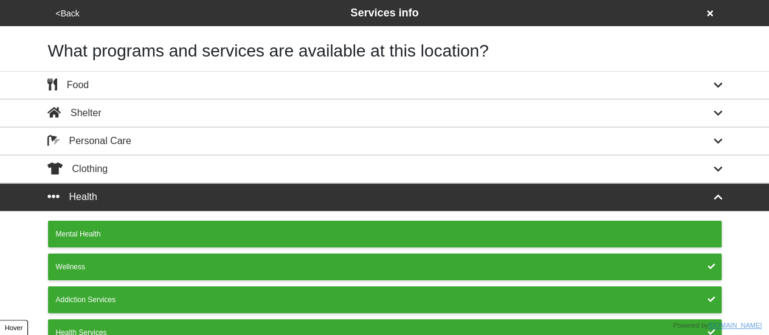
click at [60, 15] on button "<Back" at bounding box center [67, 14] width 31 height 14
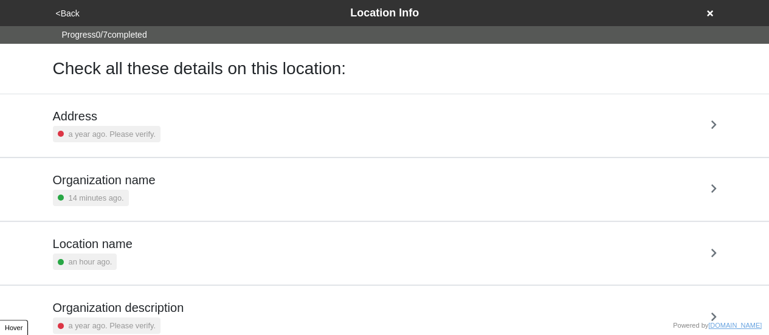
click at [60, 15] on button "<Back" at bounding box center [67, 14] width 31 height 14
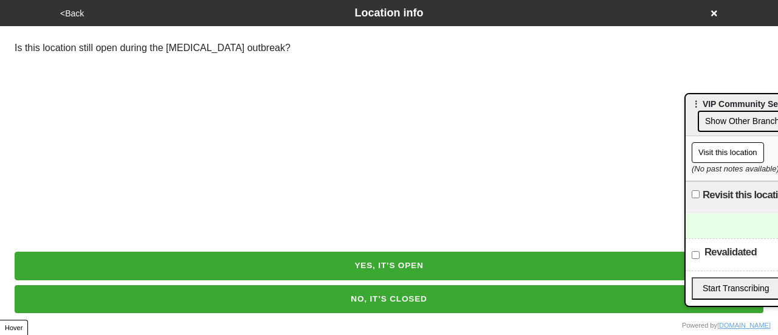
click at [75, 15] on button "<Back" at bounding box center [72, 14] width 31 height 14
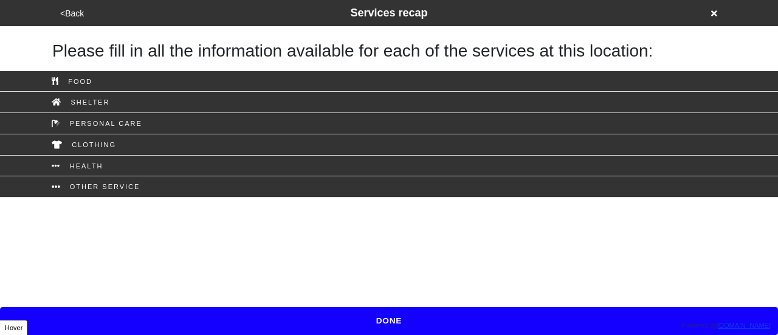
click at [75, 15] on button "<Back" at bounding box center [72, 14] width 31 height 14
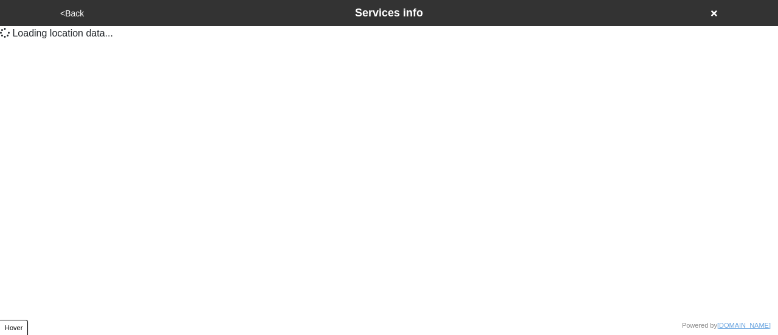
click at [75, 15] on button "<Back" at bounding box center [72, 14] width 31 height 14
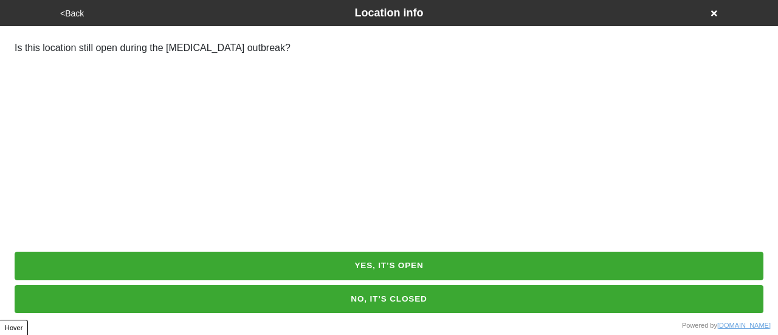
click at [79, 13] on button "<Back" at bounding box center [72, 14] width 31 height 14
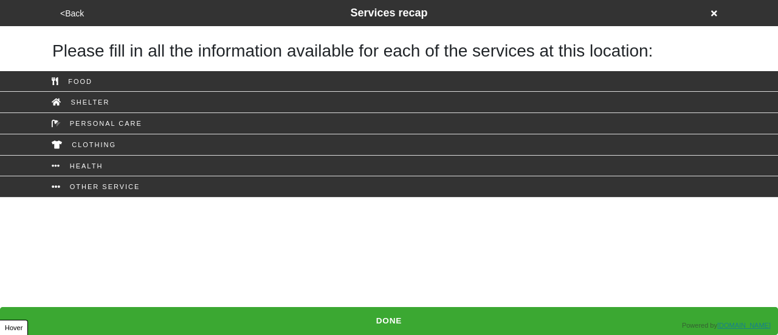
click at [79, 13] on button "<Back" at bounding box center [72, 14] width 31 height 14
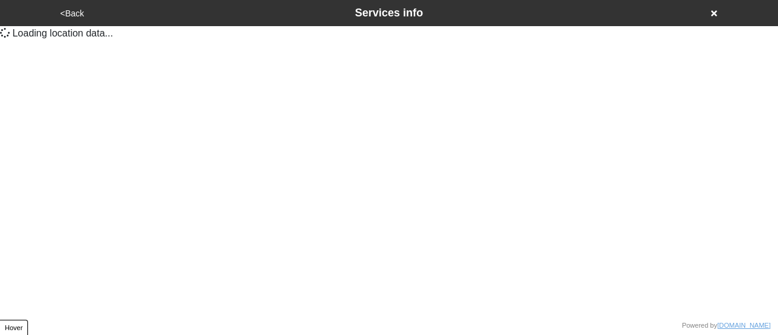
click at [79, 13] on button "<Back" at bounding box center [72, 14] width 31 height 14
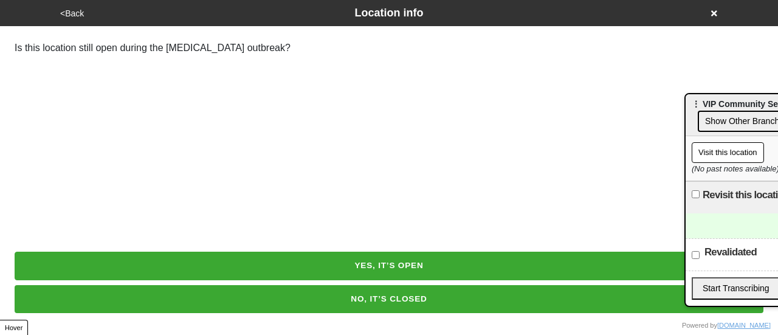
drag, startPoint x: 10, startPoint y: 78, endPoint x: 10, endPoint y: 71, distance: 7.3
click at [10, 78] on html "<Back Location info Is this location still open during the Coronavirus outbreak…" at bounding box center [389, 40] width 778 height 80
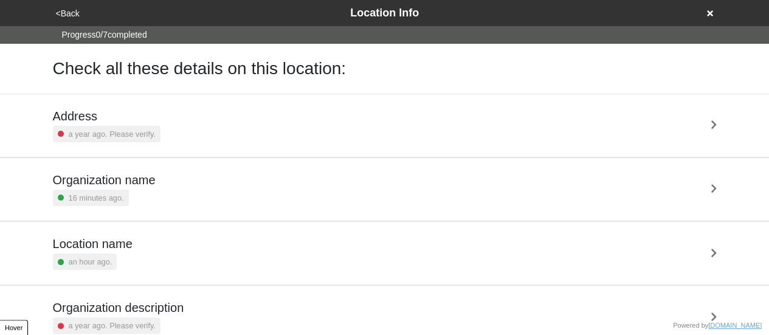
click at [74, 20] on button "<Back" at bounding box center [67, 14] width 31 height 14
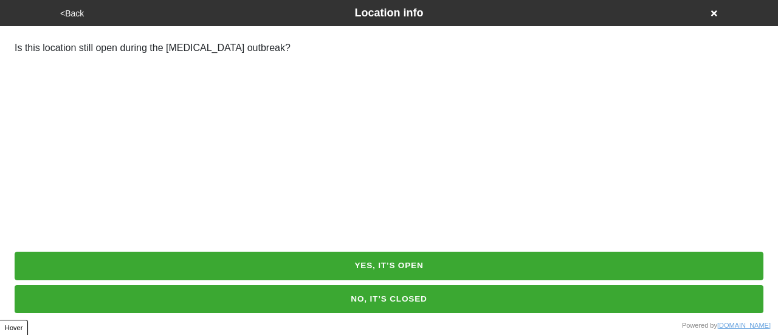
click at [77, 12] on button "<Back" at bounding box center [72, 14] width 31 height 14
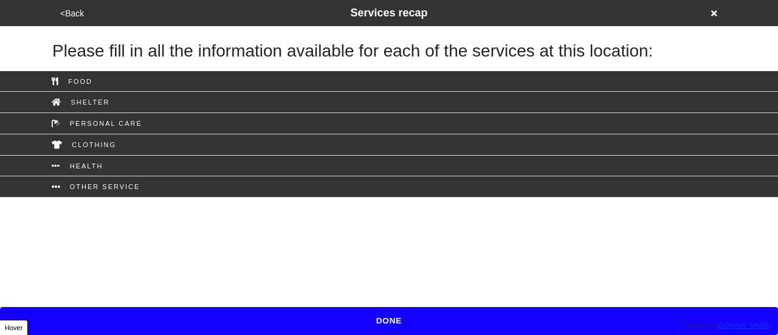
click at [75, 13] on button "<Back" at bounding box center [72, 14] width 31 height 14
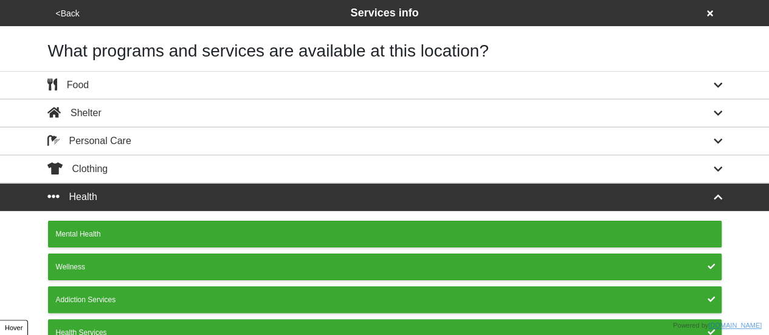
click at [75, 13] on button "<Back" at bounding box center [67, 14] width 31 height 14
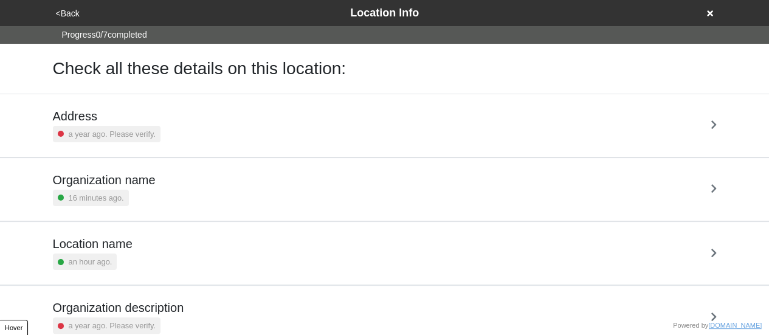
click at [75, 13] on button "<Back" at bounding box center [67, 14] width 31 height 14
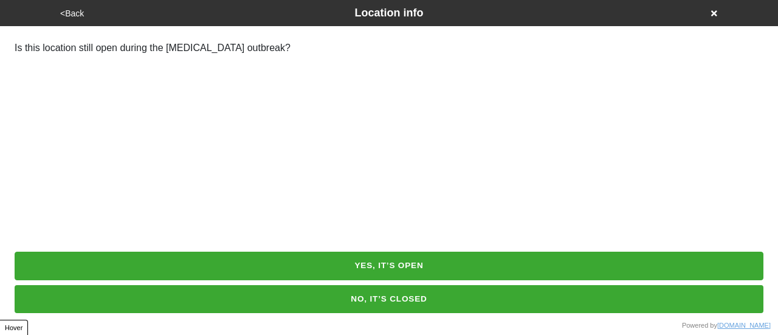
click at [77, 13] on button "<Back" at bounding box center [72, 14] width 31 height 14
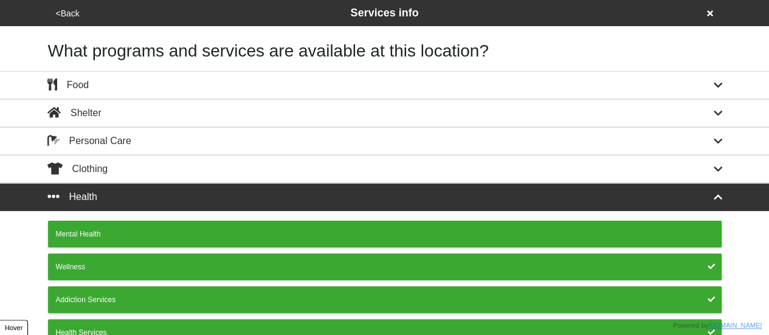
click at [77, 13] on button "<Back" at bounding box center [67, 14] width 31 height 14
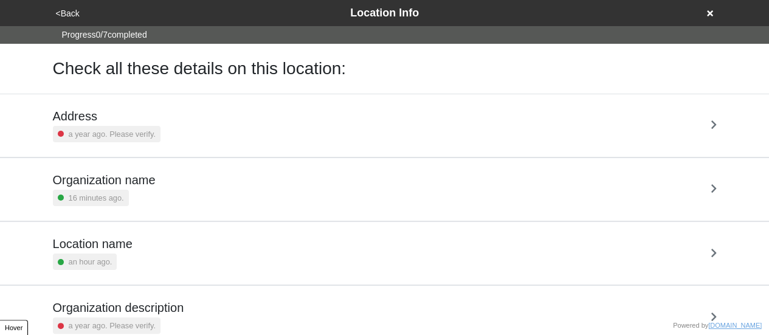
click at [77, 13] on button "<Back" at bounding box center [67, 14] width 31 height 14
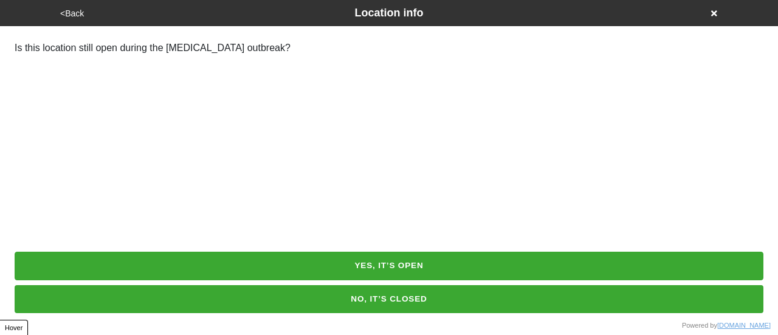
drag, startPoint x: 16, startPoint y: 104, endPoint x: 230, endPoint y: 5, distance: 235.7
click at [17, 80] on html "<Back Location info Is this location still open during the Coronavirus outbreak…" at bounding box center [389, 40] width 778 height 80
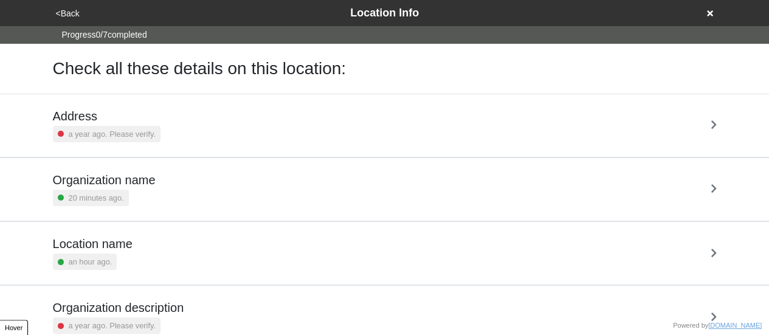
click at [67, 18] on button "<Back" at bounding box center [67, 14] width 31 height 14
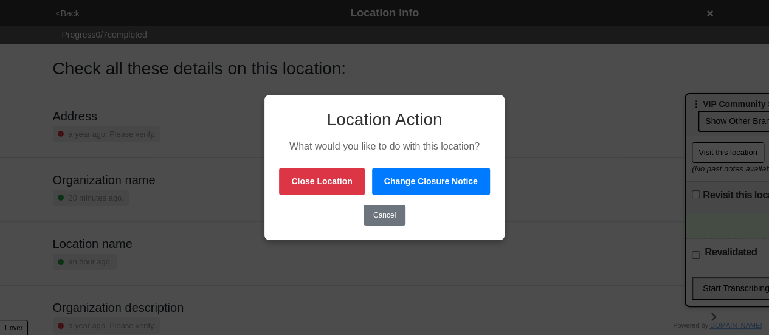
click at [340, 184] on button "Close Location" at bounding box center [321, 181] width 85 height 27
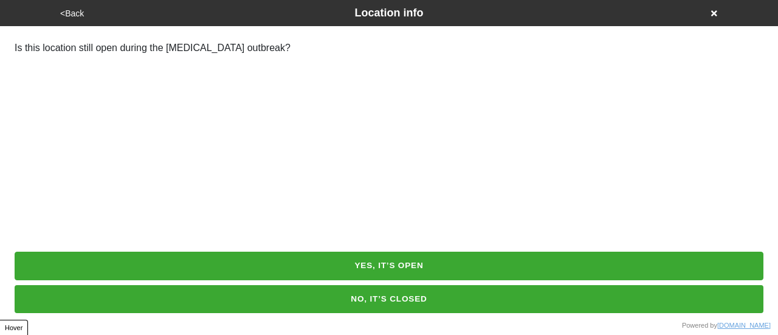
click at [336, 307] on button "NO, IT’S CLOSED" at bounding box center [389, 299] width 749 height 28
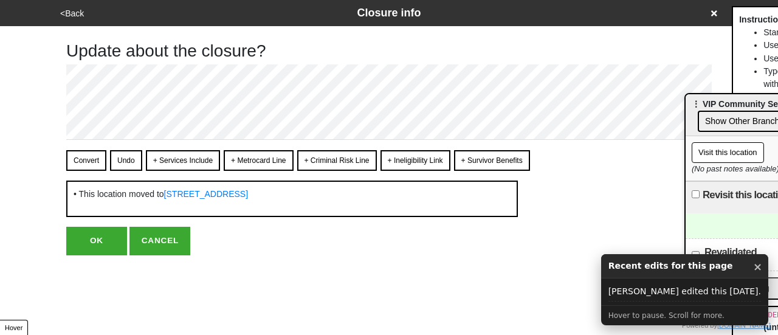
click at [113, 230] on button "OK" at bounding box center [96, 241] width 61 height 28
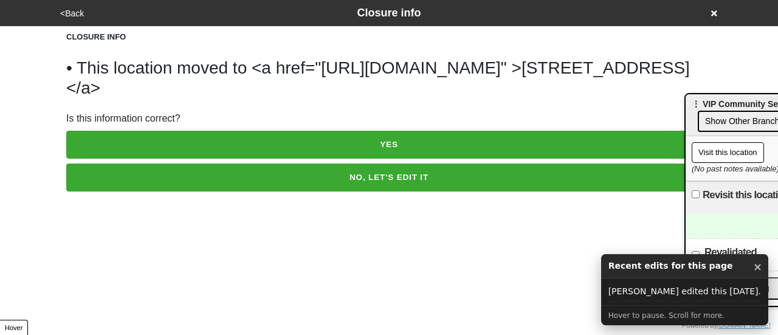
click at [74, 10] on button "<Back" at bounding box center [72, 14] width 31 height 14
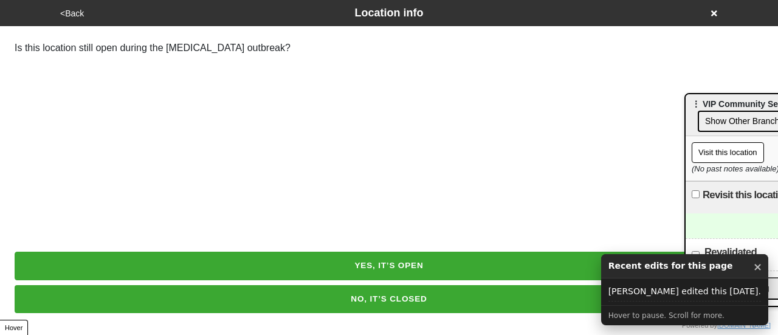
click at [74, 10] on button "<Back" at bounding box center [72, 14] width 31 height 14
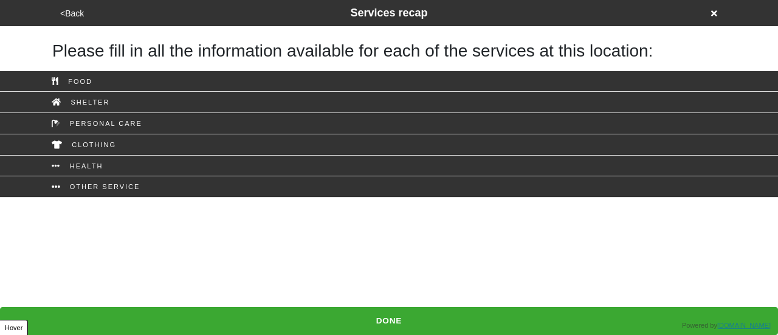
click at [77, 13] on button "<Back" at bounding box center [72, 14] width 31 height 14
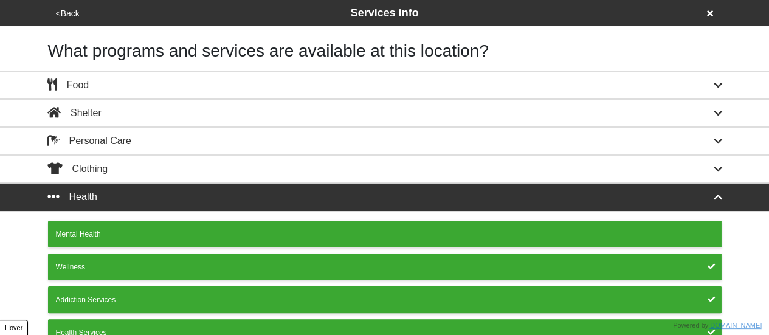
click at [77, 13] on button "<Back" at bounding box center [67, 14] width 31 height 14
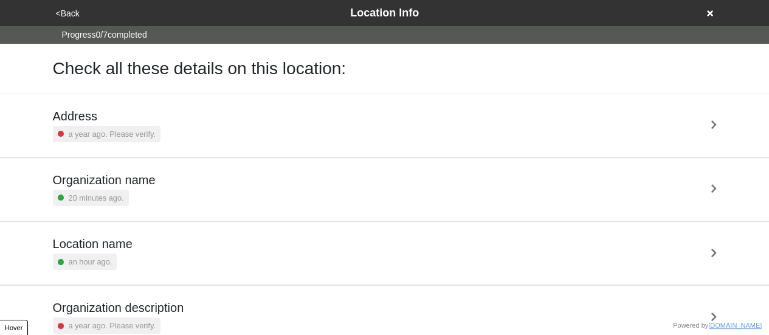
click at [77, 13] on button "<Back" at bounding box center [67, 14] width 31 height 14
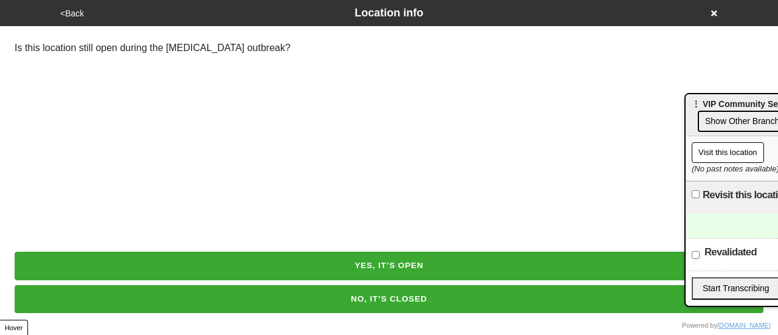
click at [77, 13] on button "<Back" at bounding box center [72, 14] width 31 height 14
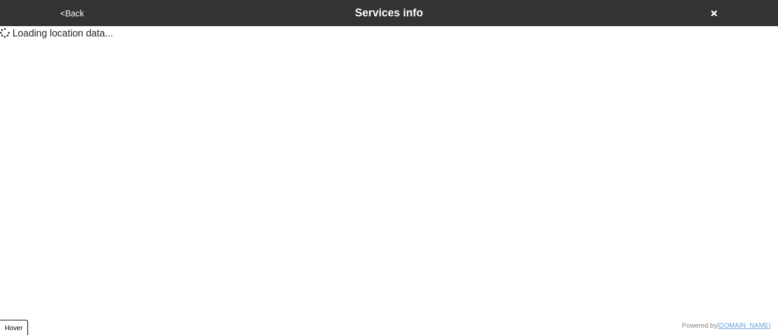
click at [77, 13] on button "<Back" at bounding box center [72, 14] width 31 height 14
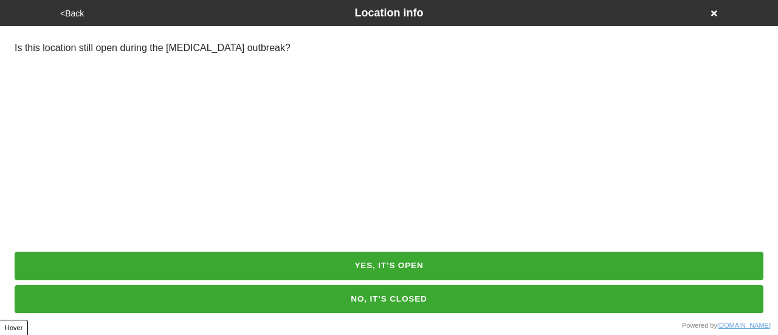
click at [401, 300] on button "NO, IT’S CLOSED" at bounding box center [389, 299] width 749 height 28
